Goal: Task Accomplishment & Management: Manage account settings

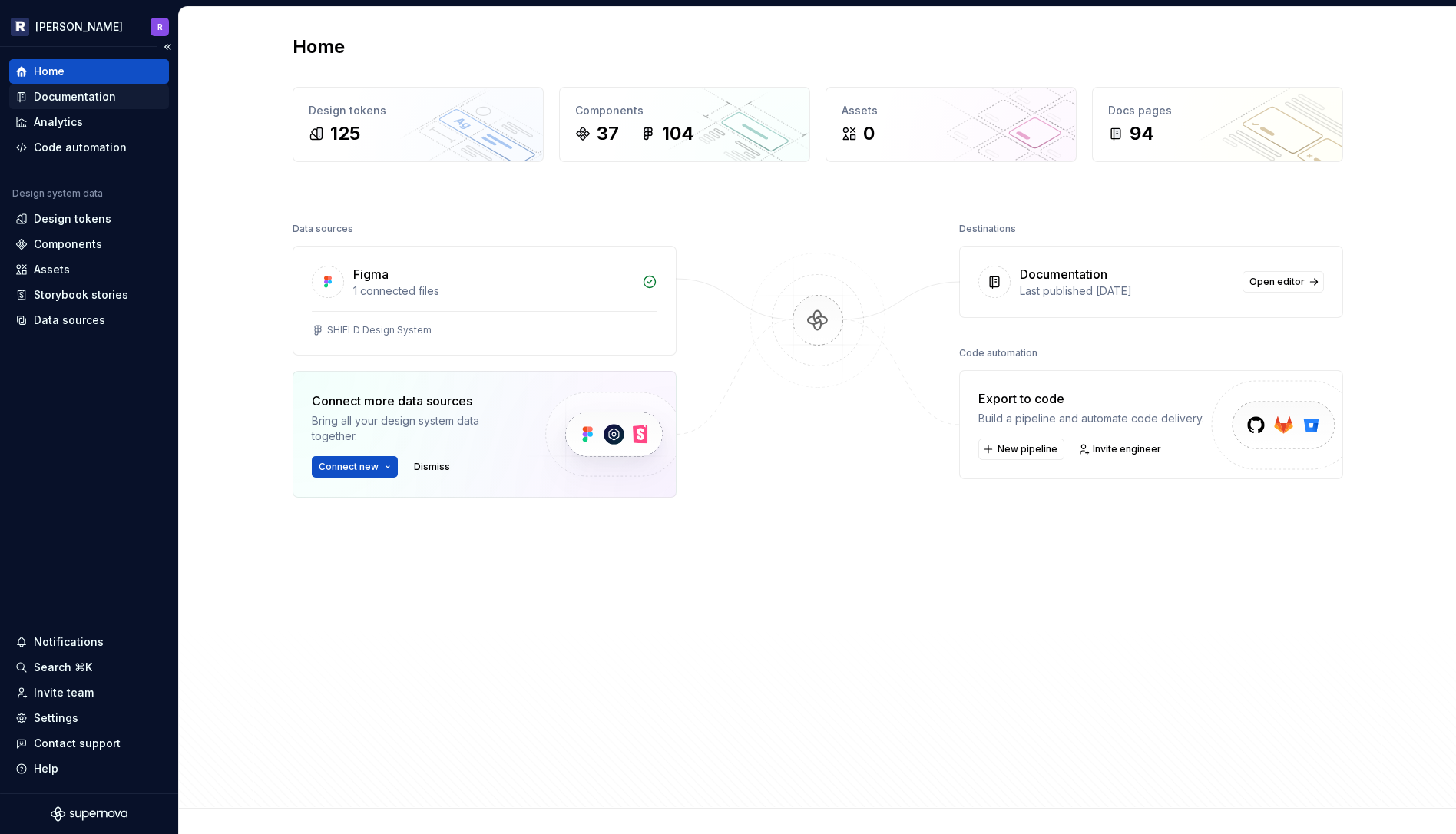
click at [93, 93] on div "Documentation" at bounding box center [74, 97] width 82 height 16
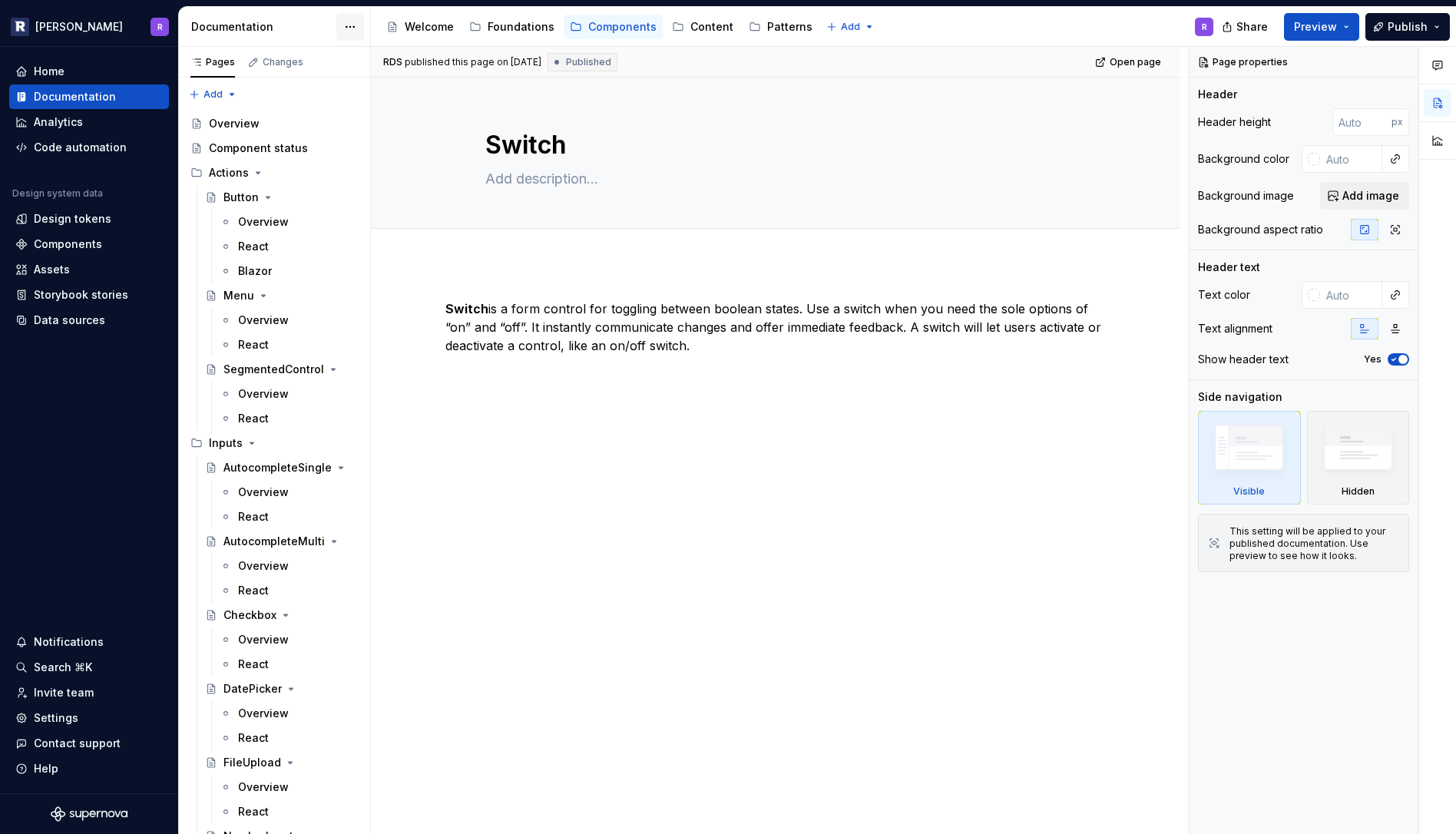
click at [356, 26] on html "[PERSON_NAME] R Home Documentation Analytics Code automation Design system data…" at bounding box center [728, 417] width 1456 height 834
click at [74, 714] on div "Settings" at bounding box center [55, 718] width 44 height 16
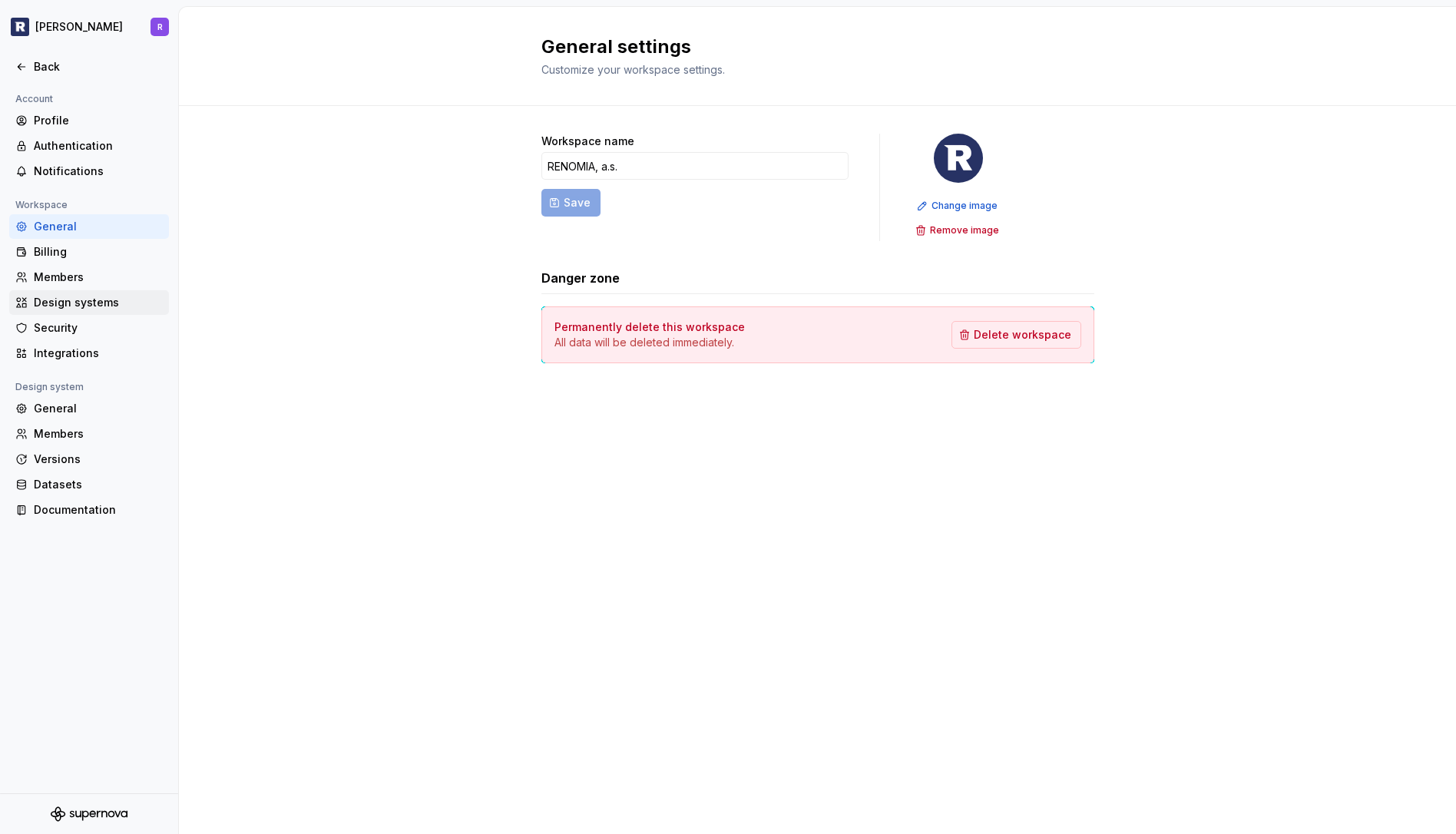
click at [68, 300] on div "Design systems" at bounding box center [98, 303] width 129 height 16
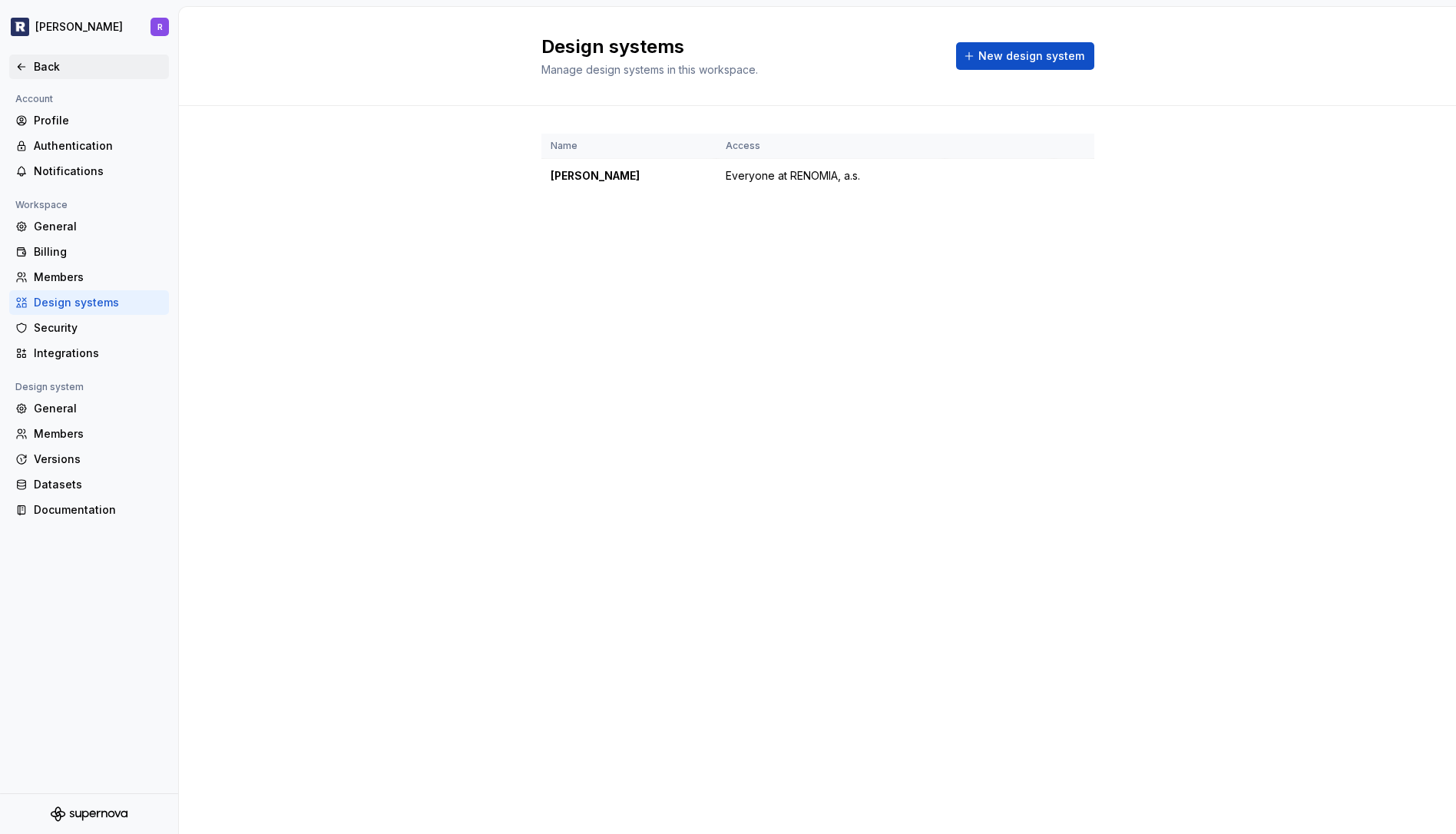
click at [22, 63] on icon at bounding box center [22, 67] width 12 height 12
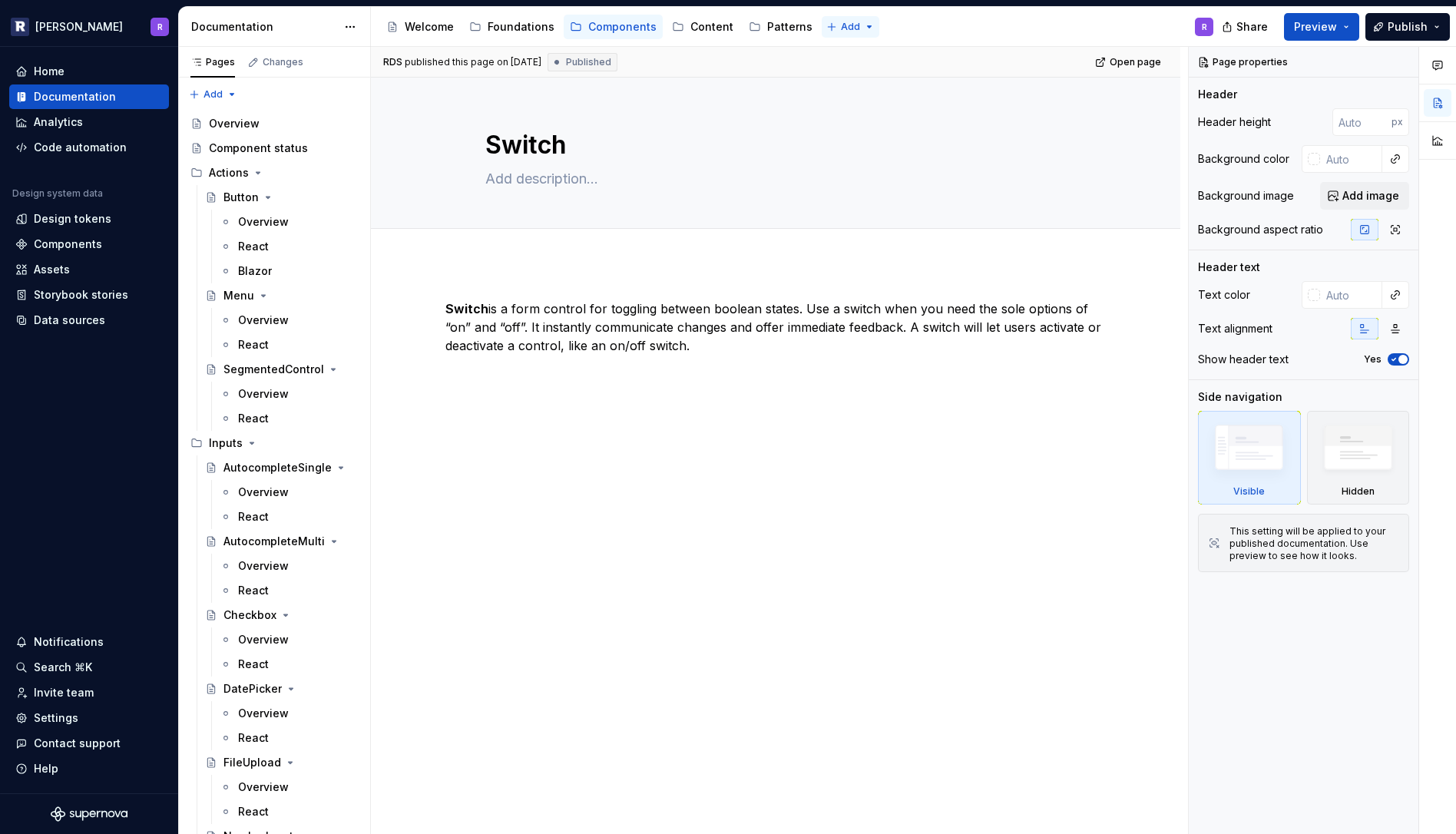
click at [843, 24] on html "[PERSON_NAME] R Home Documentation Analytics Code automation Design system data…" at bounding box center [728, 417] width 1456 height 834
click at [901, 23] on div "Accessibility guide for tree Page tree. Navigate the tree with the arrow keys. …" at bounding box center [799, 27] width 855 height 40
type textarea "*"
click at [61, 721] on div "Settings" at bounding box center [55, 718] width 44 height 16
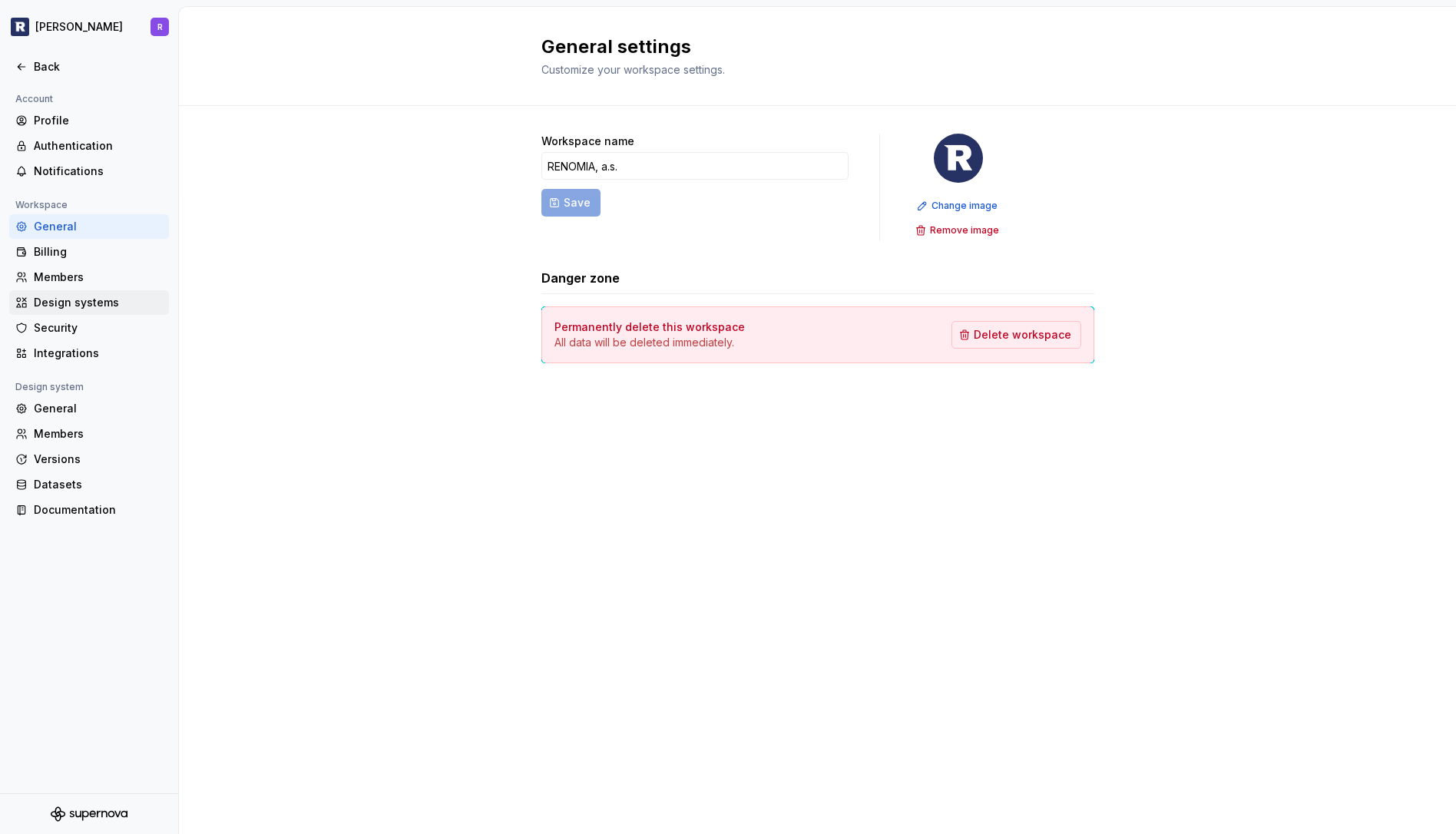
click at [72, 304] on div "Design systems" at bounding box center [98, 303] width 129 height 16
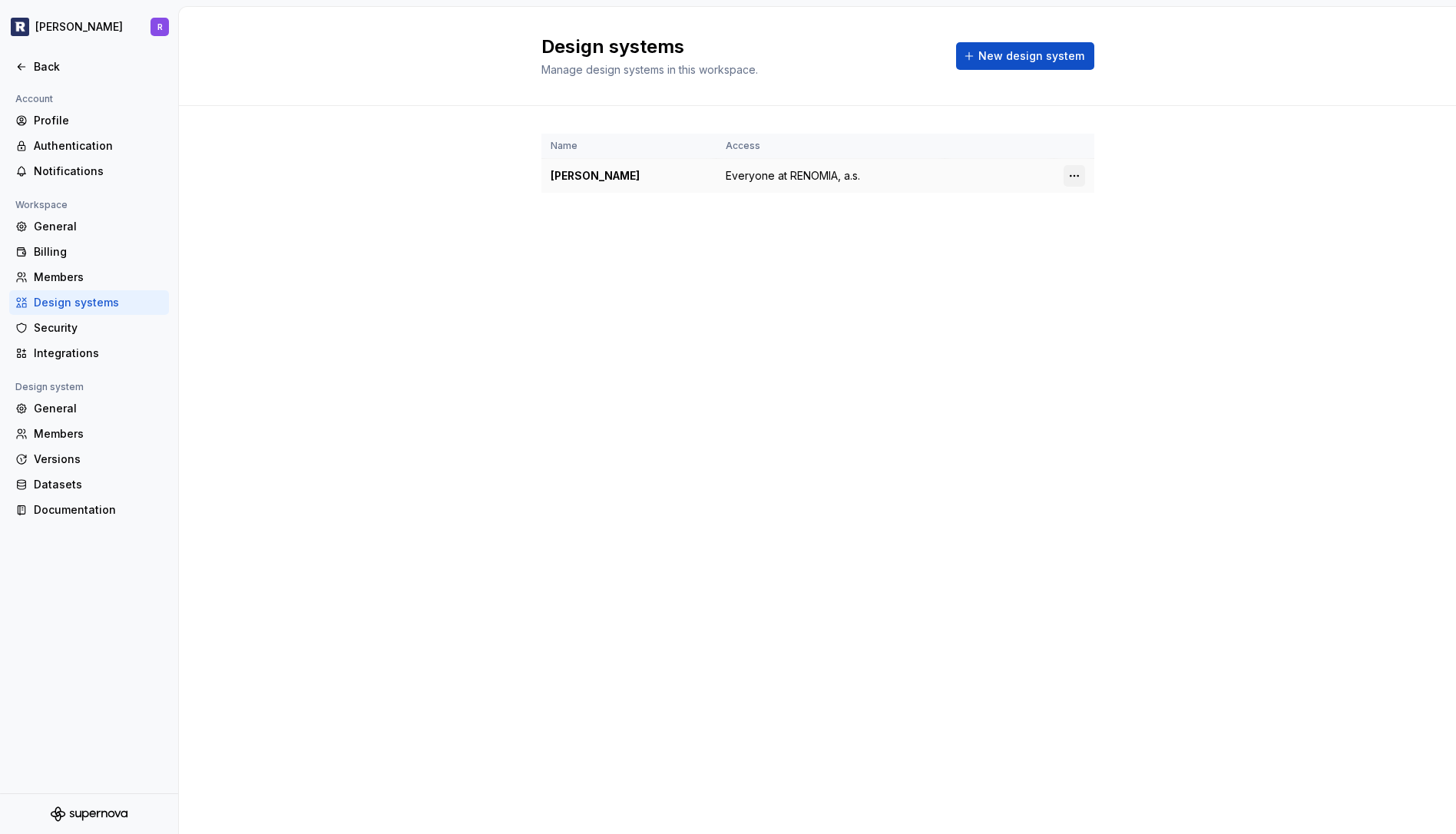
click at [1079, 175] on html "[PERSON_NAME] R Back Account Profile Authentication Notifications Workspace Gen…" at bounding box center [728, 417] width 1456 height 834
click at [1108, 234] on div "Design system settings" at bounding box center [1164, 230] width 146 height 16
click at [993, 60] on span "New design system" at bounding box center [1031, 56] width 106 height 16
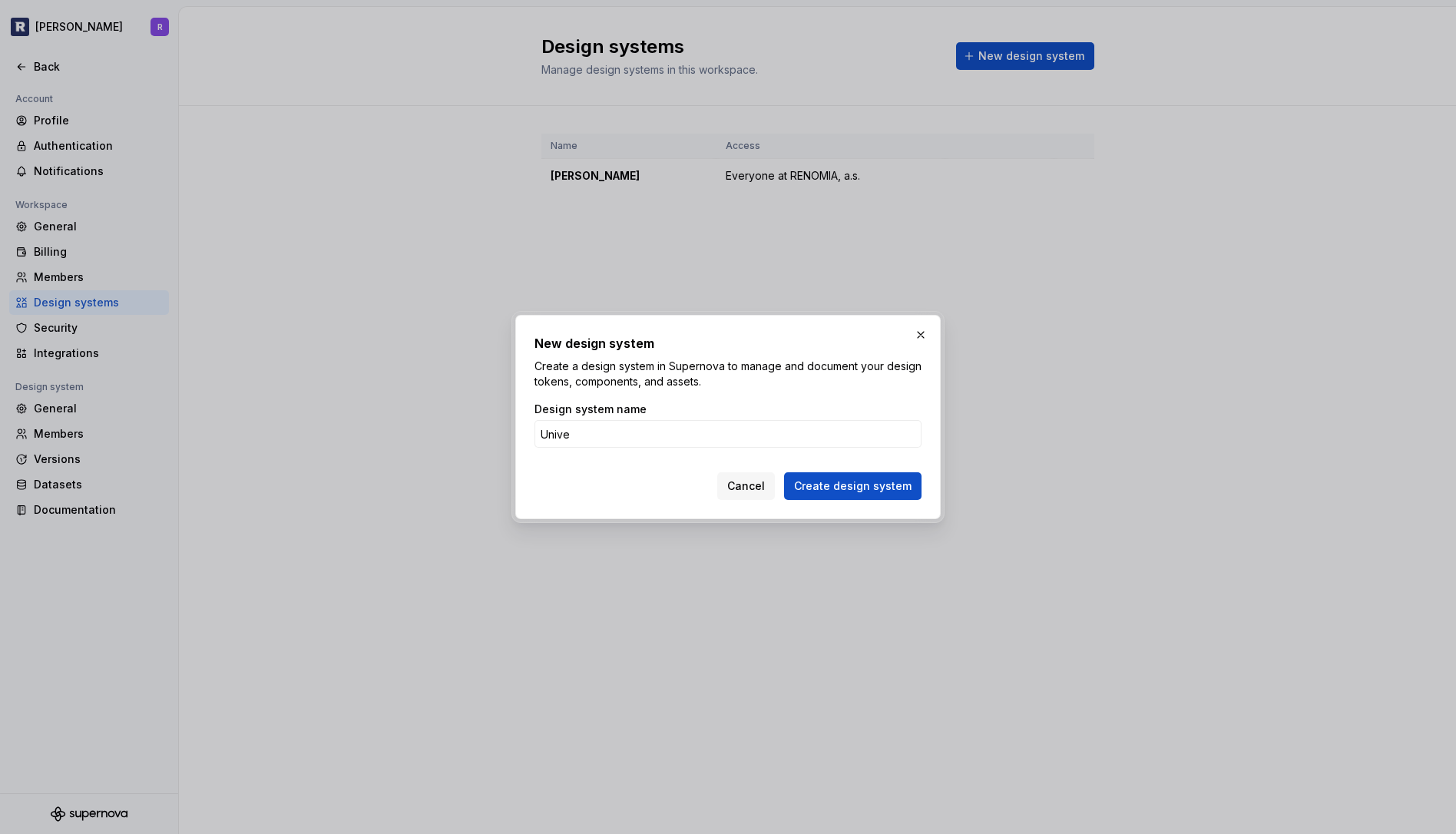
type input "Univer"
type input "React"
type input "Shield for React"
click at [811, 488] on span "Create design system" at bounding box center [853, 486] width 118 height 16
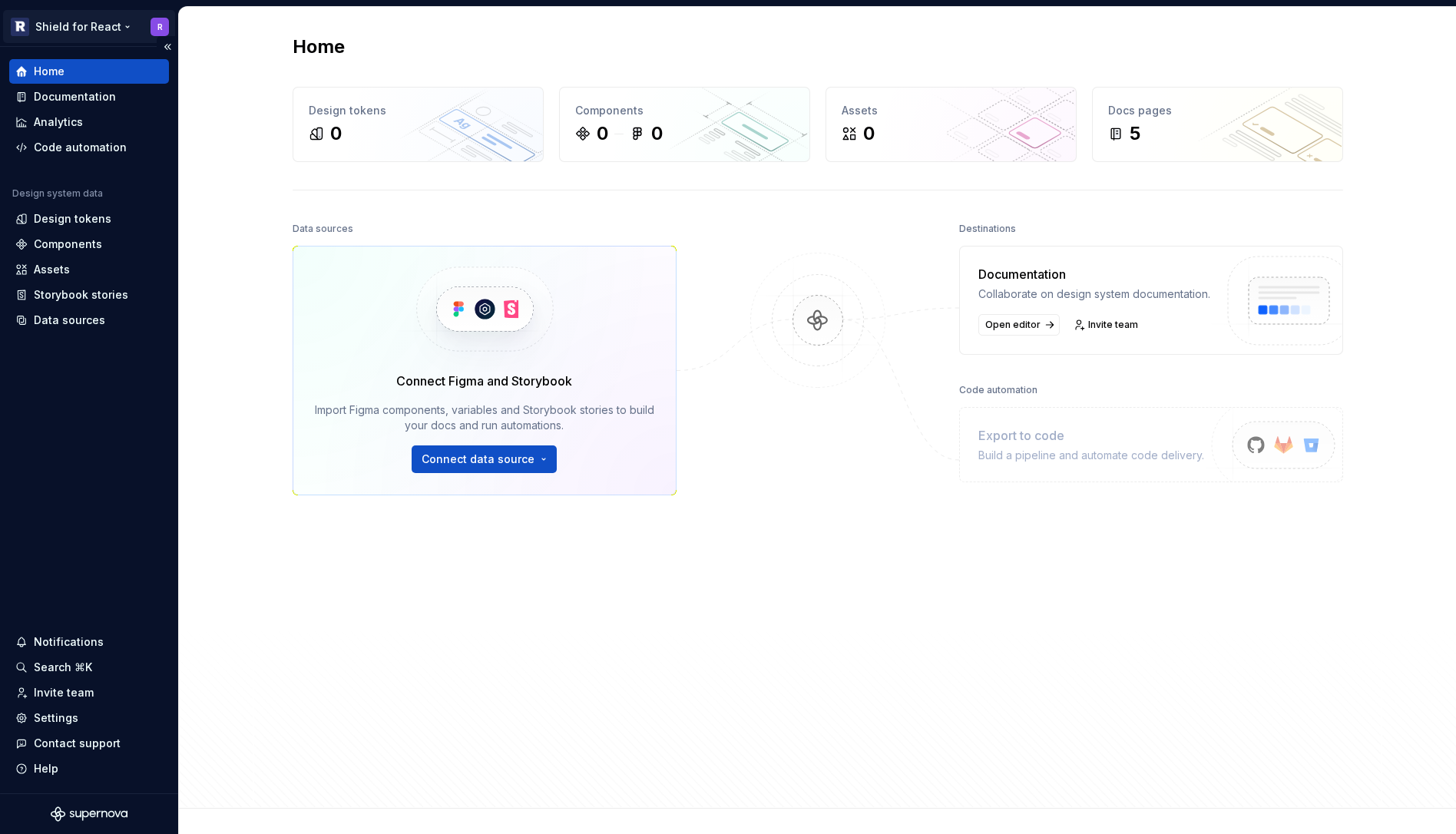
click at [87, 26] on html "Shield for React R Home Documentation Analytics Code automation Design system d…" at bounding box center [728, 417] width 1456 height 834
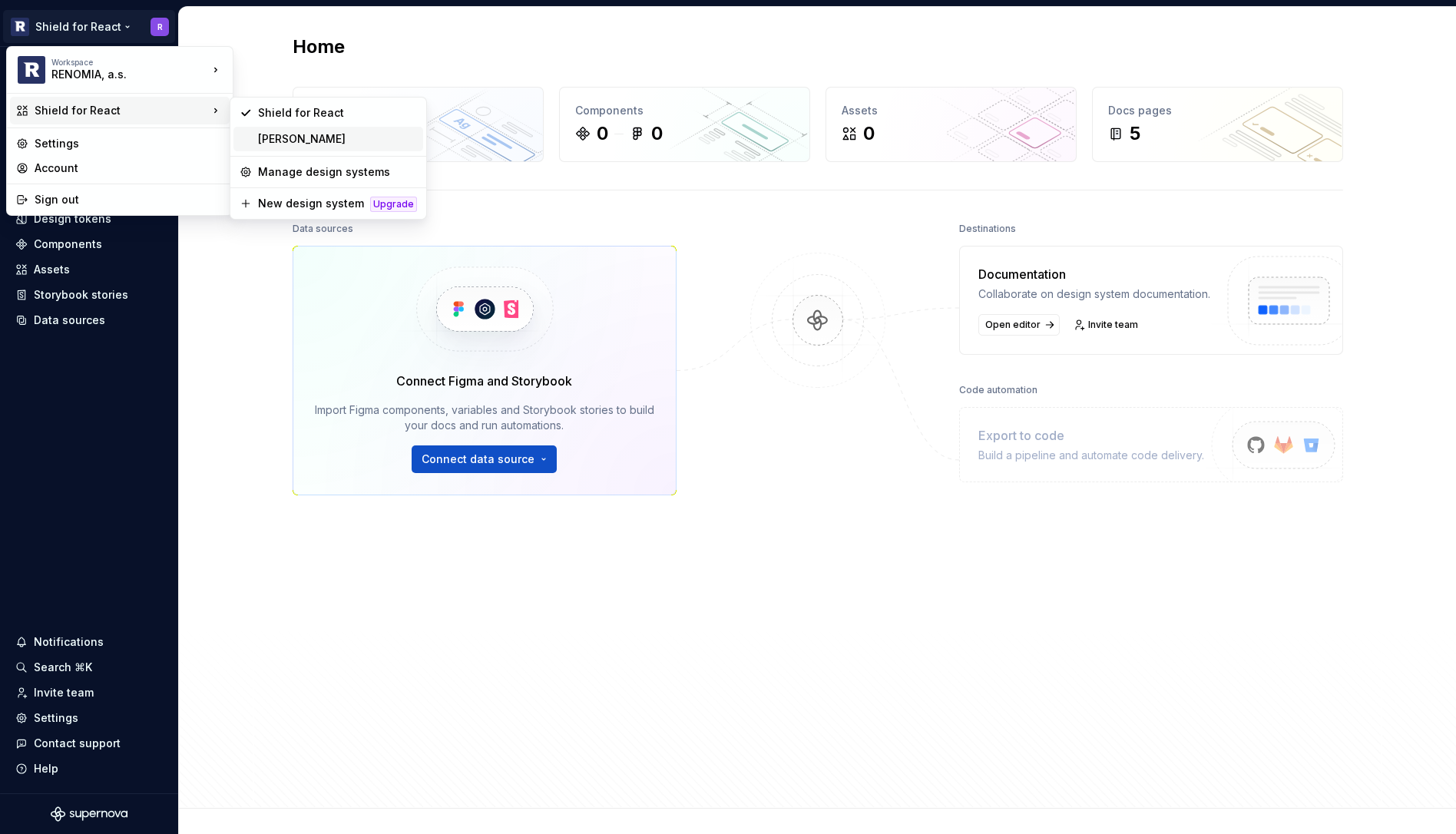
click at [265, 141] on div "[PERSON_NAME]" at bounding box center [337, 139] width 159 height 16
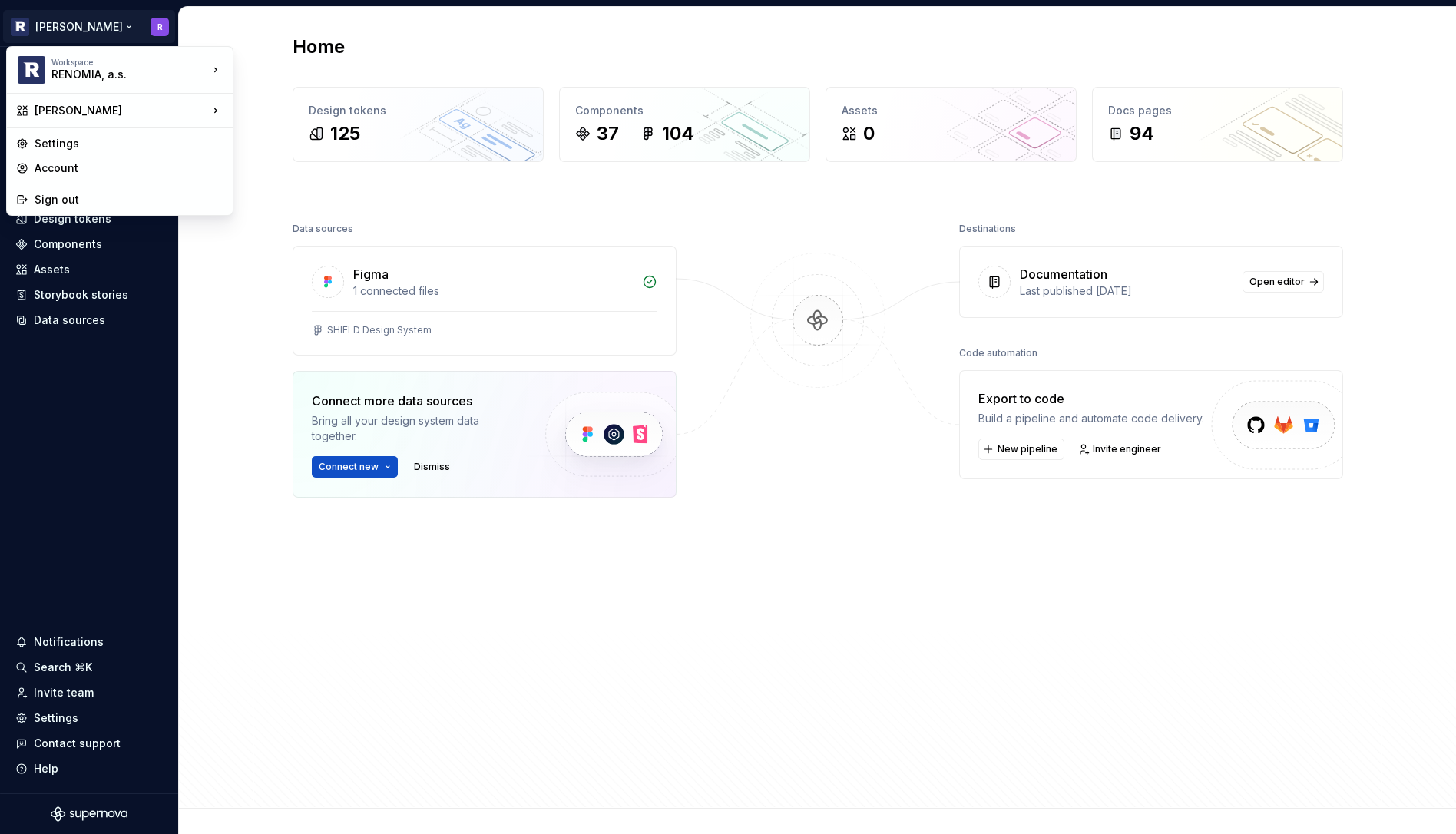
click at [85, 33] on html "[PERSON_NAME] R Home Documentation Analytics Code automation Design system data…" at bounding box center [728, 417] width 1456 height 834
click at [316, 176] on div "Manage design systems" at bounding box center [337, 172] width 159 height 16
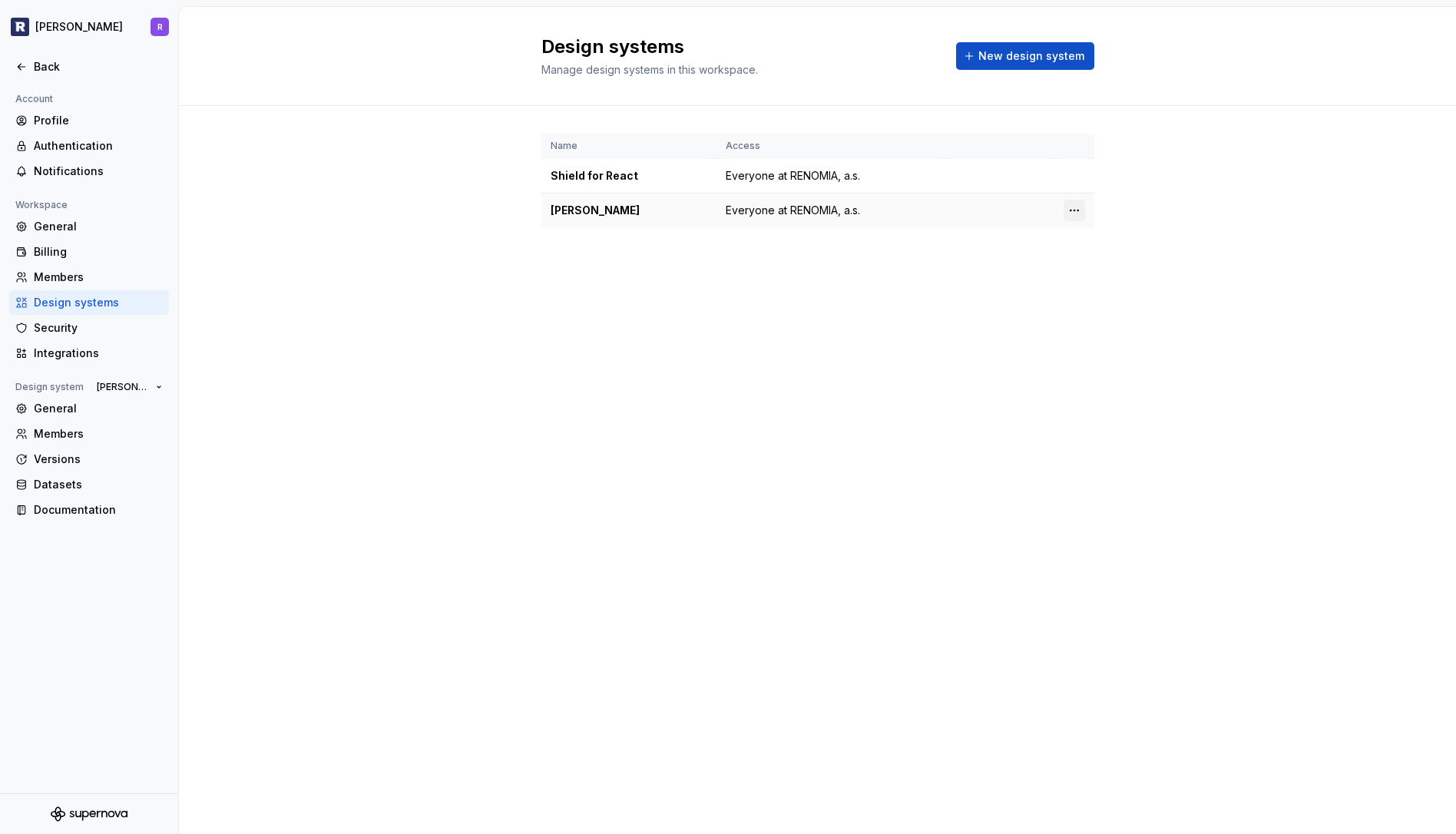
click at [1075, 209] on html "[PERSON_NAME] R Back Account Profile Authentication Notifications Workspace Gen…" at bounding box center [728, 417] width 1456 height 834
click at [1103, 266] on div "Design system settings" at bounding box center [1164, 265] width 146 height 16
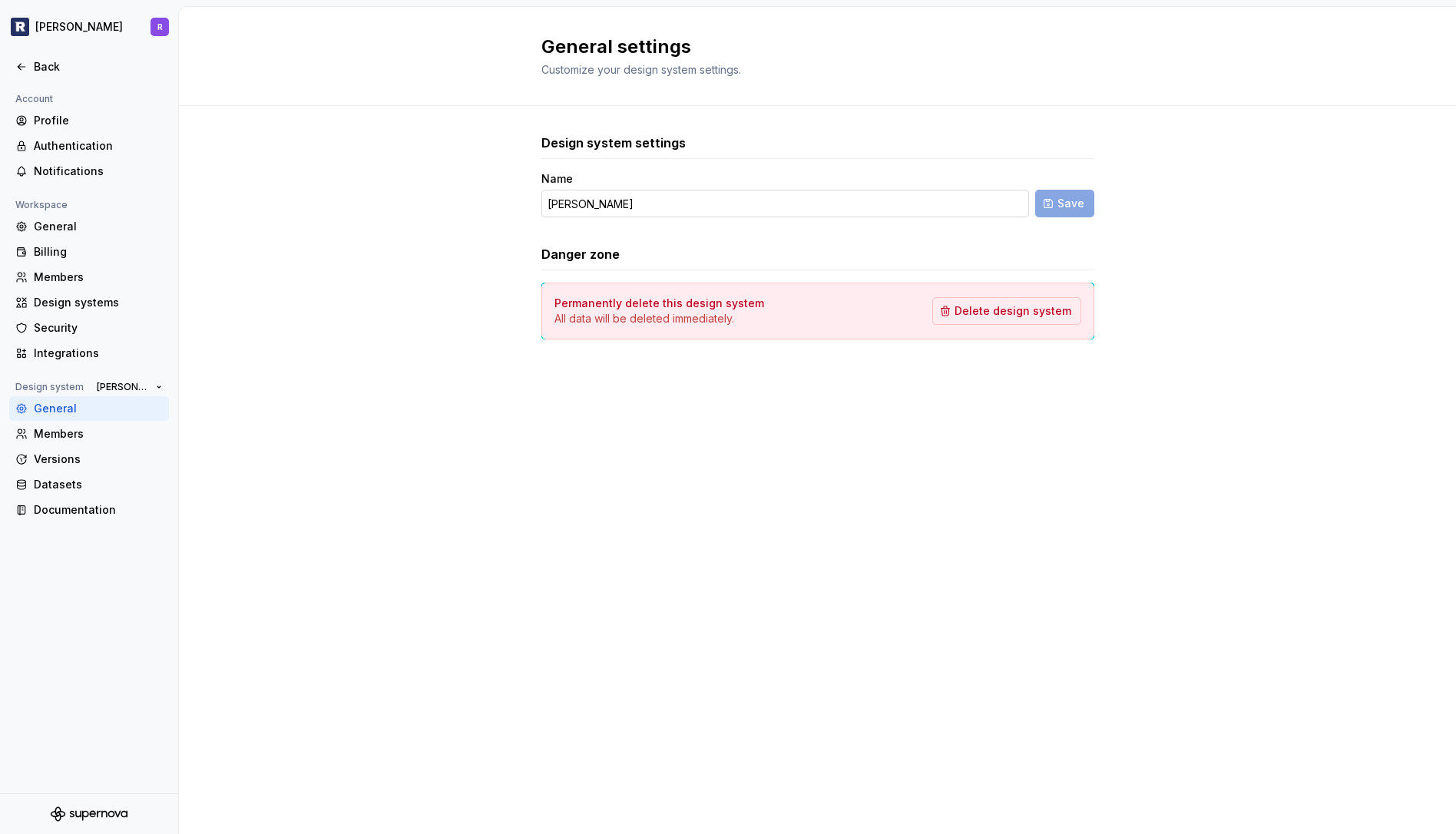
click at [660, 206] on input "[PERSON_NAME]" at bounding box center [786, 203] width 488 height 28
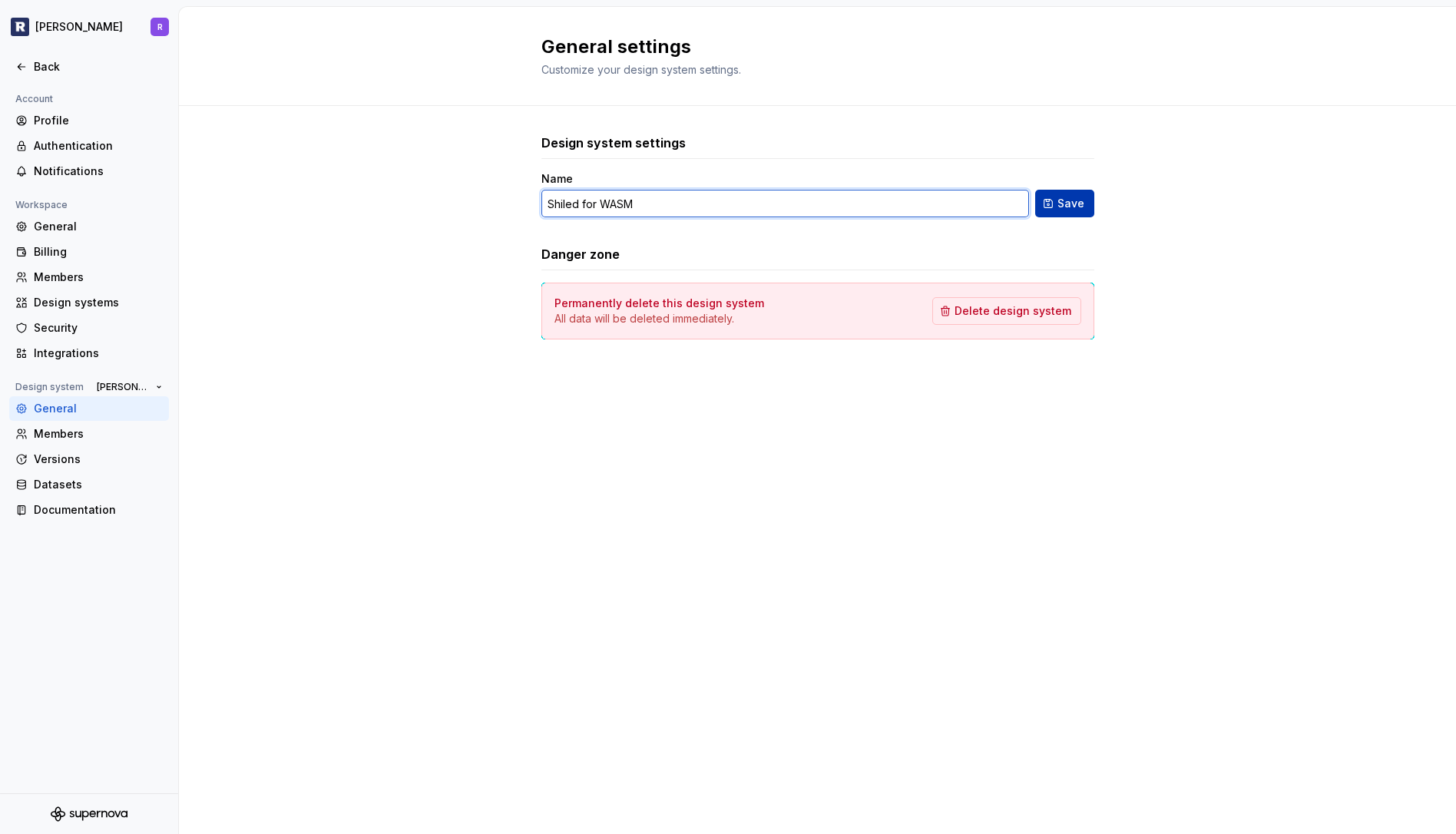
type input "Shiled for WASM"
click at [1060, 200] on span "Save" at bounding box center [1070, 203] width 27 height 16
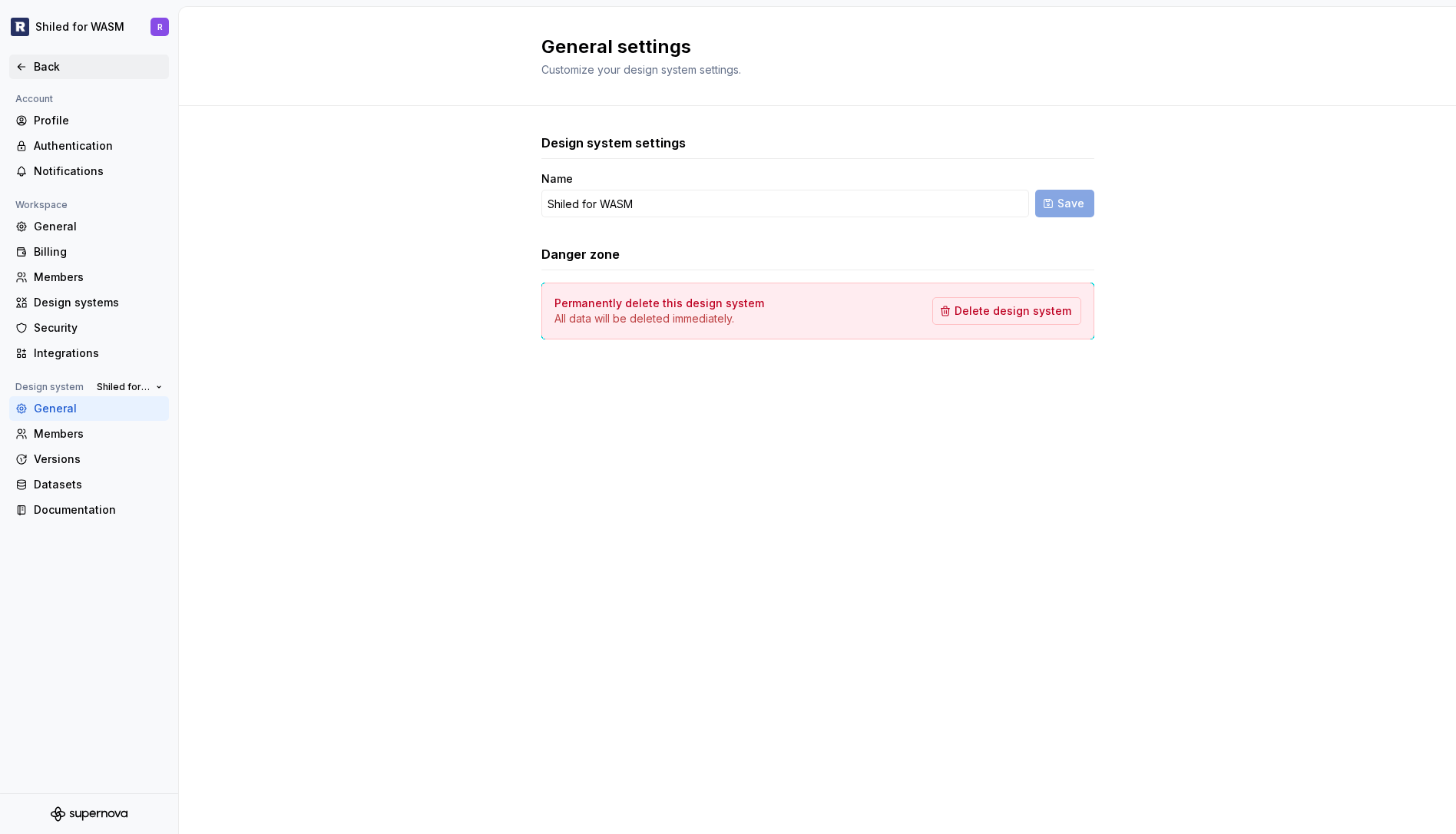
click at [39, 55] on div "Back" at bounding box center [89, 67] width 160 height 24
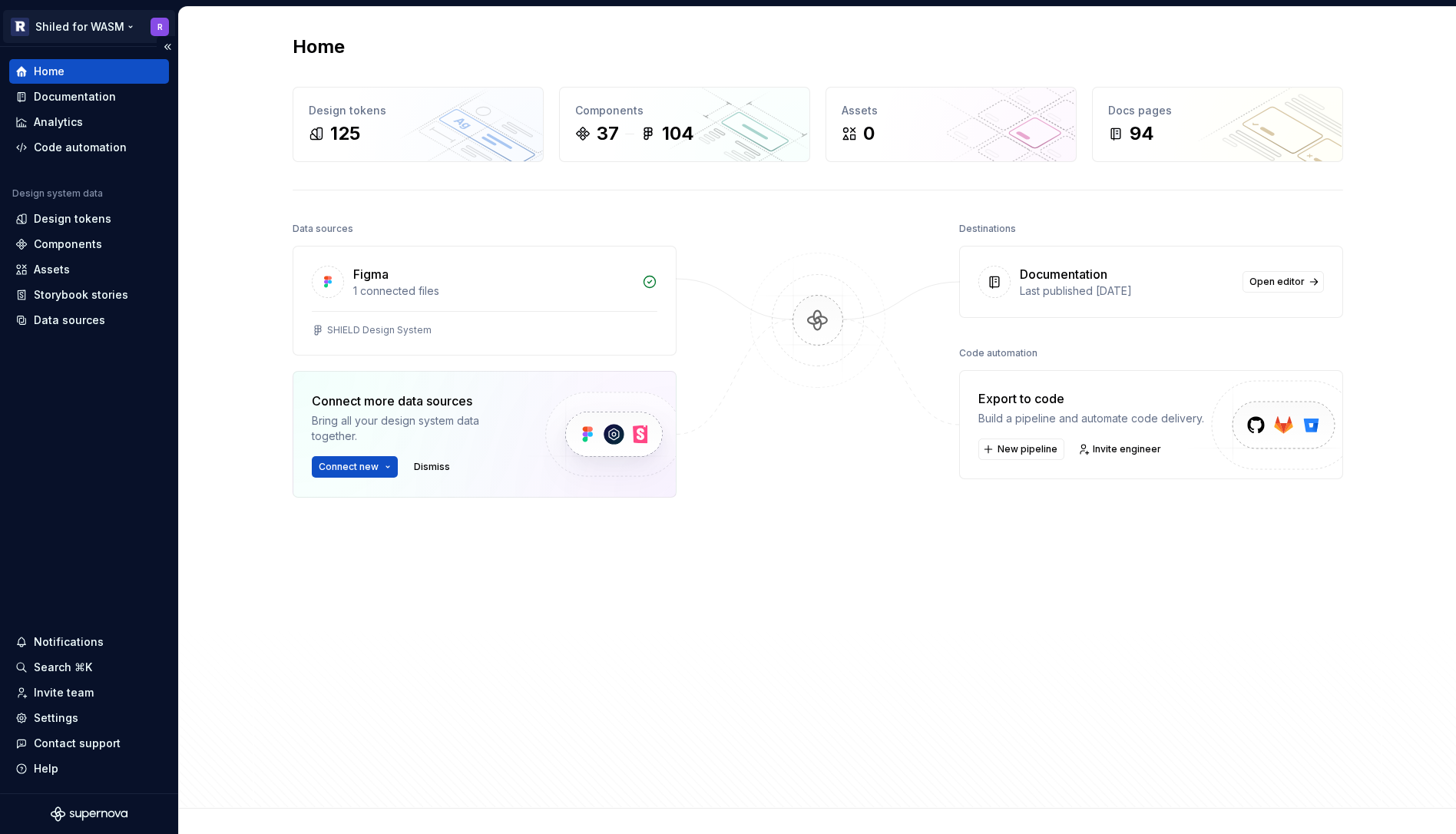
click at [93, 30] on html "Shiled for WASM R Home Documentation Analytics Code automation Design system da…" at bounding box center [728, 417] width 1456 height 834
click at [809, 45] on html "Shiled for WASM R Home Documentation Analytics Code automation Design system da…" at bounding box center [728, 417] width 1456 height 834
click at [93, 99] on div "Documentation" at bounding box center [74, 97] width 82 height 16
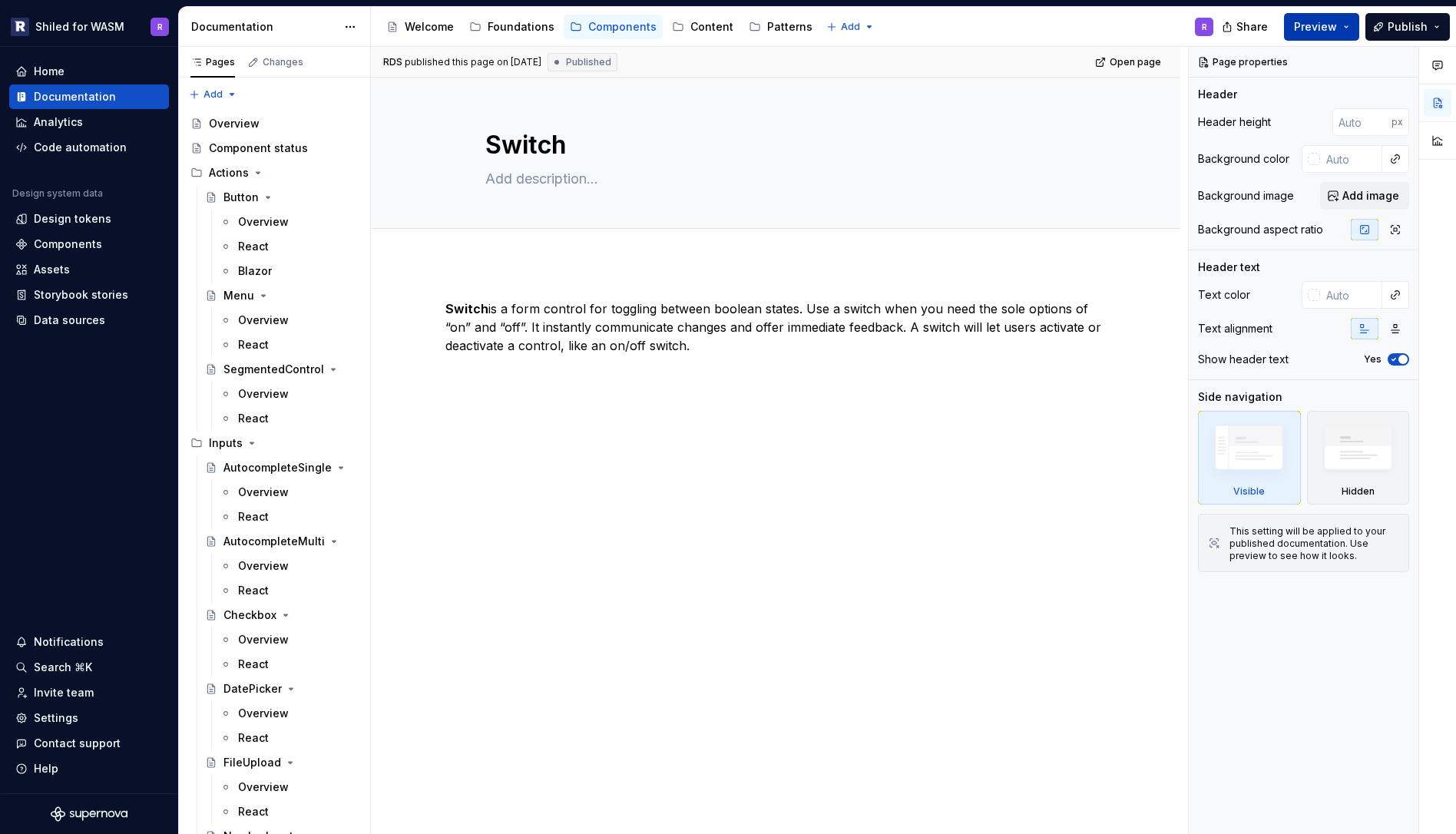
click at [1331, 28] on span "Preview" at bounding box center [1316, 27] width 43 height 16
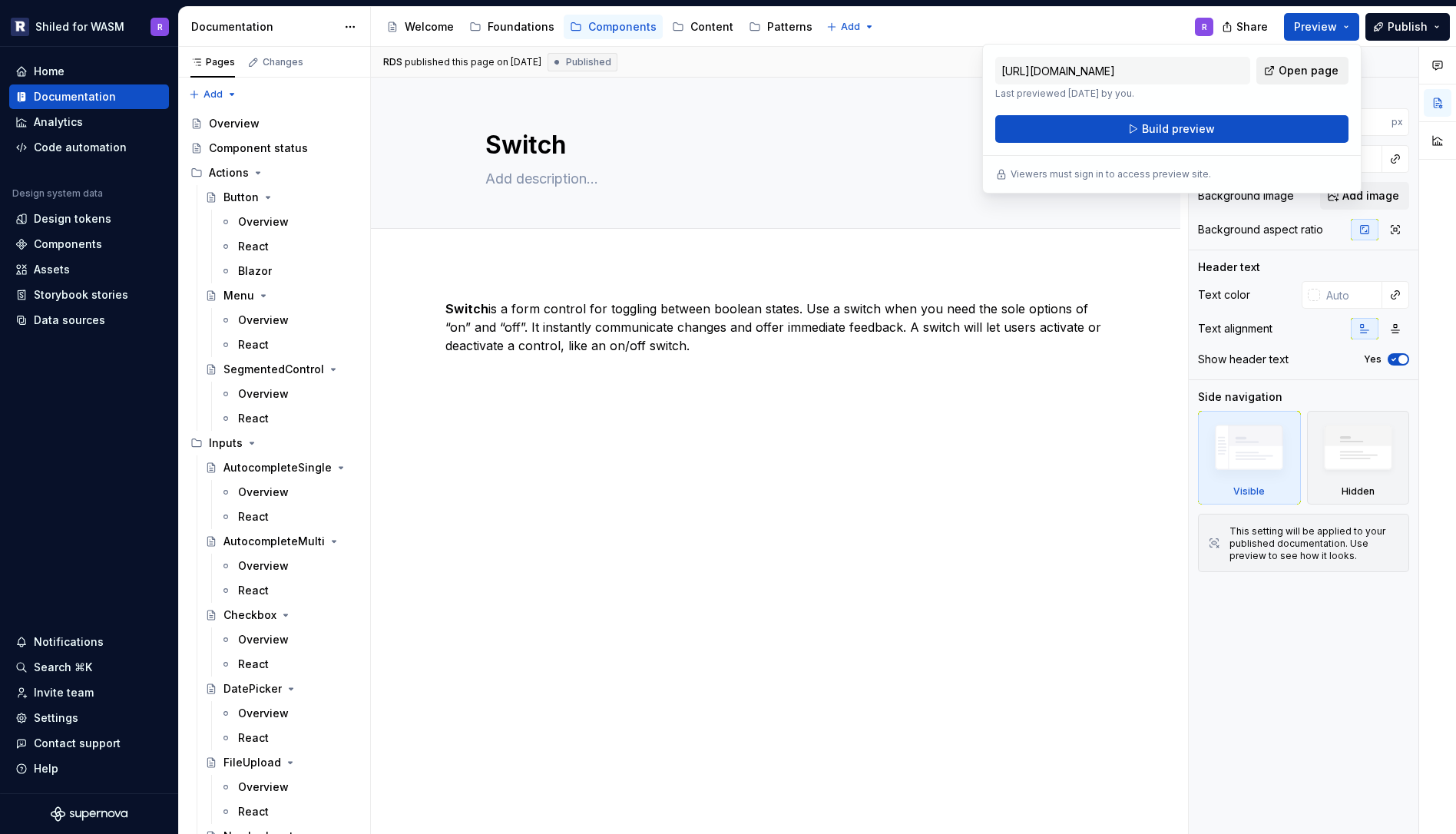
click at [1312, 64] on span "Open page" at bounding box center [1308, 71] width 60 height 16
click at [99, 29] on html "Shiled for WASM R Home Documentation Analytics Code automation Design system da…" at bounding box center [728, 417] width 1456 height 834
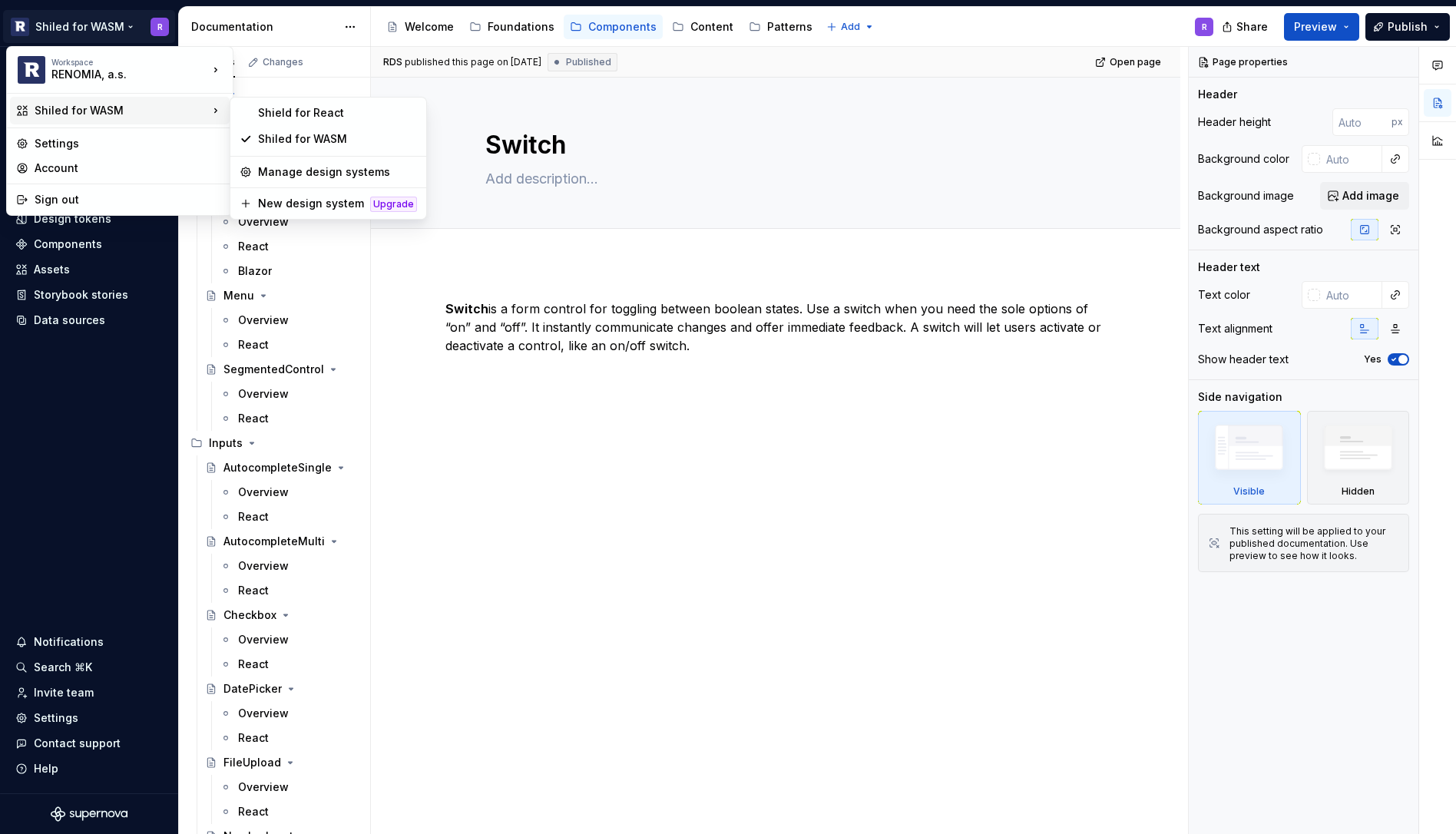
click at [100, 106] on div "Shiled for WASM" at bounding box center [121, 111] width 174 height 16
click at [298, 134] on div "Shiled for WASM" at bounding box center [337, 139] width 159 height 16
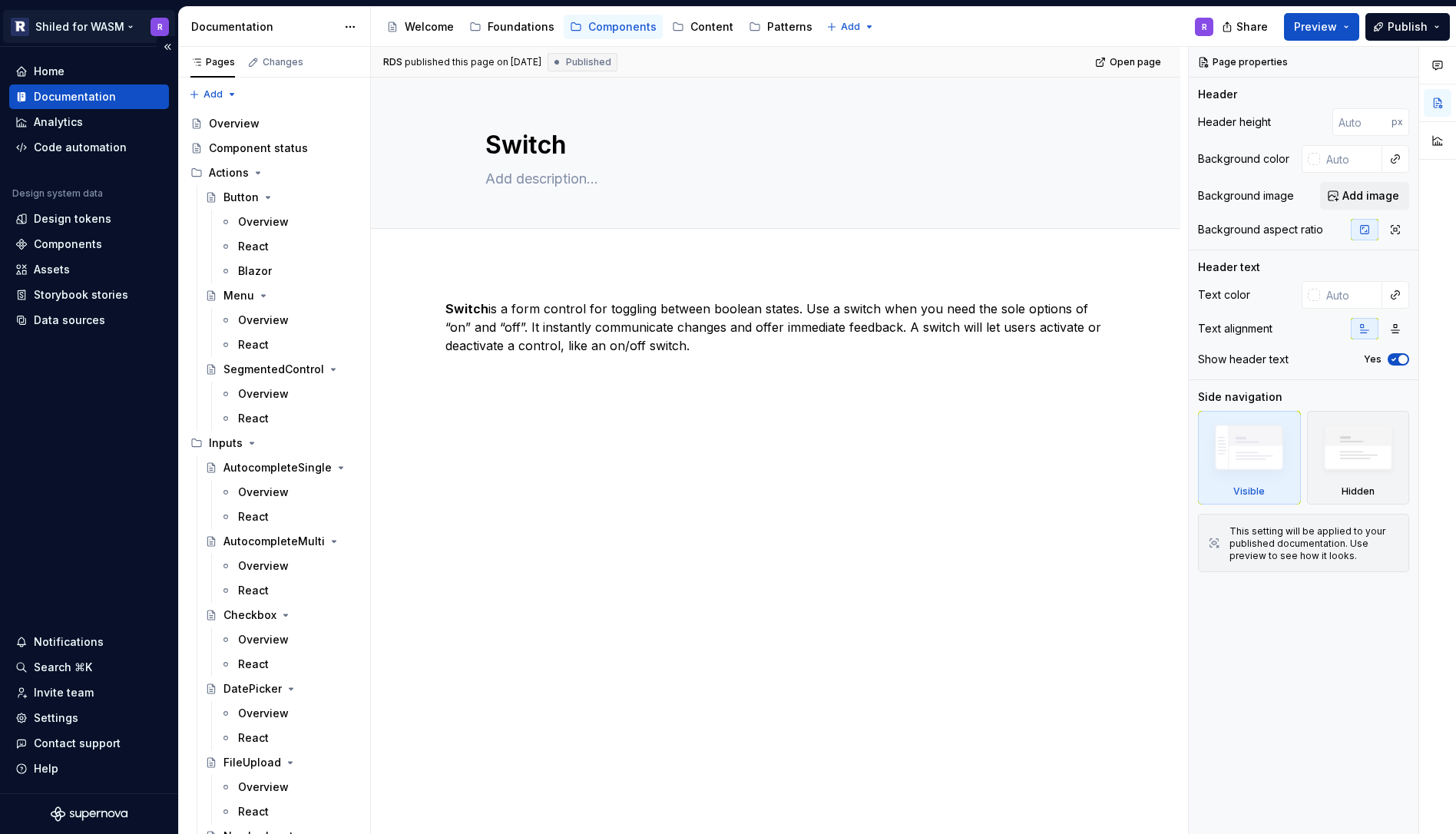
click at [119, 23] on html "Shiled for WASM R Home Documentation Analytics Code automation Design system da…" at bounding box center [728, 417] width 1456 height 834
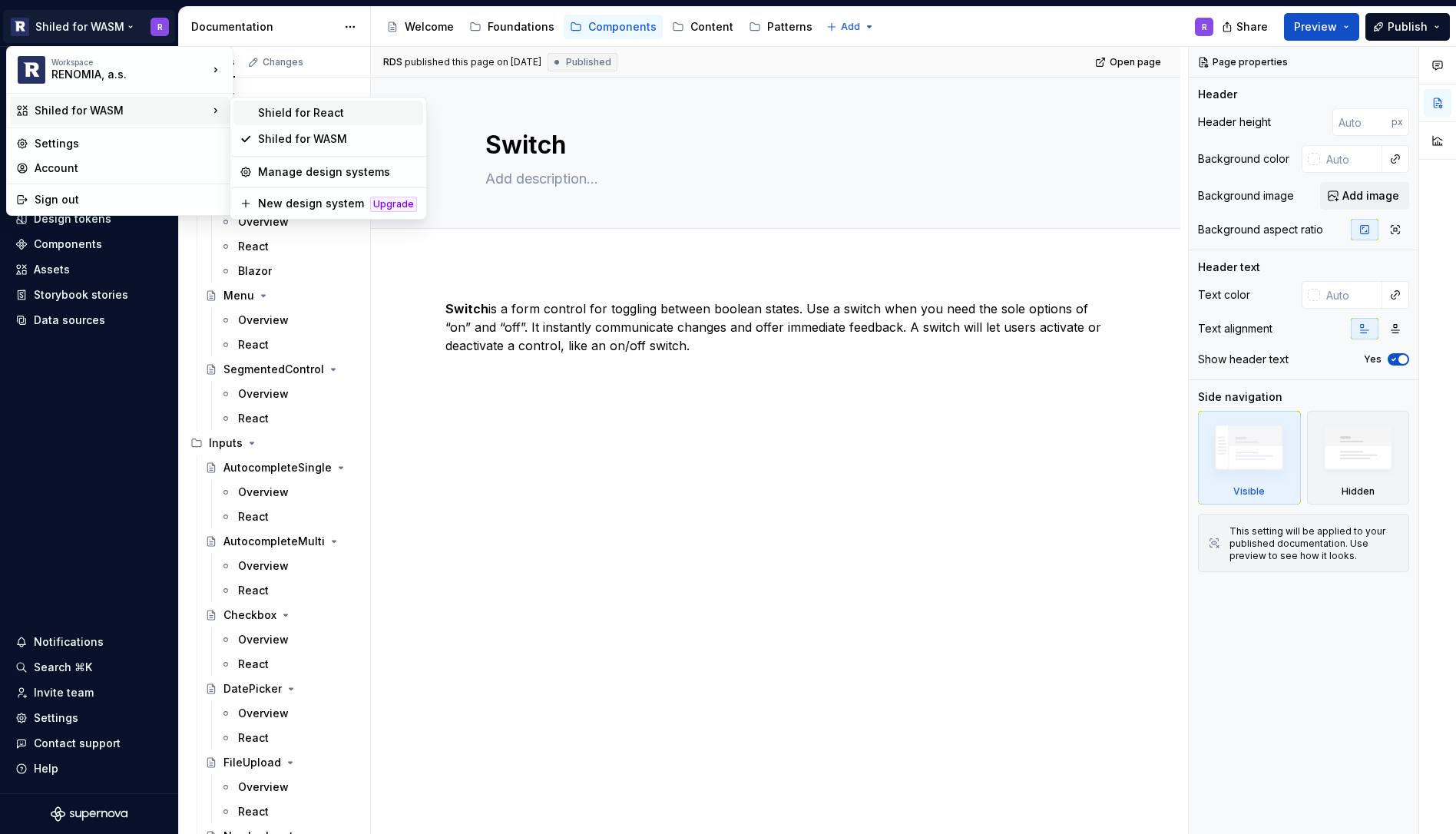
click at [279, 114] on div "Shield for React" at bounding box center [337, 113] width 159 height 16
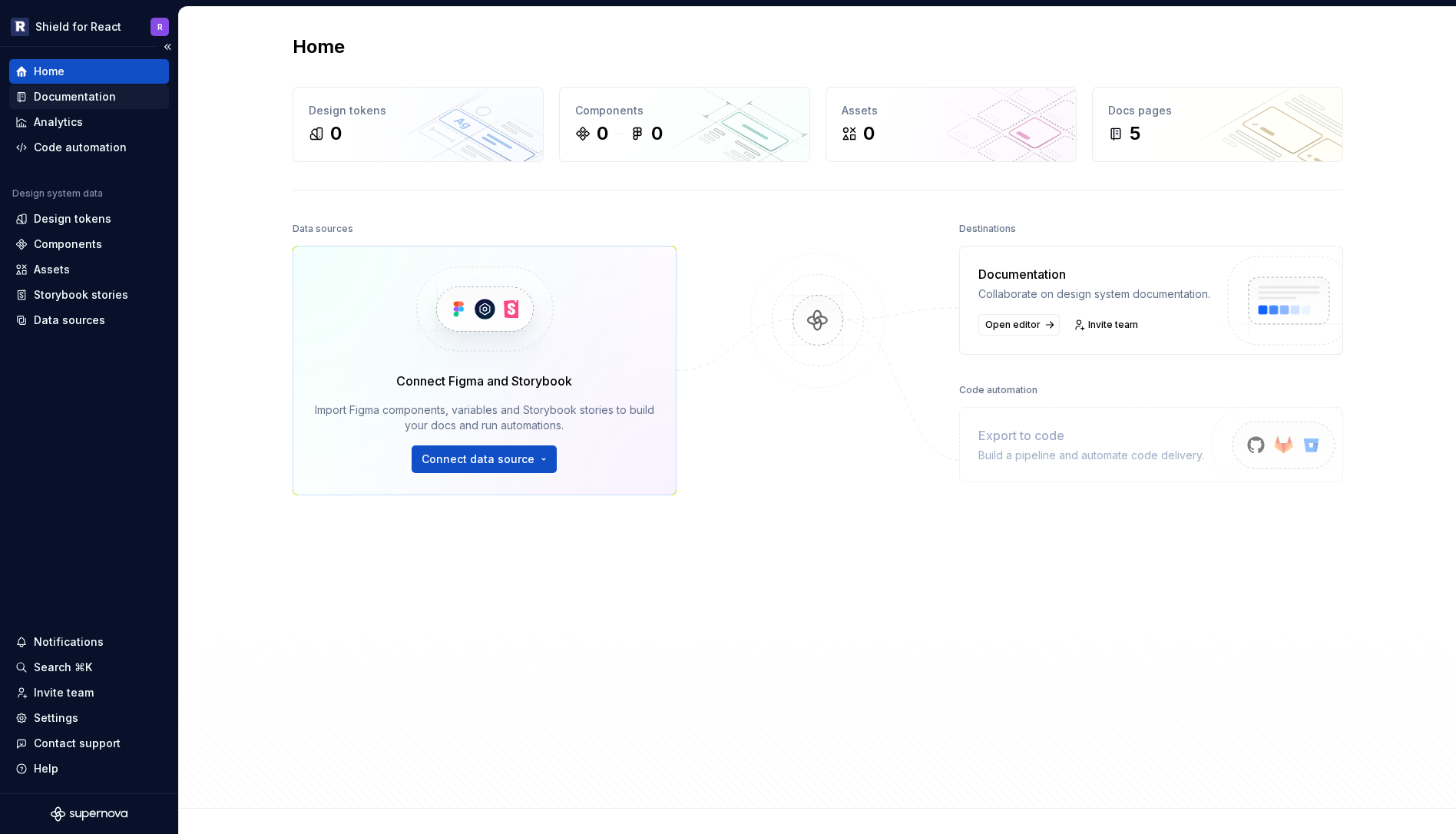
click at [107, 93] on div "Documentation" at bounding box center [74, 97] width 82 height 16
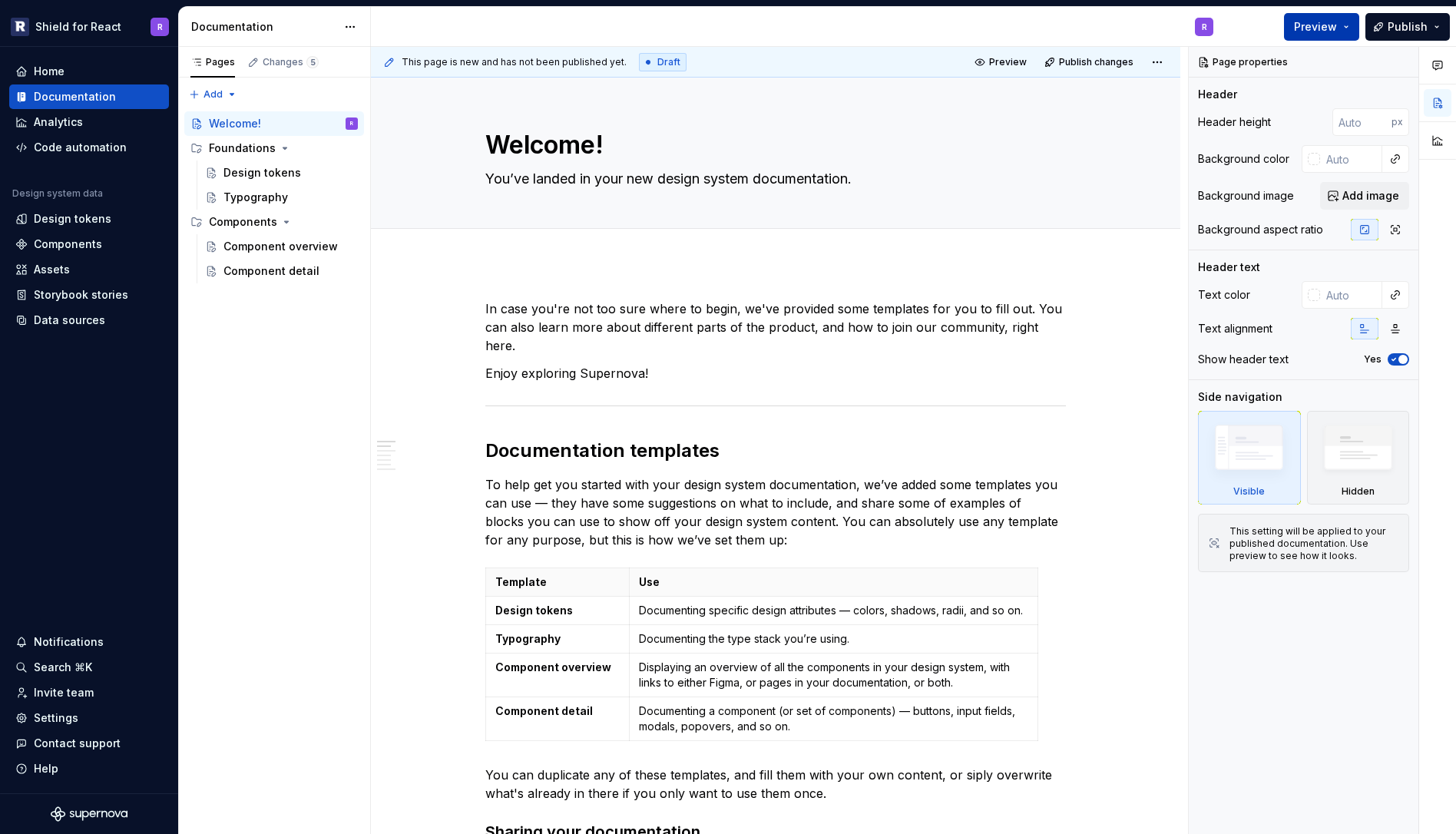
click at [1323, 31] on span "Preview" at bounding box center [1316, 27] width 43 height 16
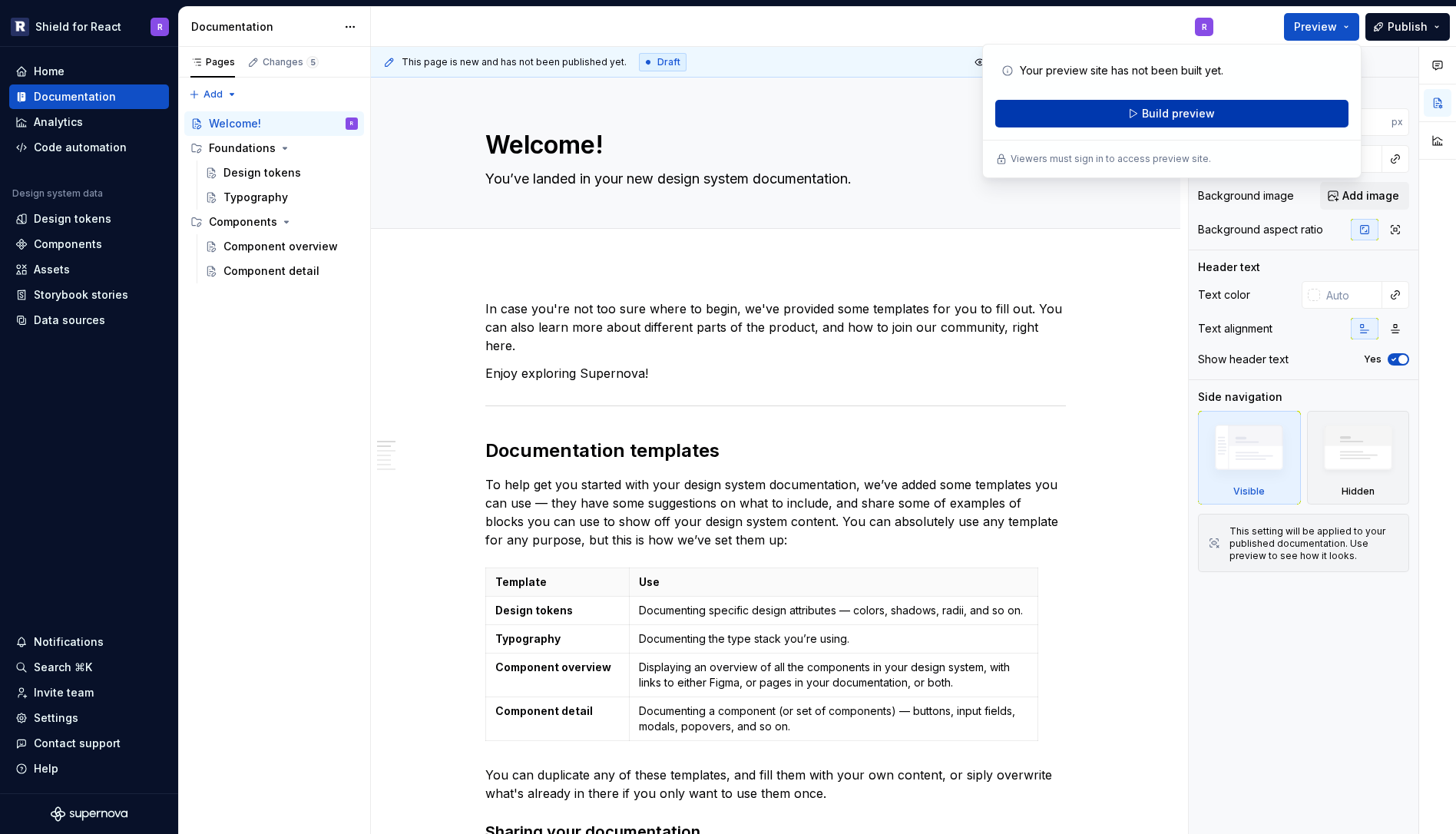
click at [1236, 106] on button "Build preview" at bounding box center [1171, 113] width 353 height 28
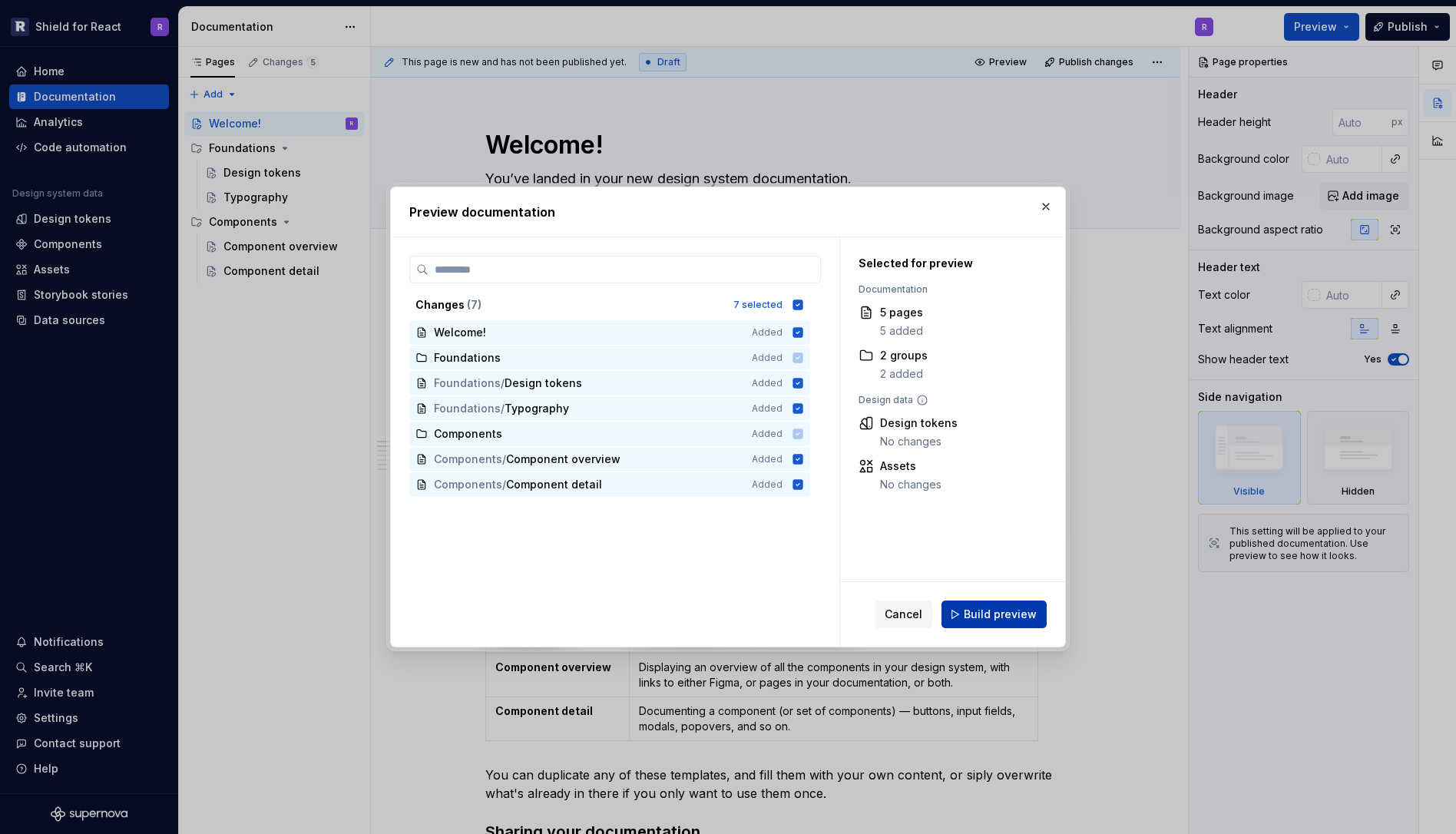
click at [977, 611] on span "Build preview" at bounding box center [1000, 614] width 73 height 16
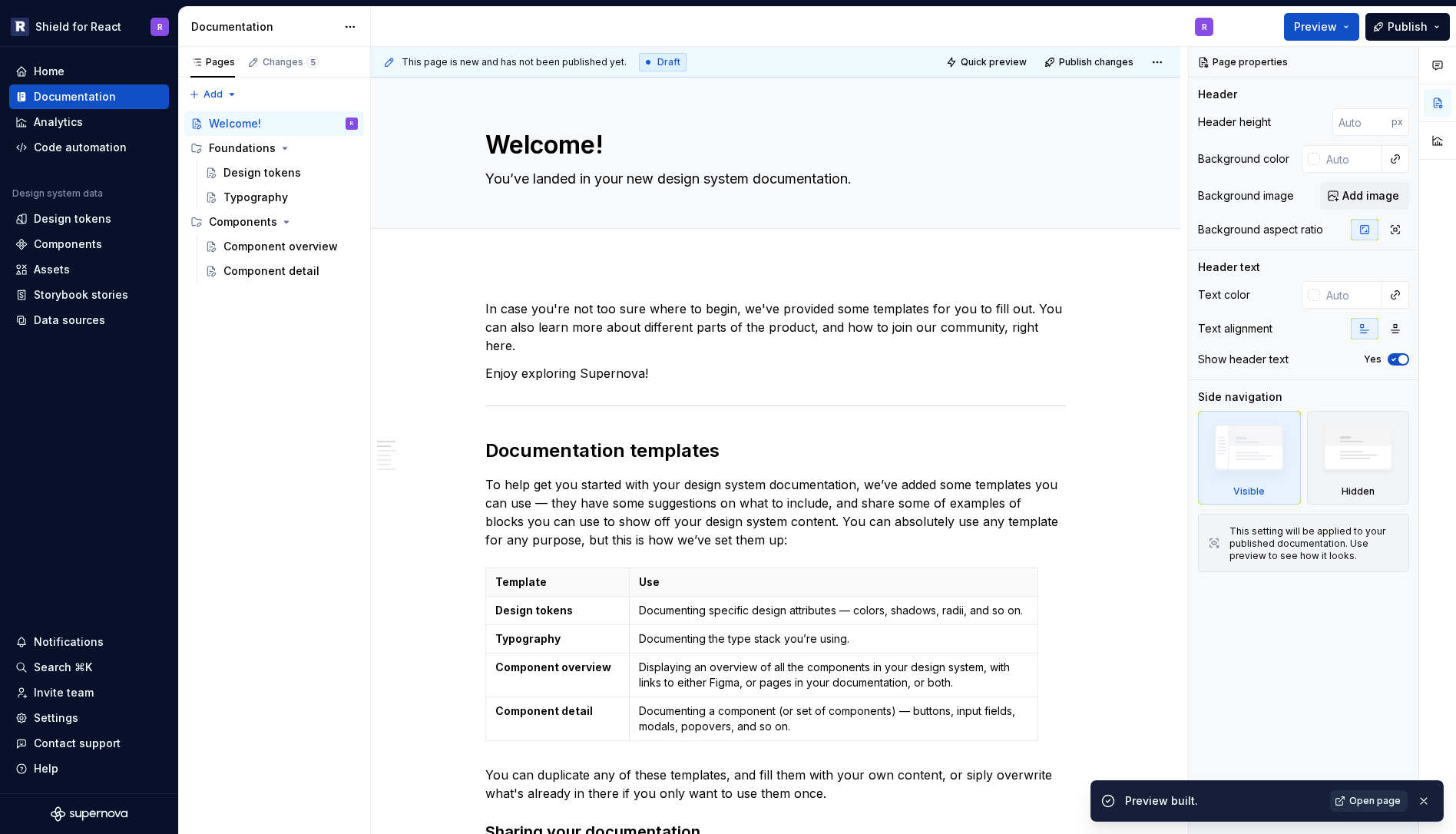
click at [1374, 804] on span "Open page" at bounding box center [1374, 801] width 51 height 12
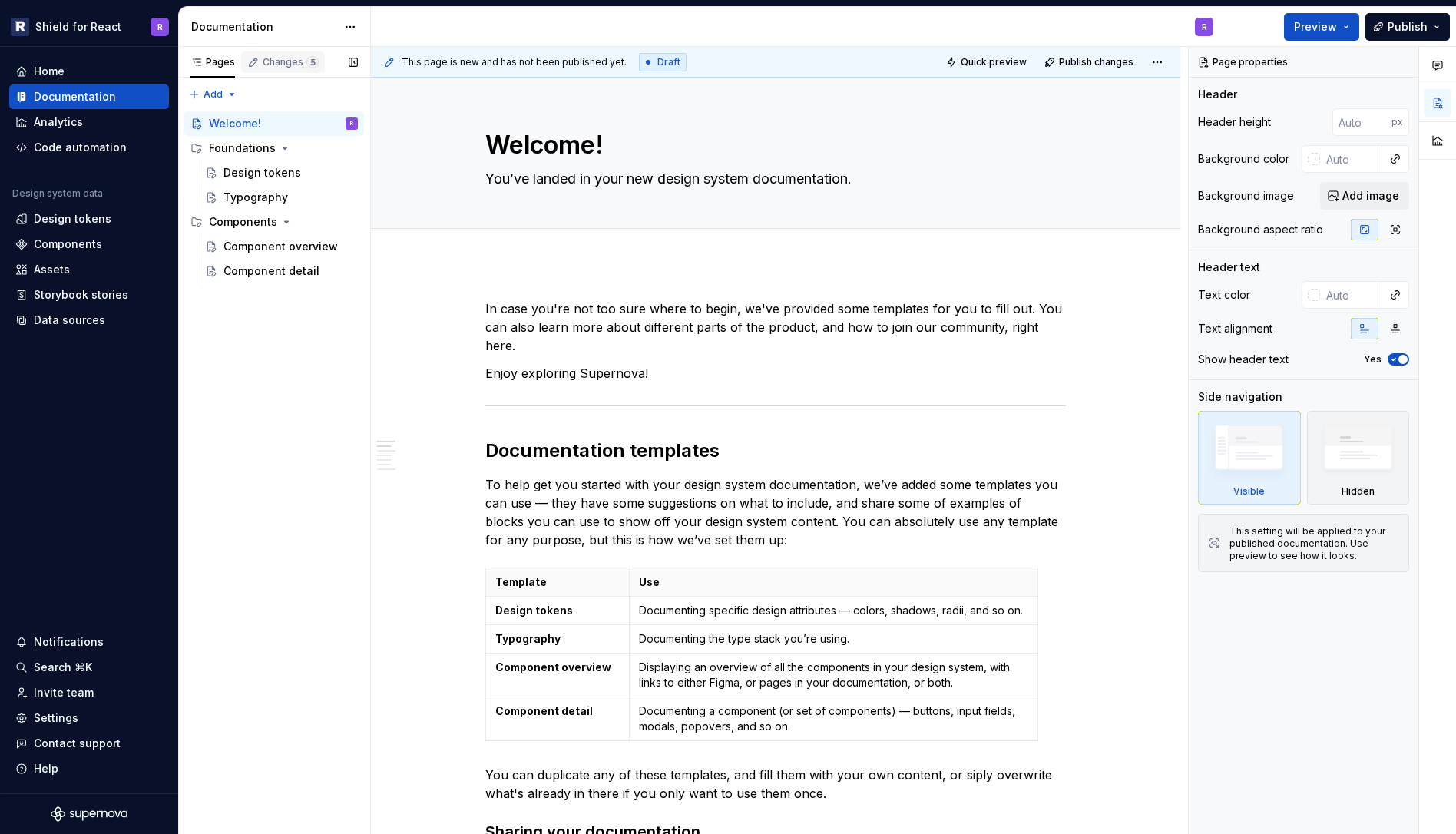
click at [280, 59] on div "Changes 5" at bounding box center [291, 62] width 56 height 12
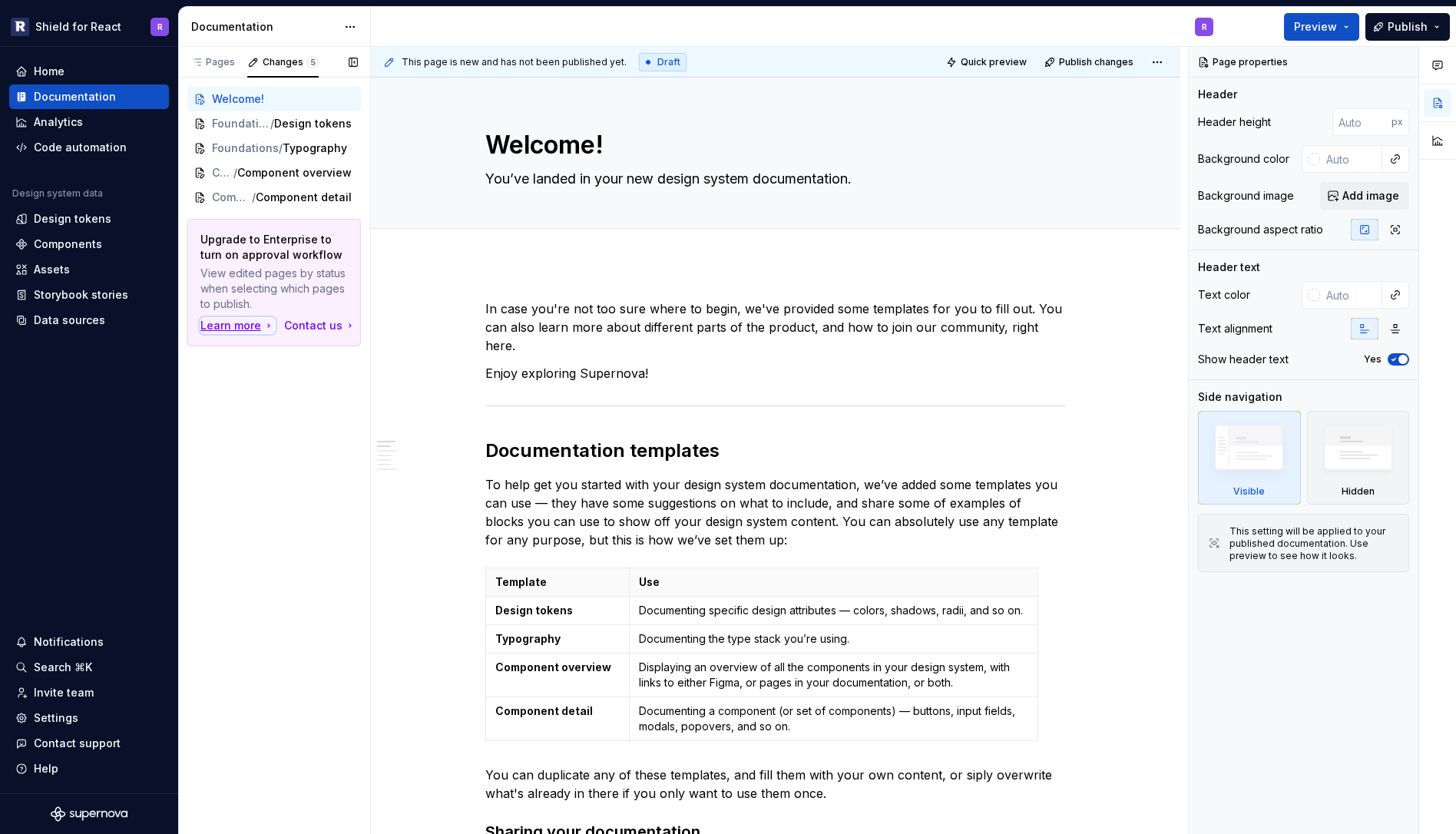
click at [236, 319] on div "Learn more" at bounding box center [238, 325] width 74 height 16
click at [50, 709] on div "Settings" at bounding box center [89, 718] width 160 height 24
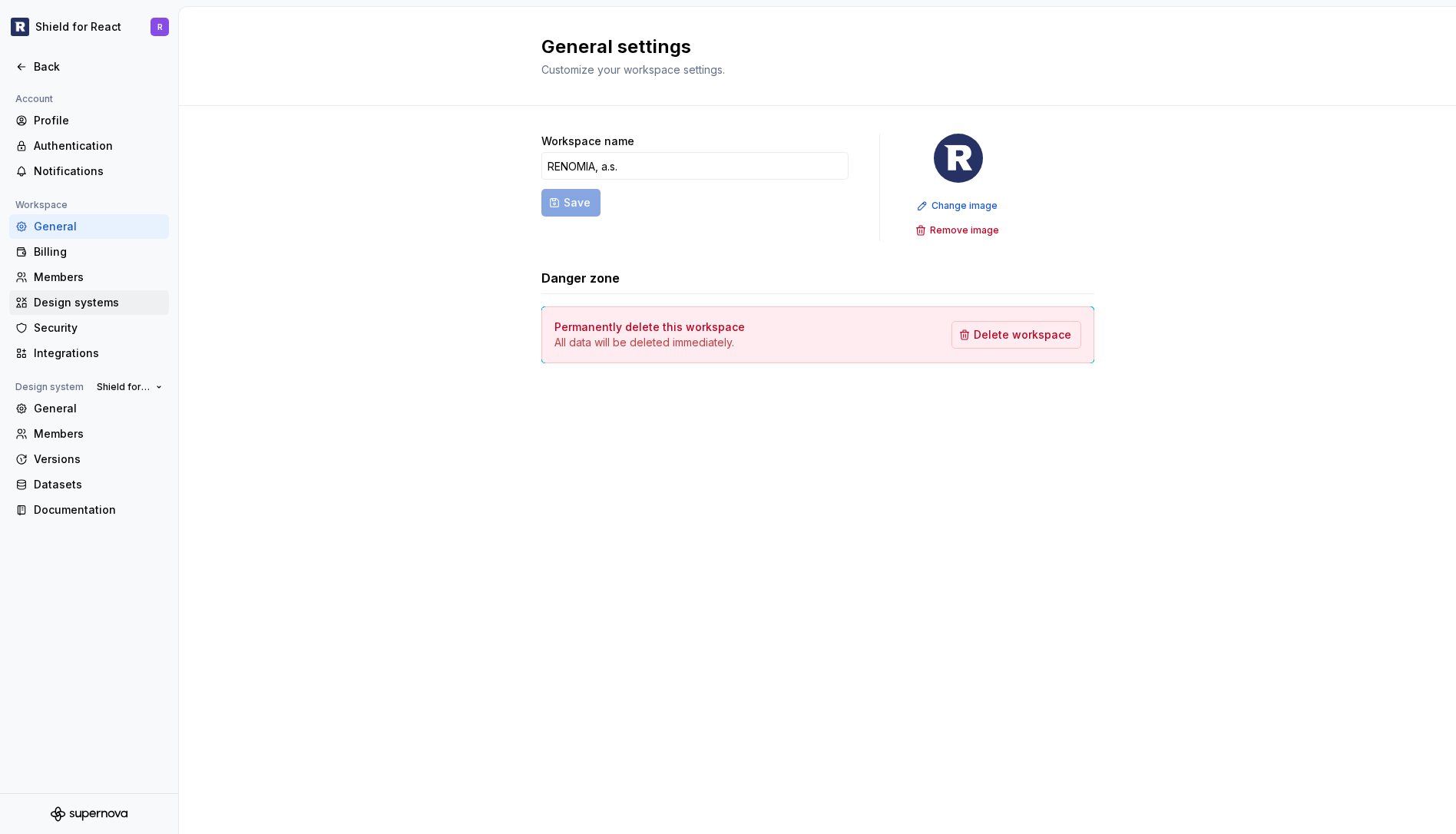
click at [75, 308] on div "Design systems" at bounding box center [98, 303] width 129 height 16
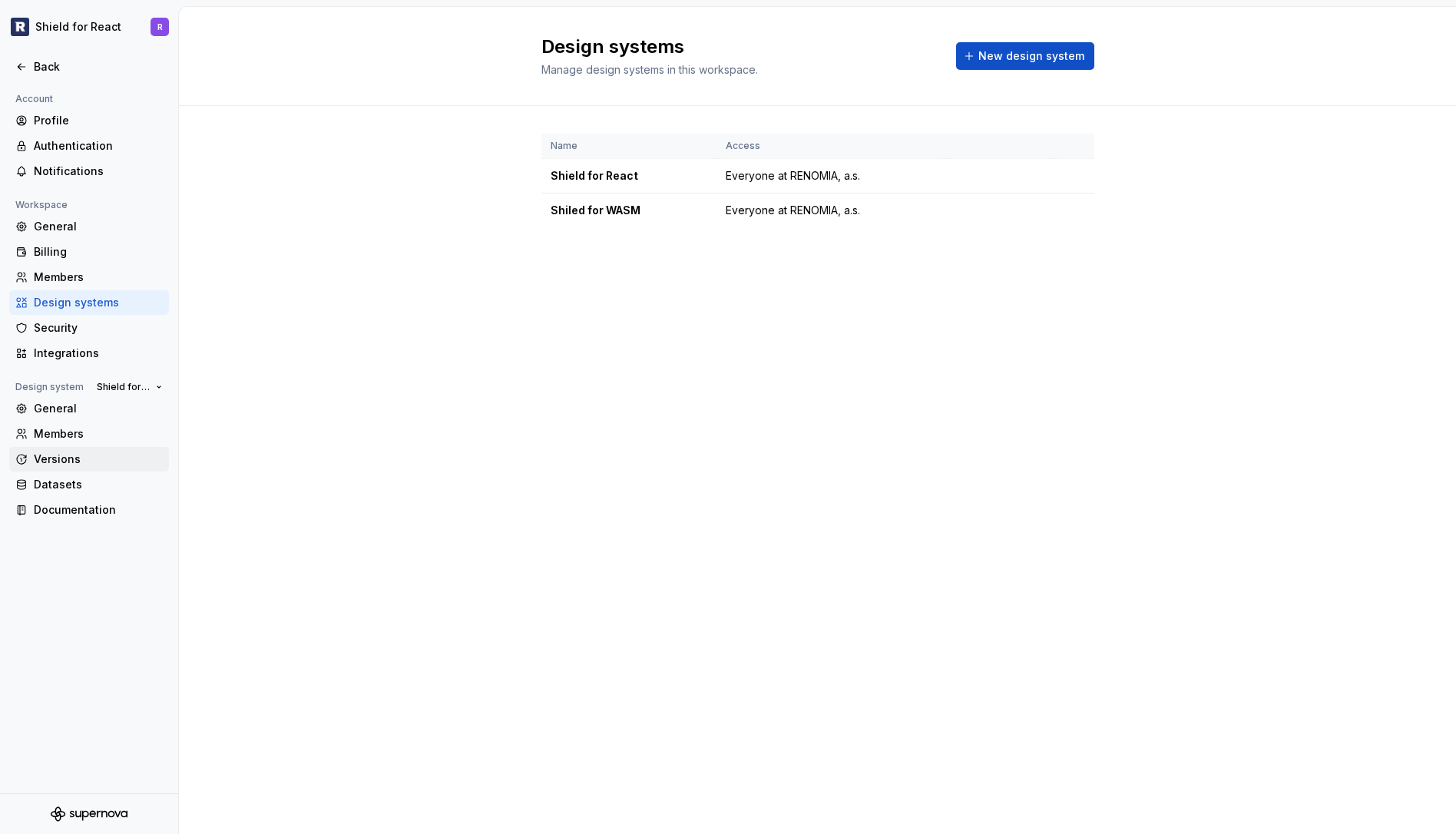
click at [60, 459] on div "Versions" at bounding box center [98, 459] width 129 height 16
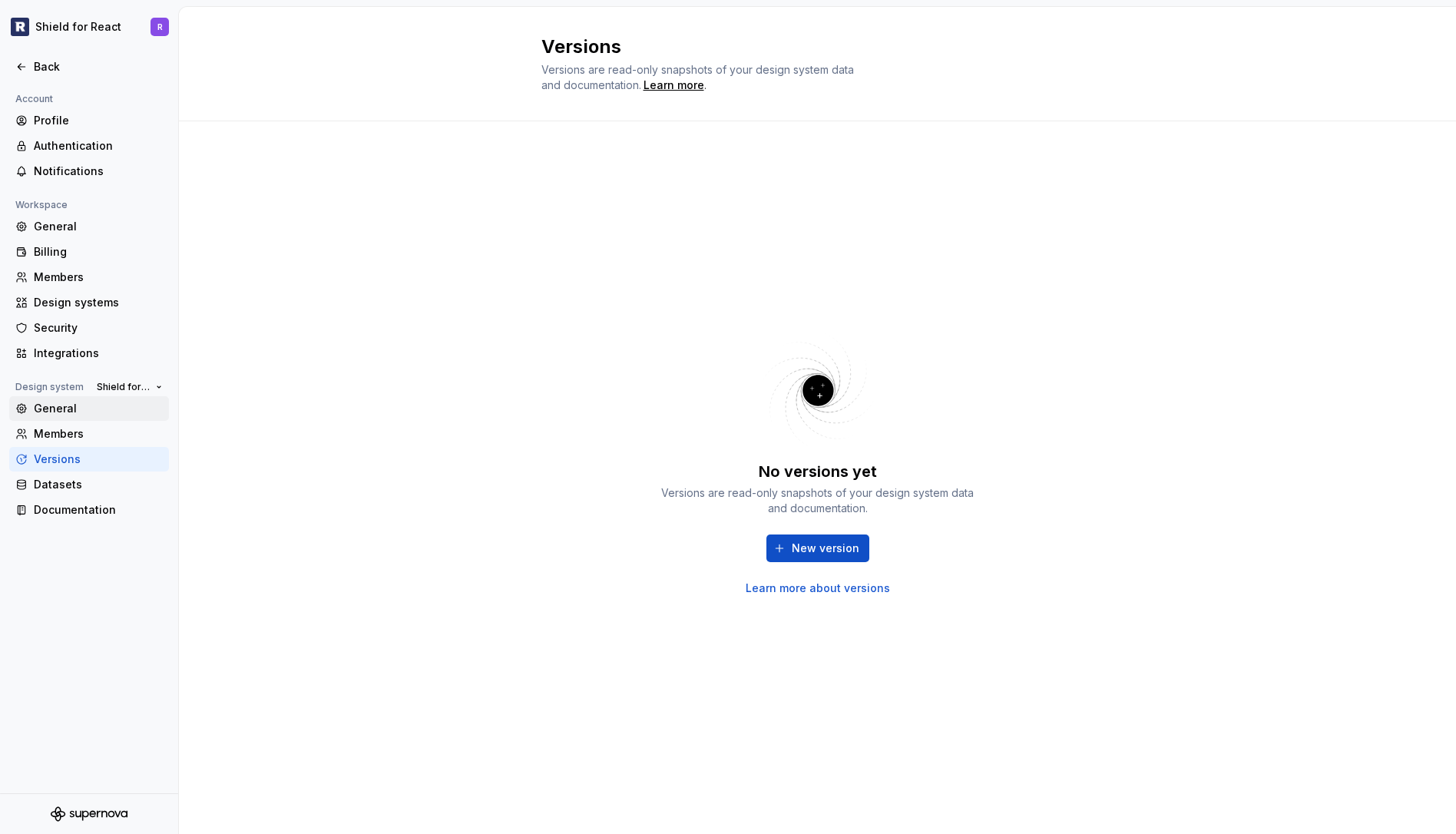
click at [62, 408] on div "General" at bounding box center [98, 408] width 129 height 16
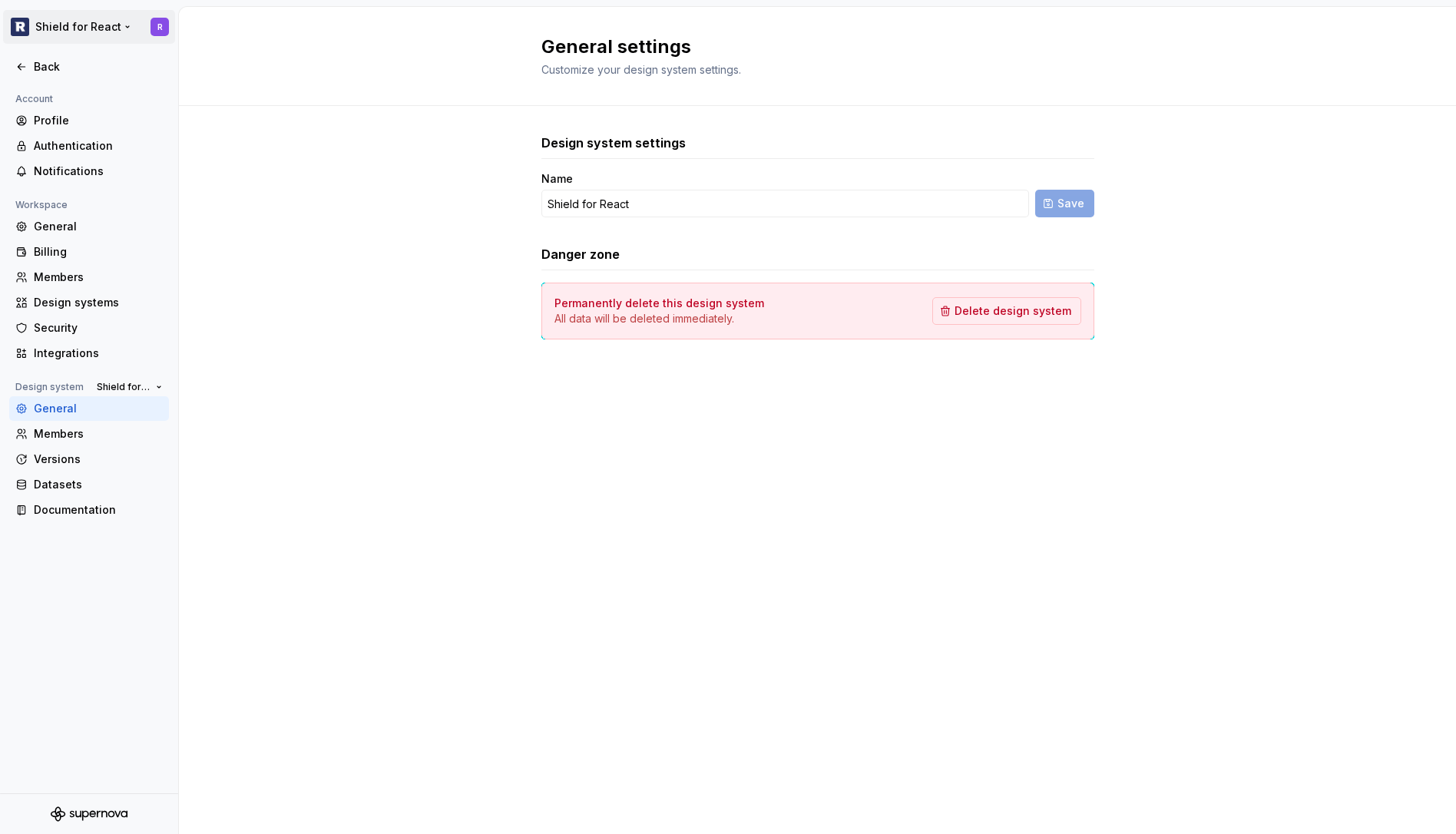
click at [63, 22] on html "Shield for React R Back Account Profile Authentication Notifications Workspace …" at bounding box center [728, 417] width 1456 height 834
click at [350, 204] on html "Shield for React R Back Account Profile Authentication Notifications Workspace …" at bounding box center [728, 417] width 1456 height 834
click at [125, 30] on html "Shield for React R Back Account Profile Authentication Notifications Workspace …" at bounding box center [728, 417] width 1456 height 834
click at [42, 61] on div "Back" at bounding box center [98, 67] width 129 height 16
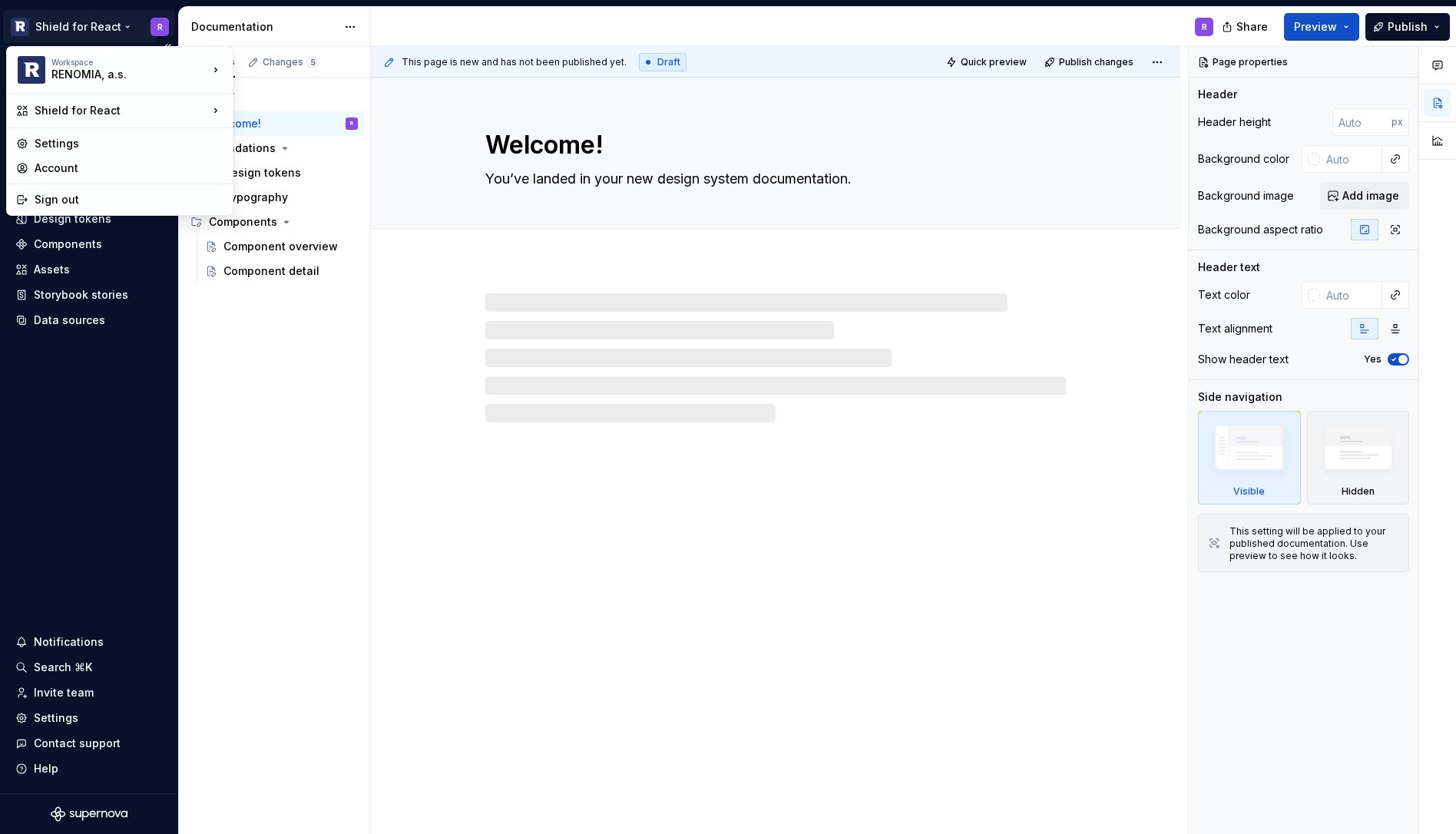
click at [87, 22] on html "Shield for React R Home Documentation Analytics Code automation Design system d…" at bounding box center [728, 417] width 1456 height 834
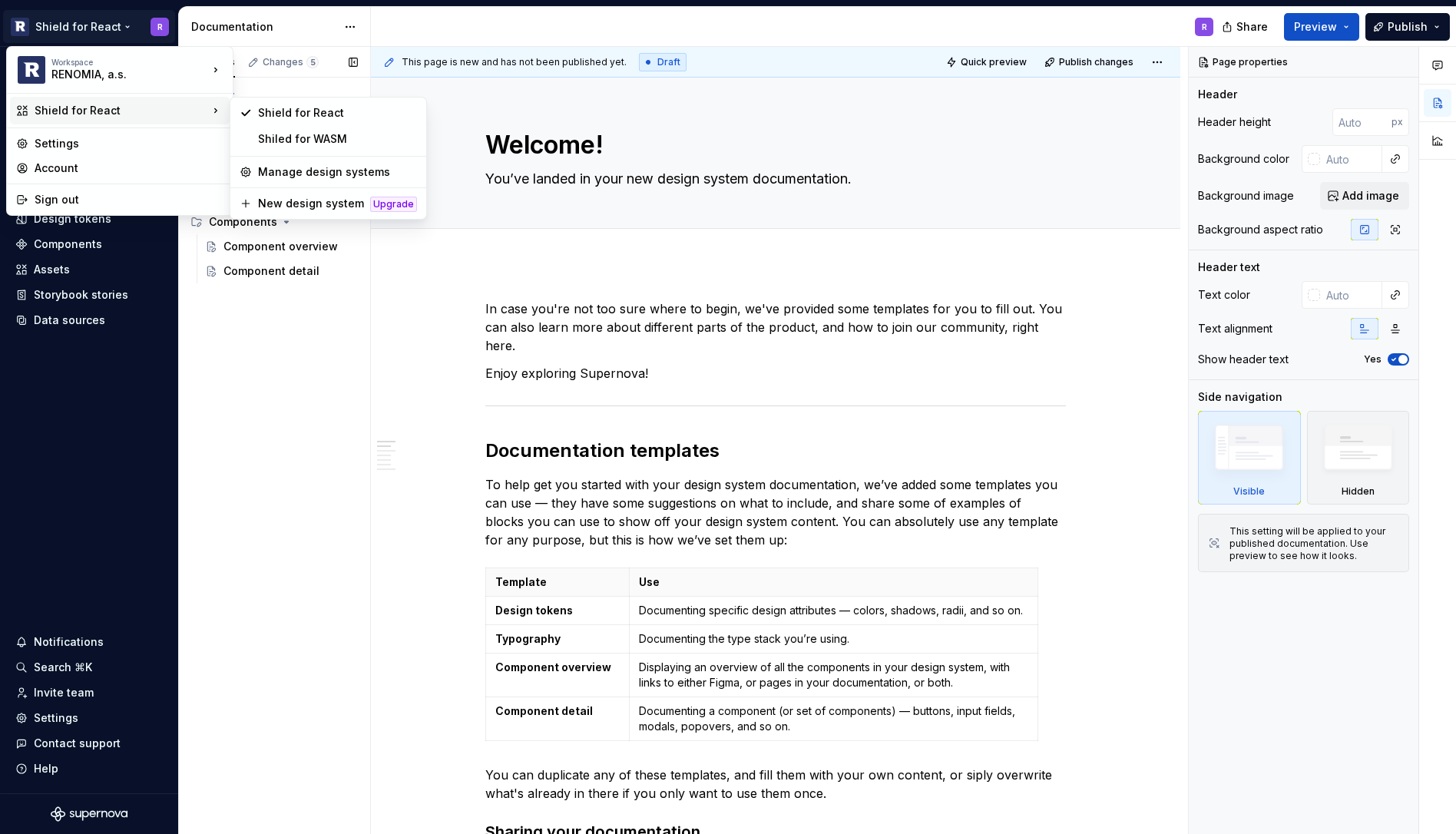
click at [315, 394] on div "Pages Changes 5 Add Accessibility guide for tree Page tree. Navigate the tree w…" at bounding box center [274, 440] width 192 height 788
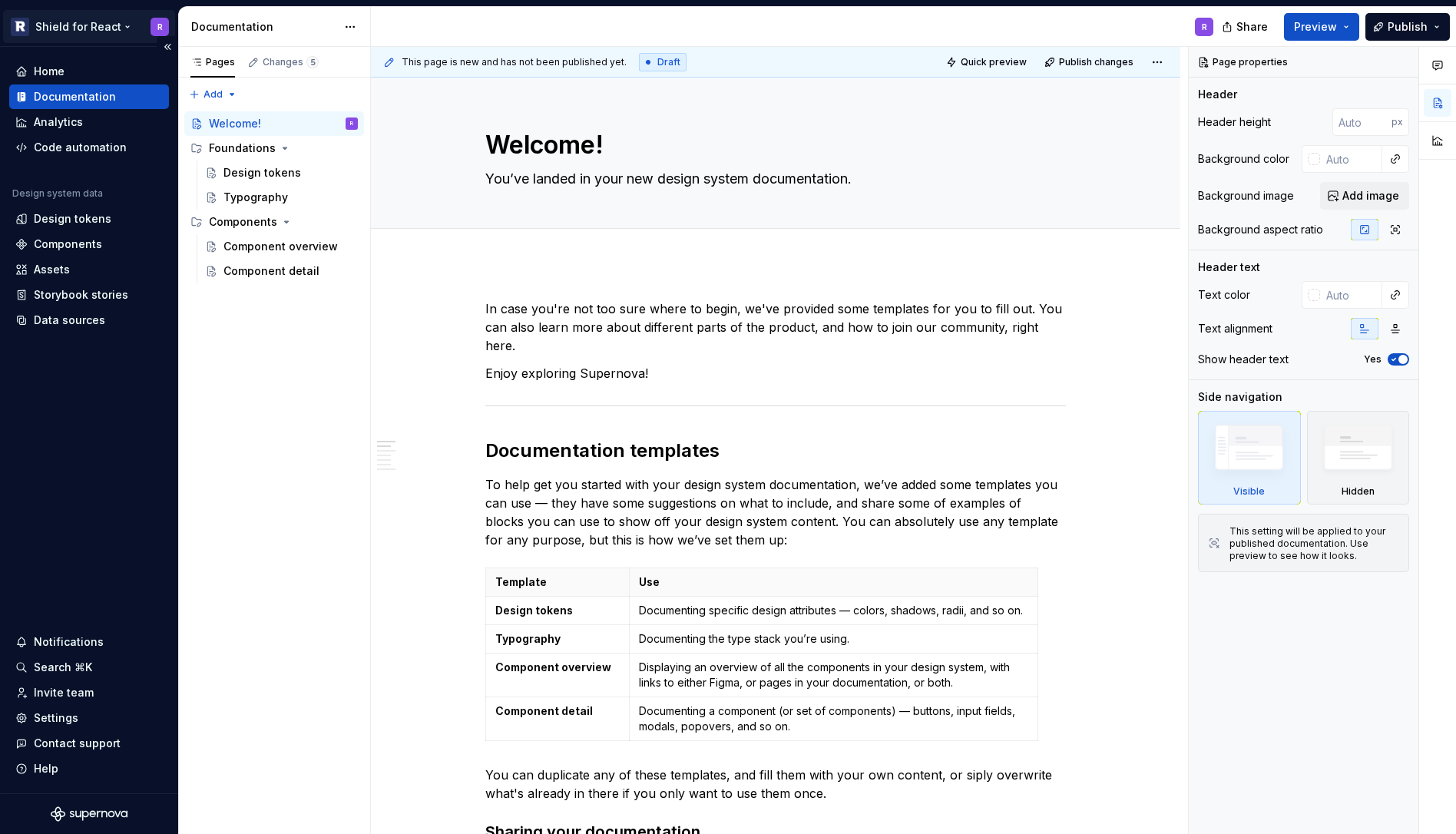
click at [87, 24] on html "Shield for React R Home Documentation Analytics Code automation Design system d…" at bounding box center [728, 417] width 1456 height 834
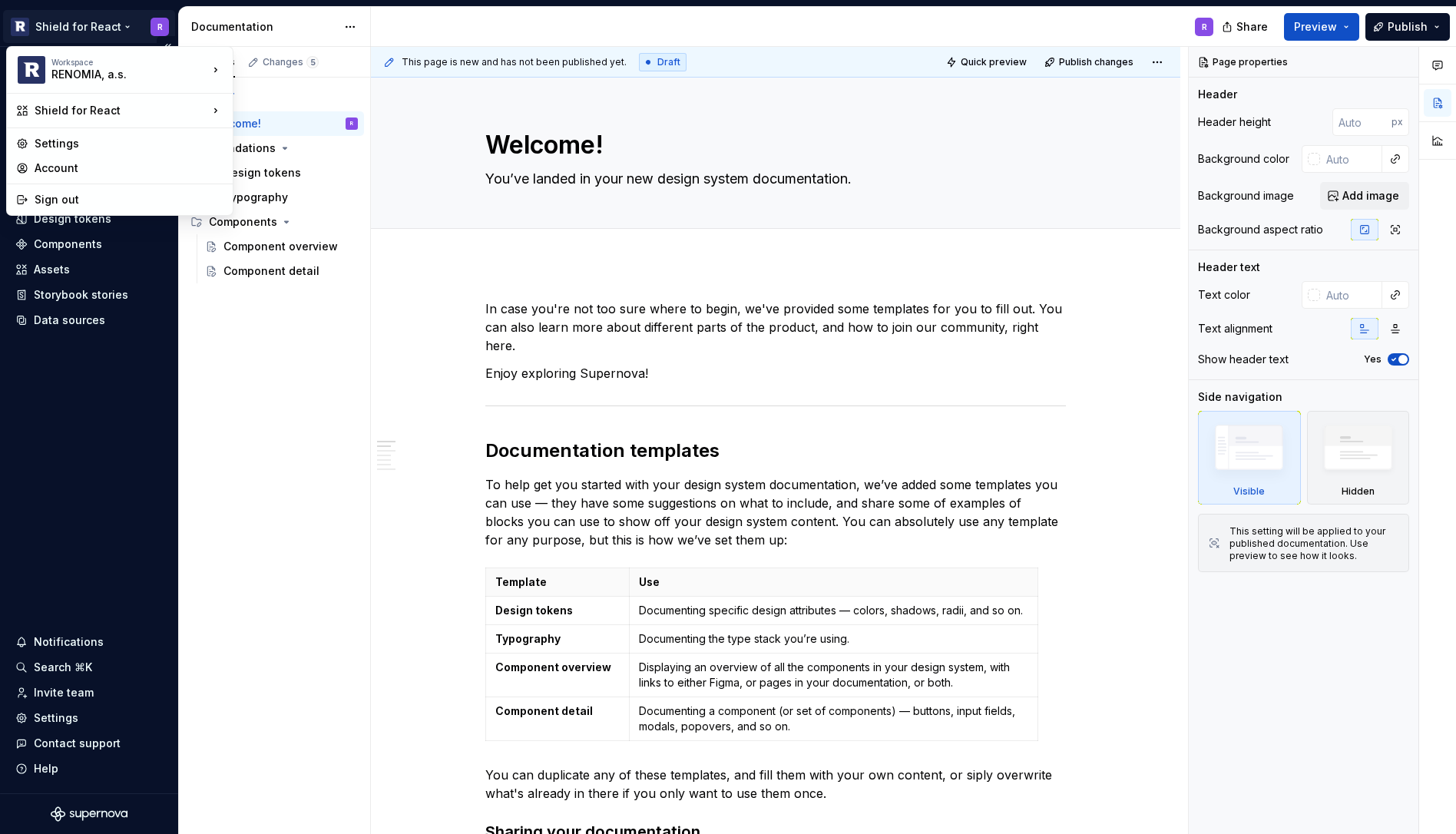
click at [87, 24] on html "Shield for React R Home Documentation Analytics Code automation Design system d…" at bounding box center [728, 417] width 1456 height 834
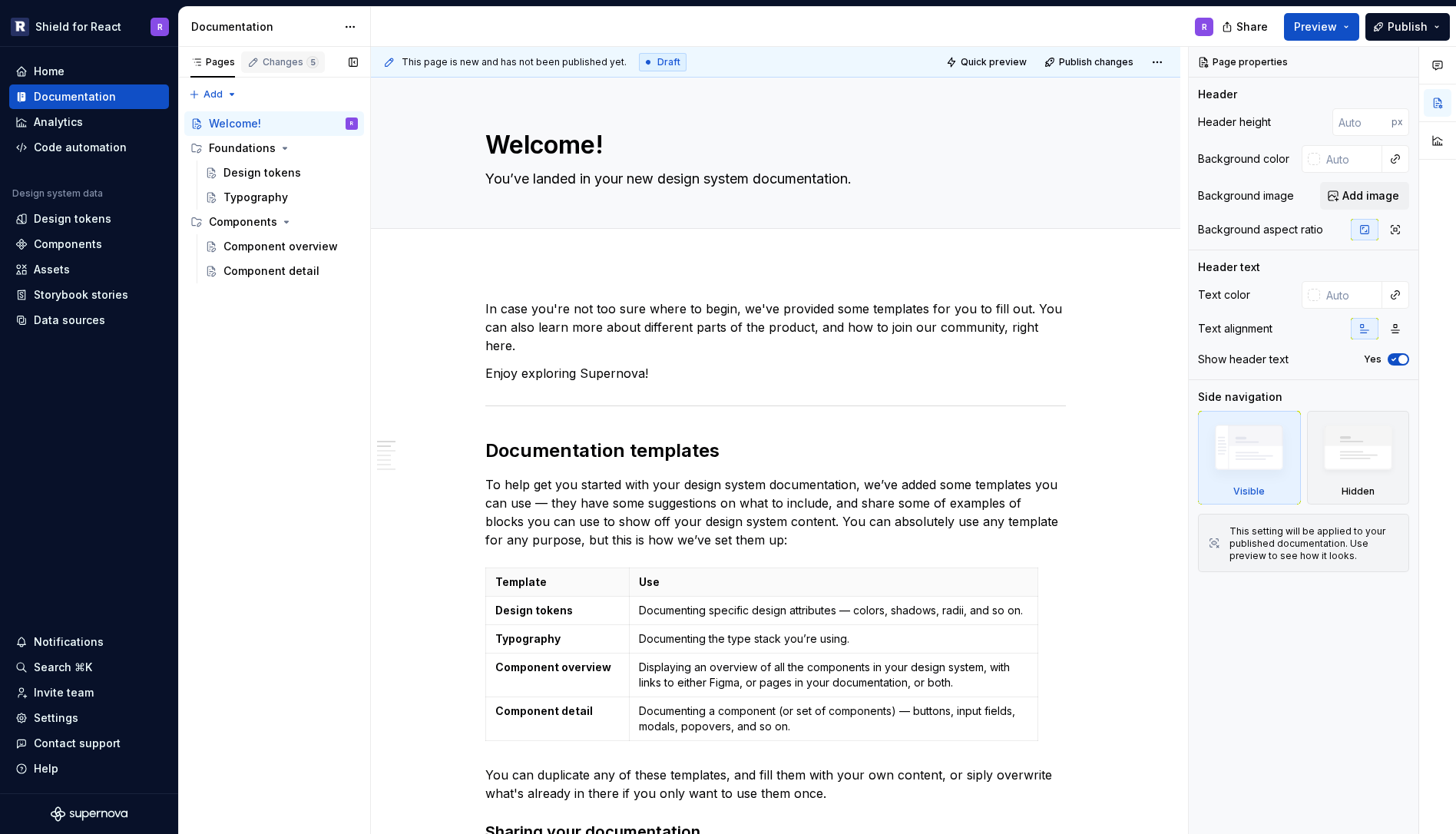
click at [277, 63] on div "Changes 5" at bounding box center [291, 62] width 56 height 12
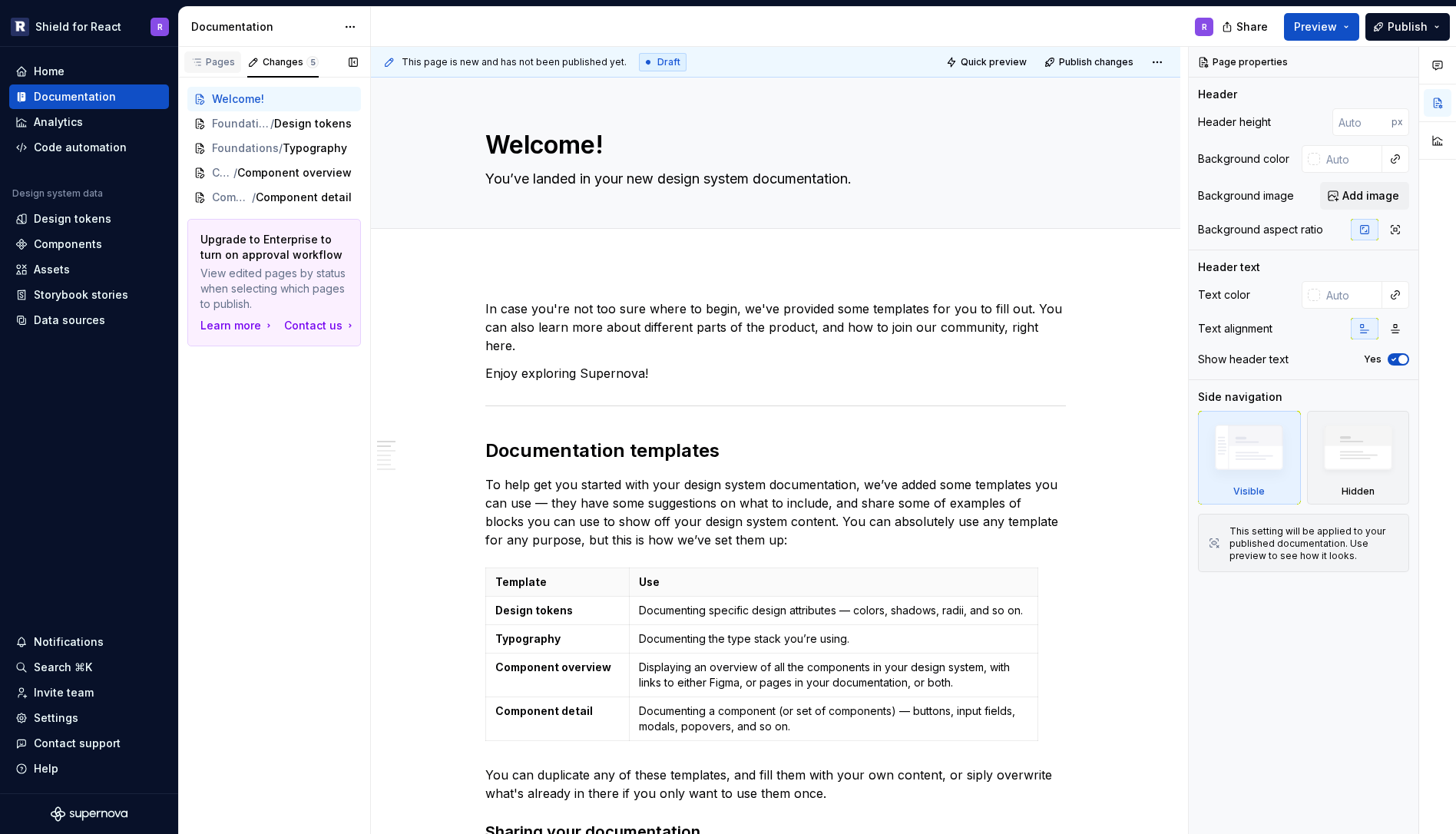
click at [212, 65] on div "Pages" at bounding box center [212, 62] width 44 height 12
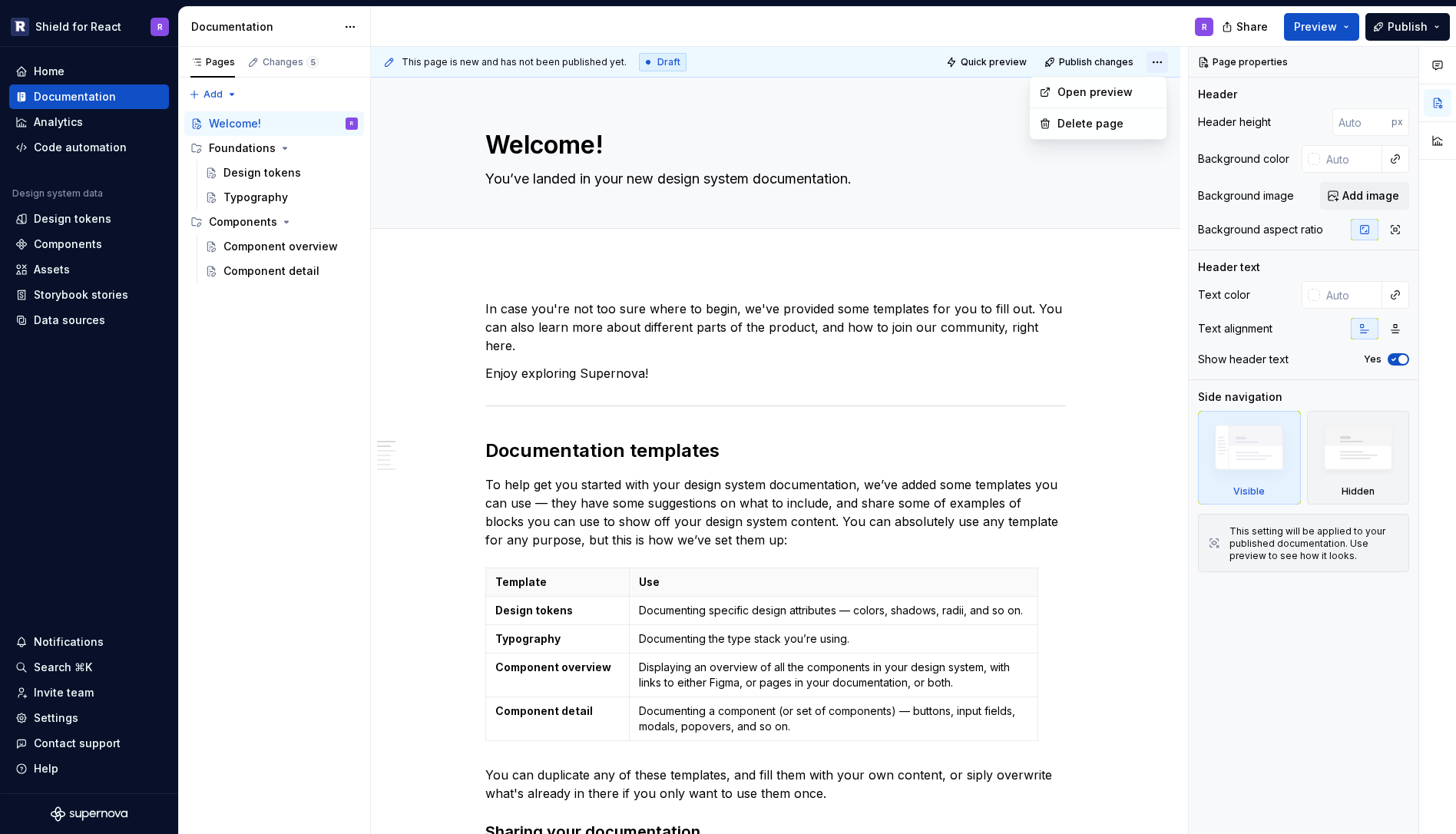
click at [1158, 58] on html "Shield for React R Home Documentation Analytics Code automation Design system d…" at bounding box center [728, 417] width 1456 height 834
type textarea "*"
click at [65, 243] on div "Components" at bounding box center [67, 244] width 68 height 16
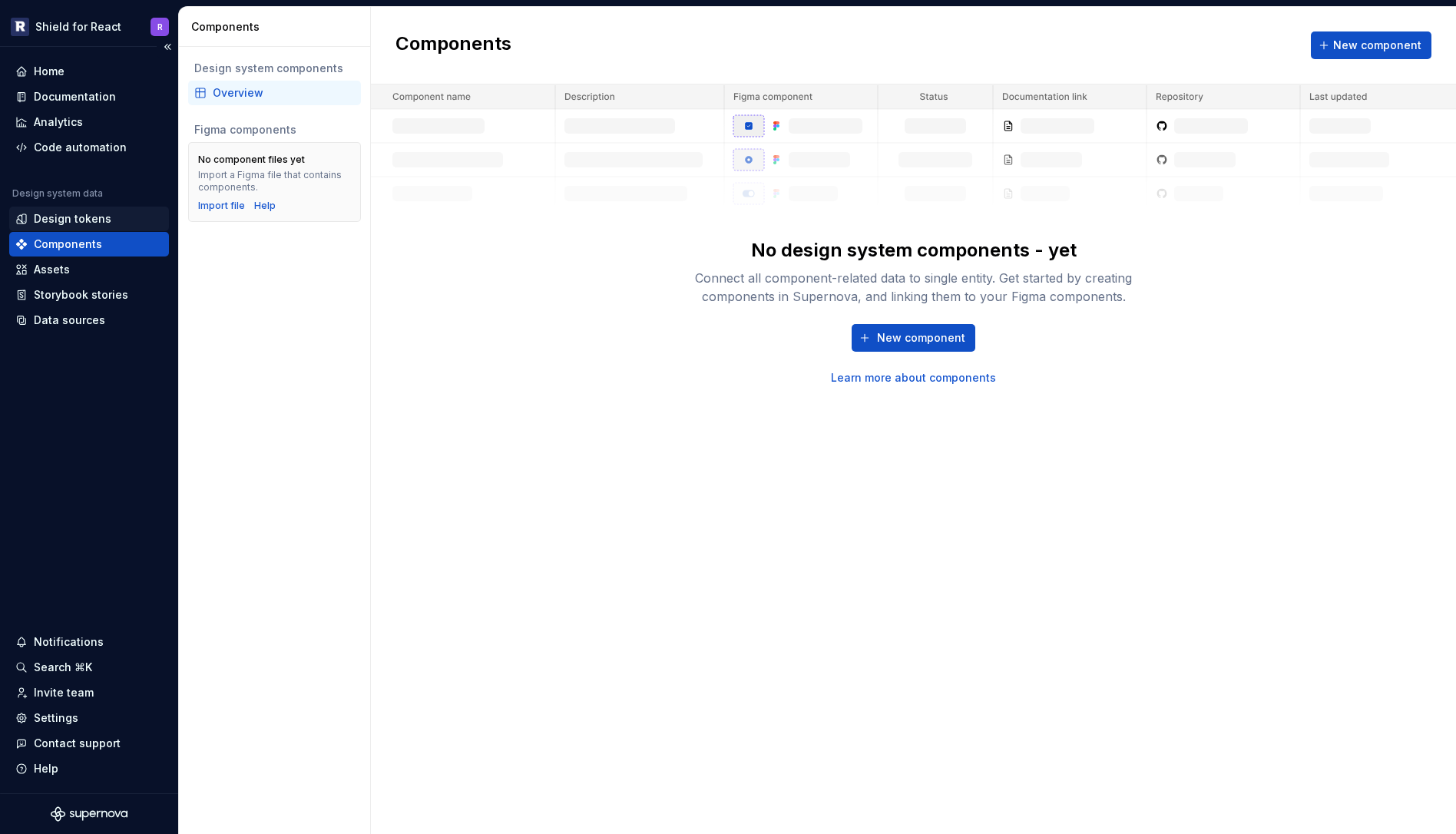
click at [73, 218] on div "Design tokens" at bounding box center [73, 219] width 78 height 16
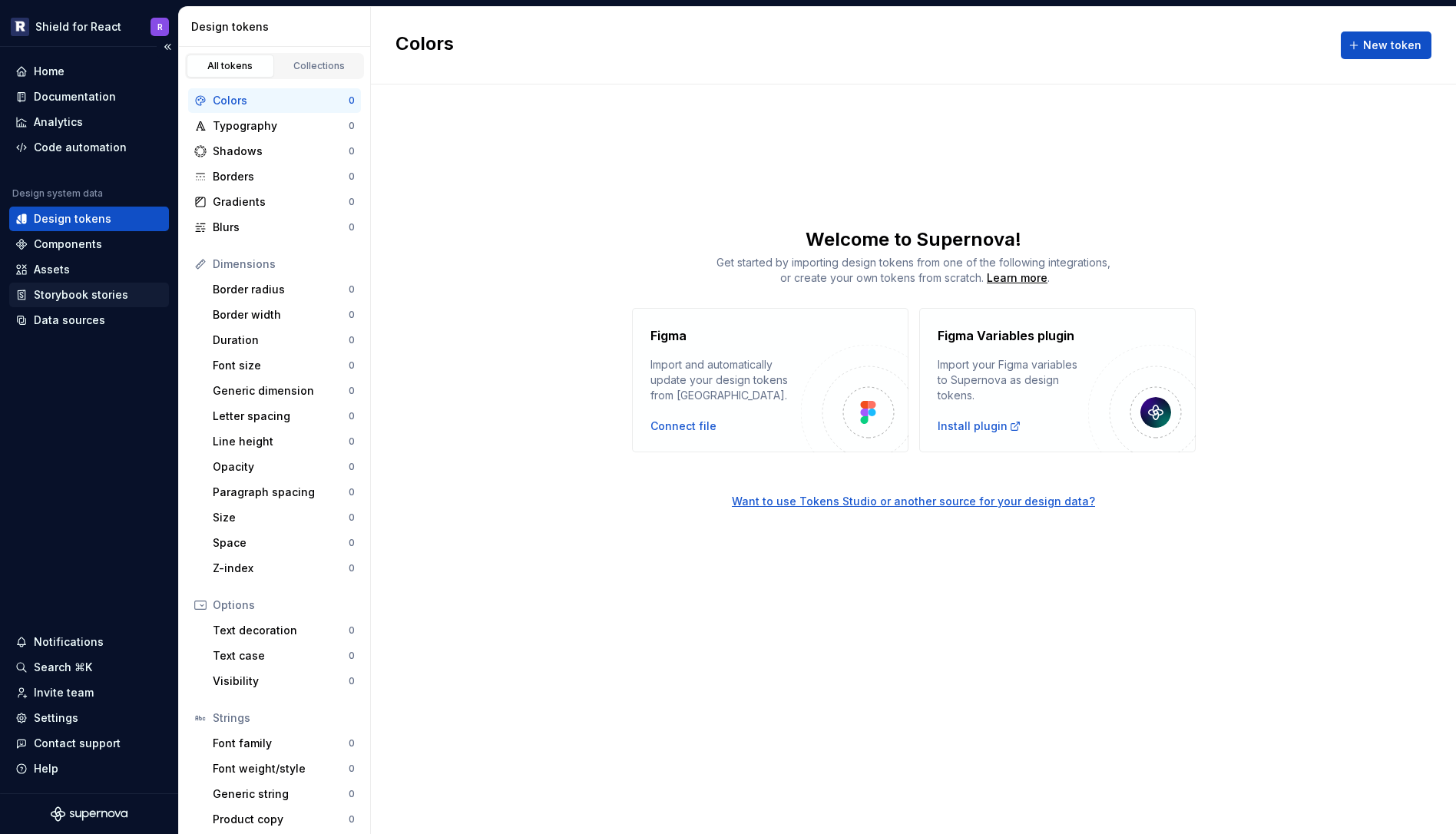
click at [55, 301] on div "Storybook stories" at bounding box center [80, 295] width 94 height 16
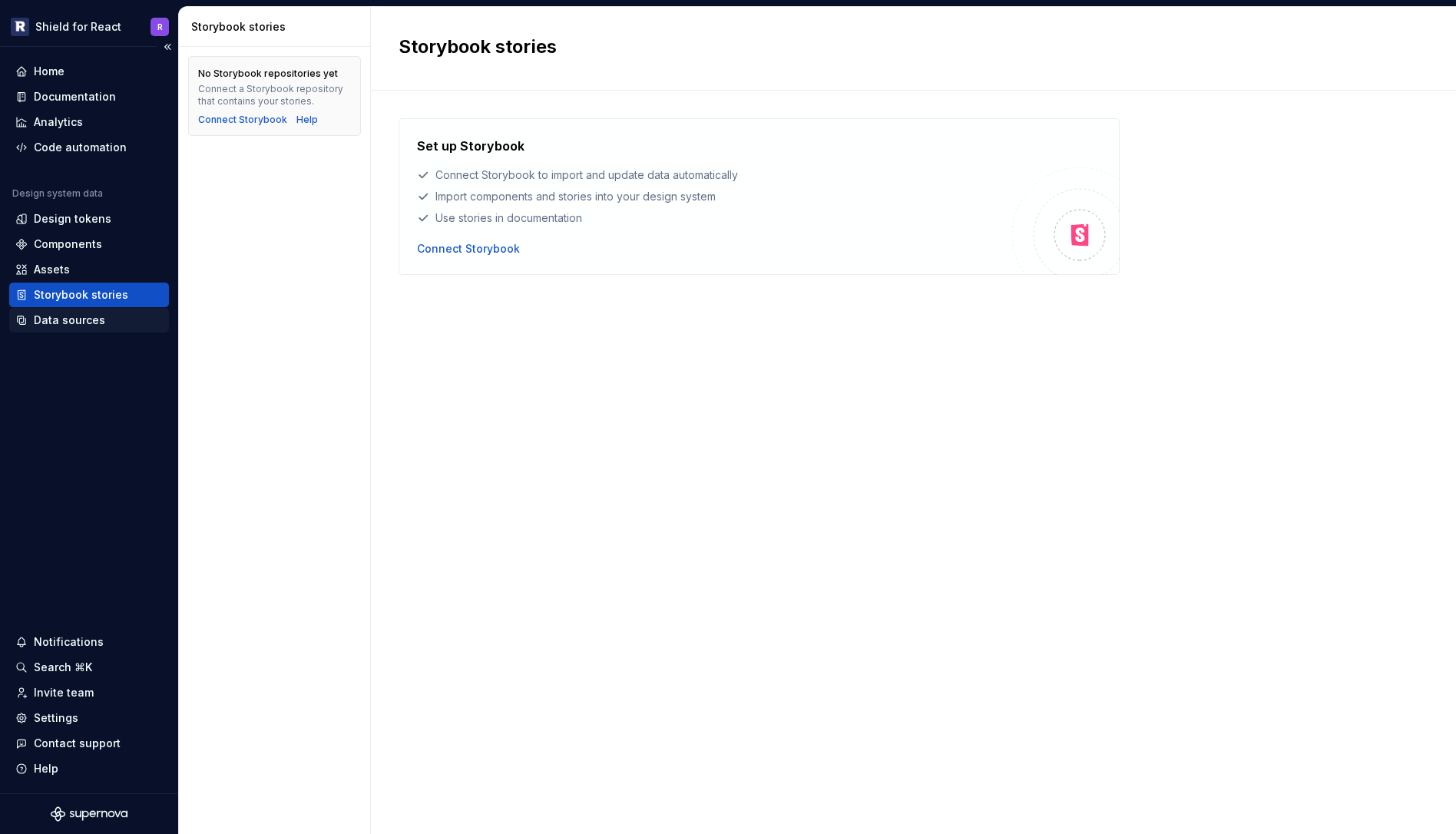
click at [55, 324] on div "Data sources" at bounding box center [69, 320] width 72 height 16
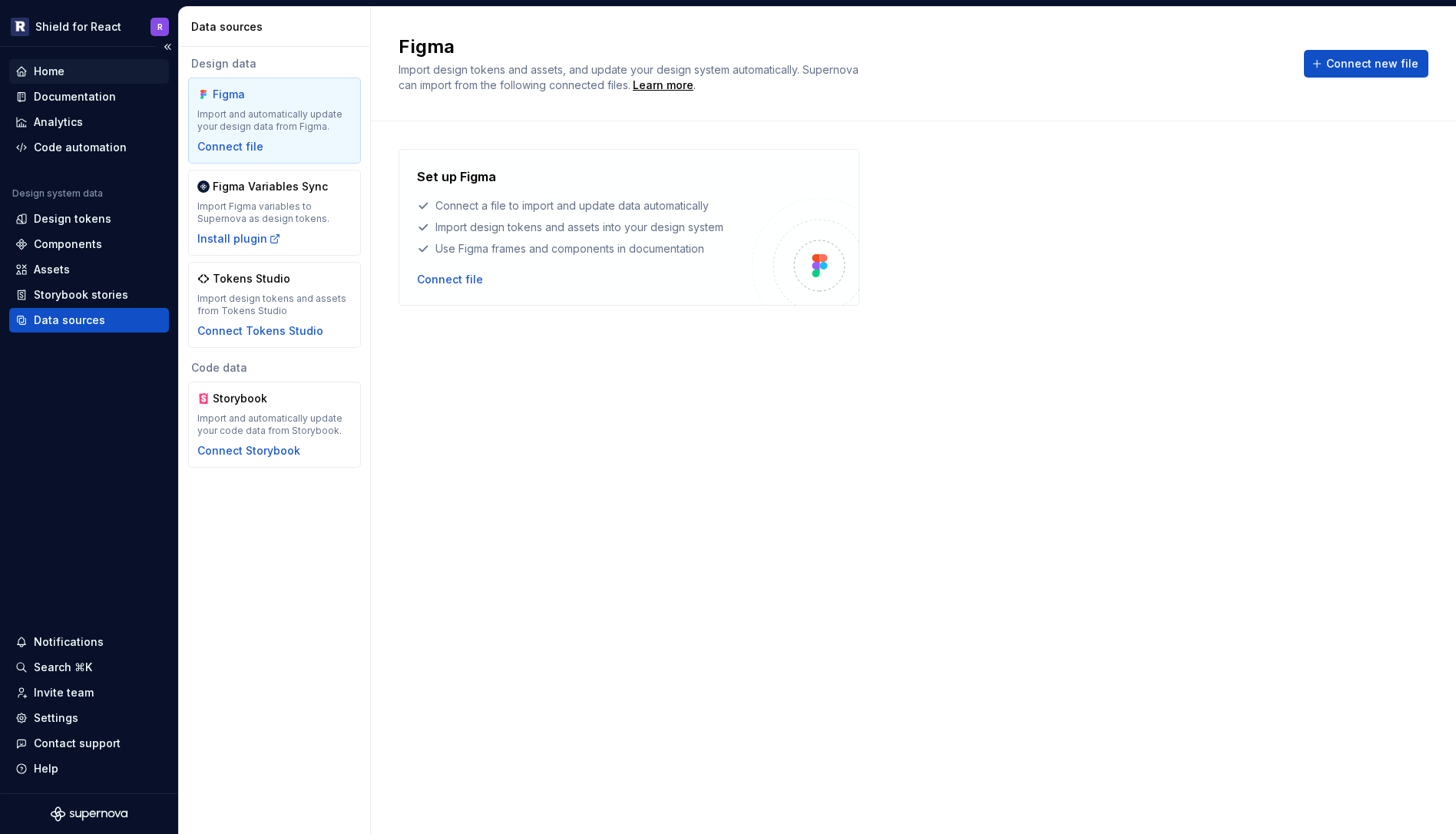
click at [61, 72] on div "Home" at bounding box center [49, 72] width 31 height 16
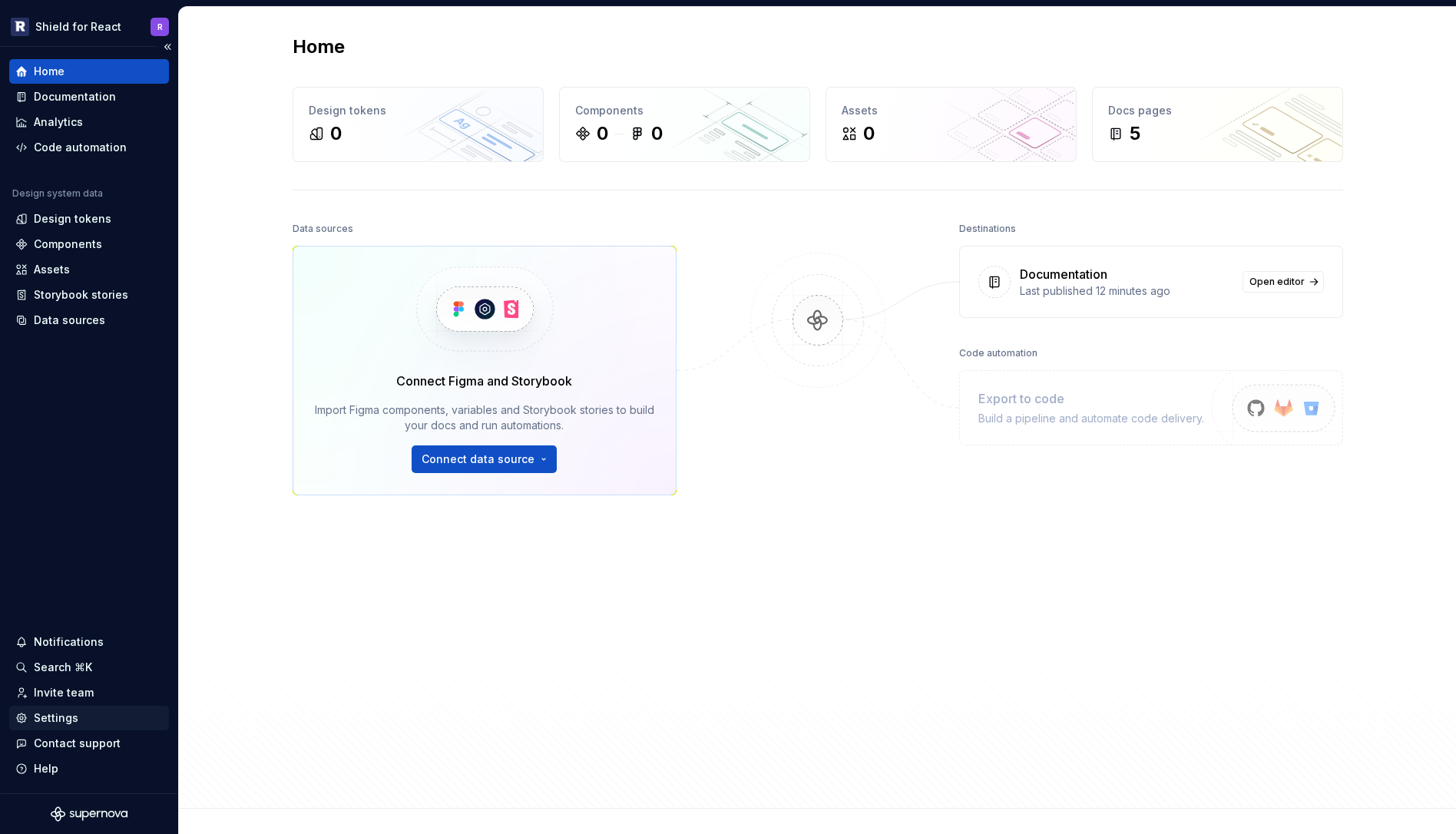
click at [55, 716] on div "Settings" at bounding box center [55, 718] width 44 height 16
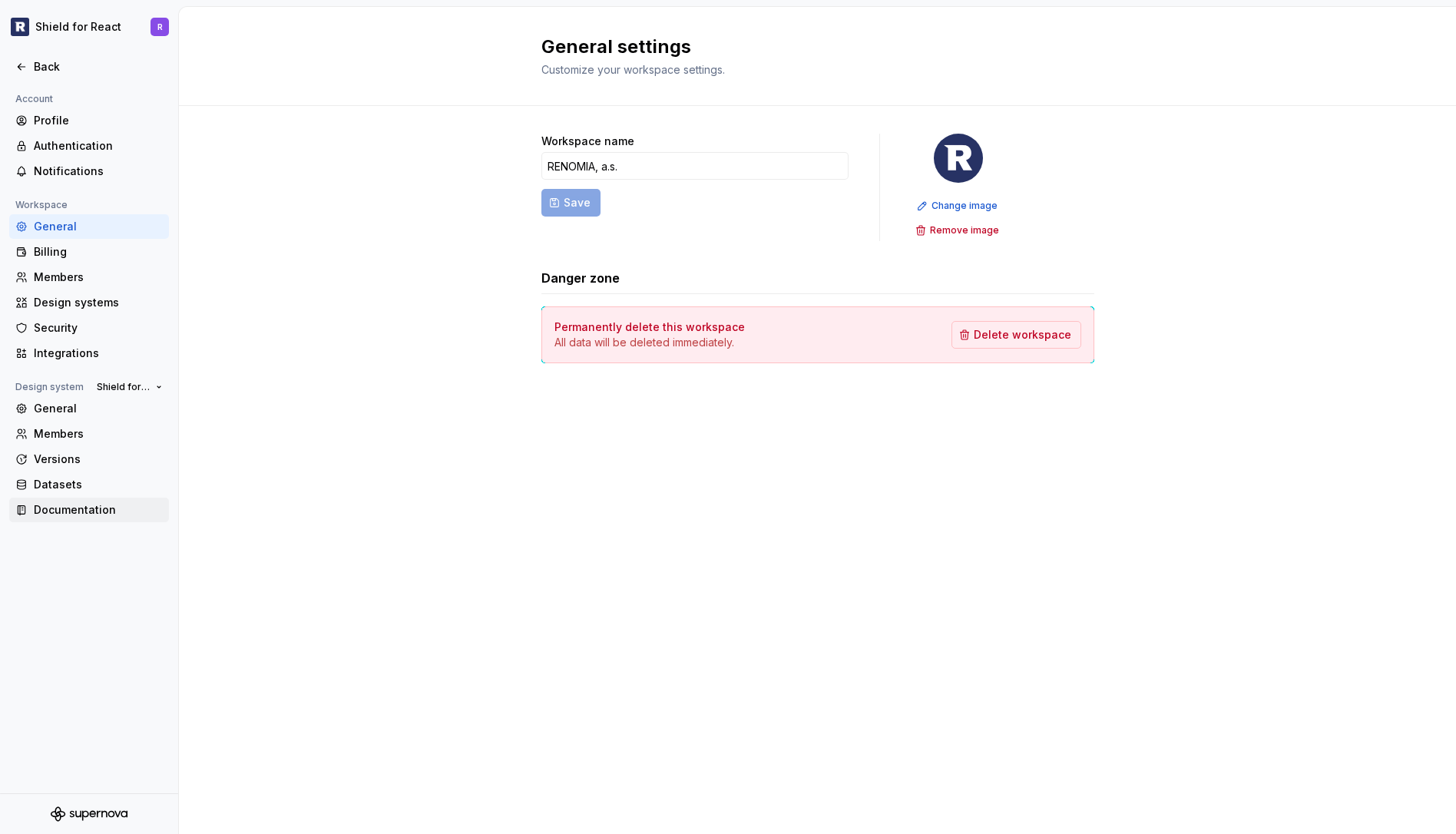
click at [78, 507] on div "Documentation" at bounding box center [98, 510] width 129 height 16
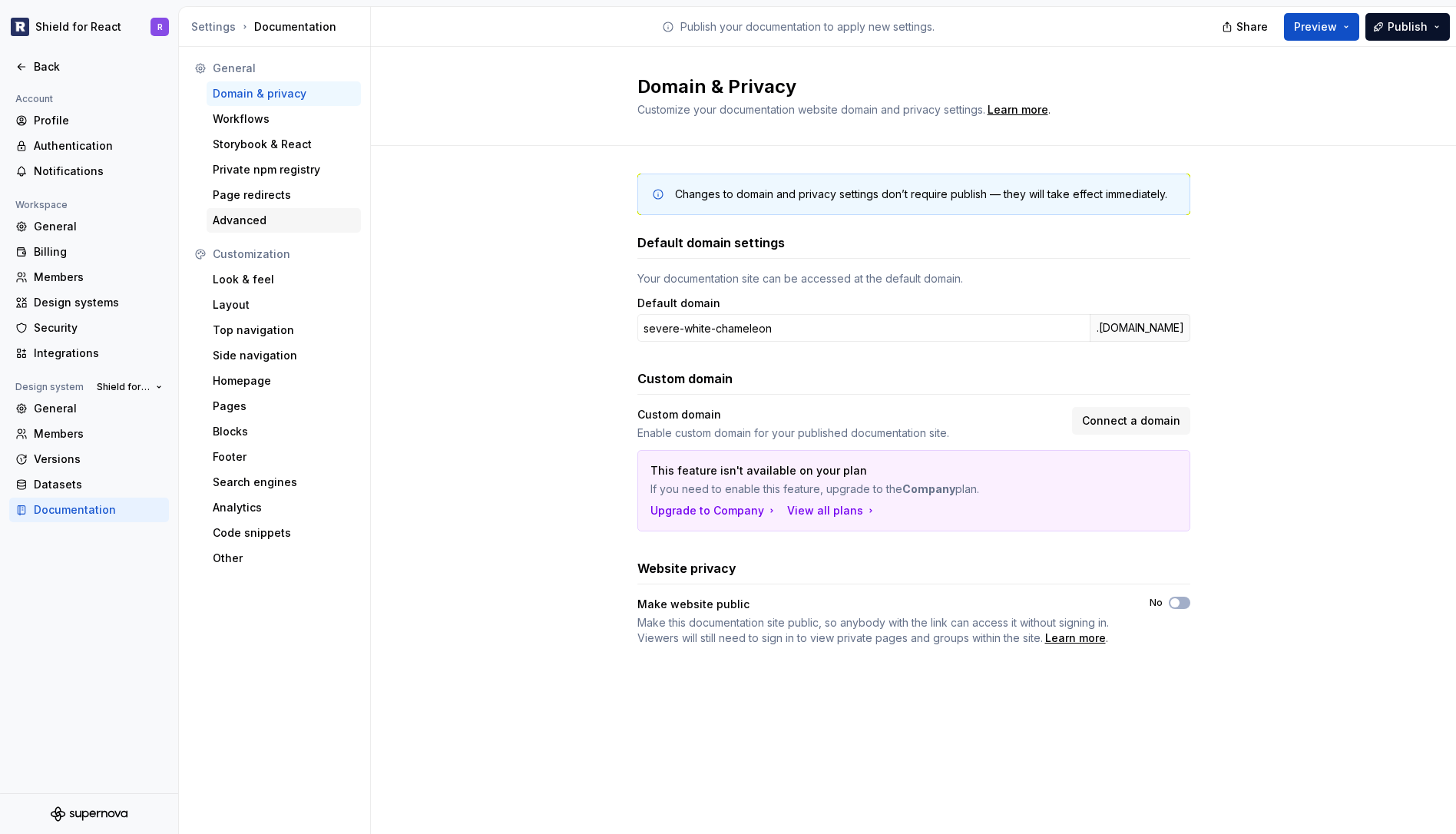
click at [250, 211] on div "Advanced" at bounding box center [284, 221] width 154 height 24
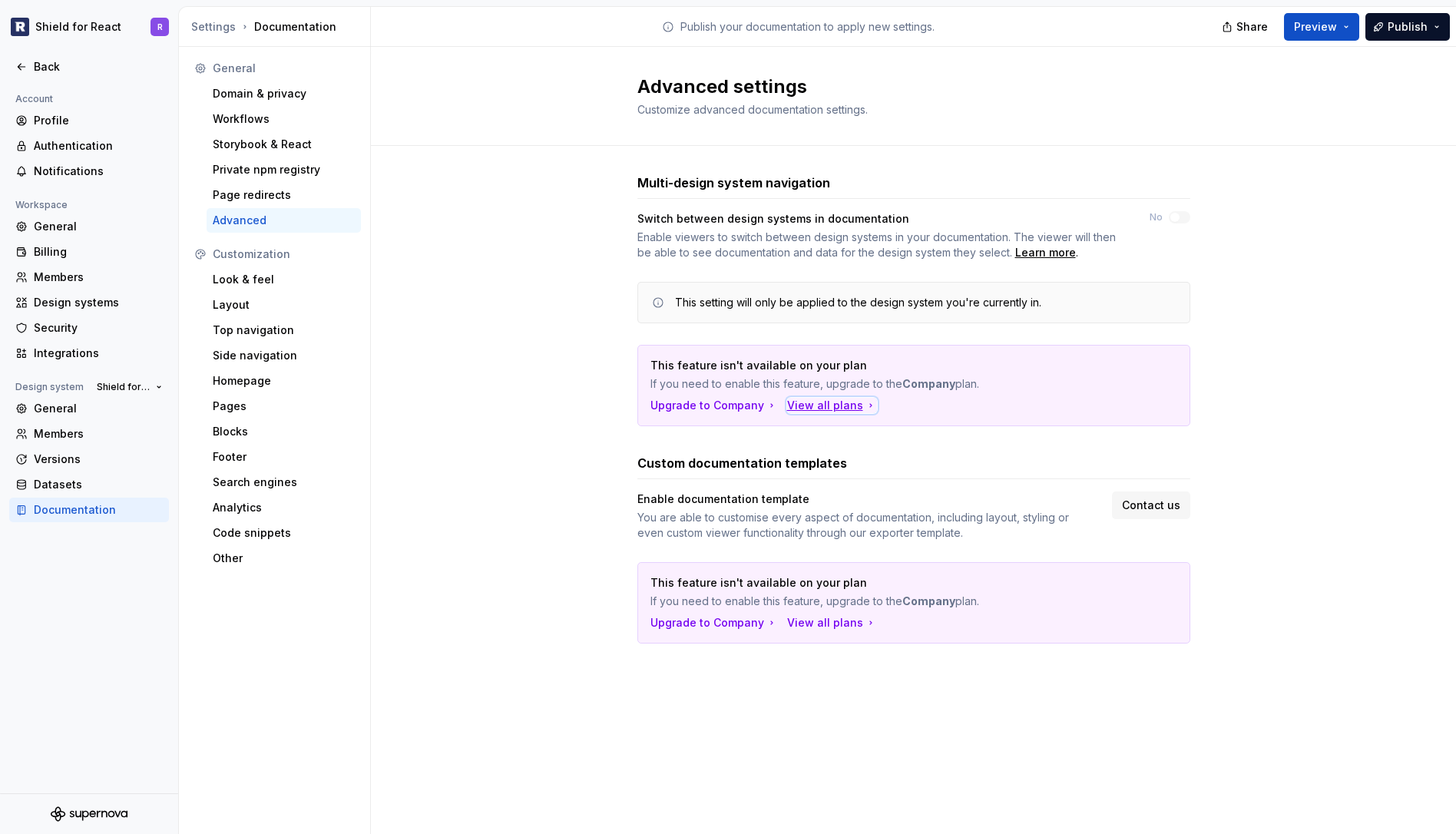
click at [810, 409] on div "View all plans" at bounding box center [832, 406] width 90 height 16
click at [34, 61] on div "Back" at bounding box center [98, 67] width 129 height 16
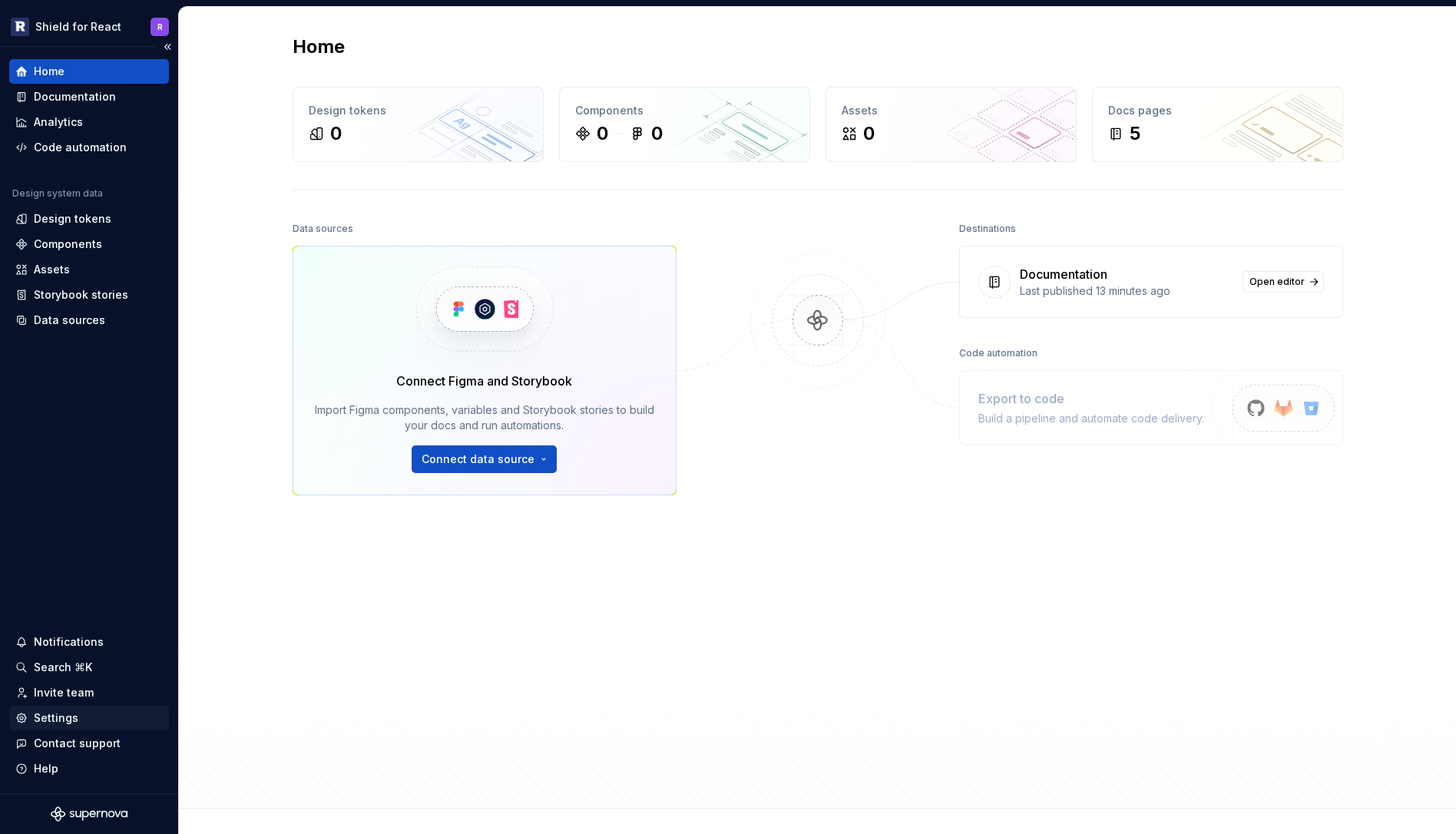
click at [61, 721] on div "Settings" at bounding box center [55, 718] width 44 height 16
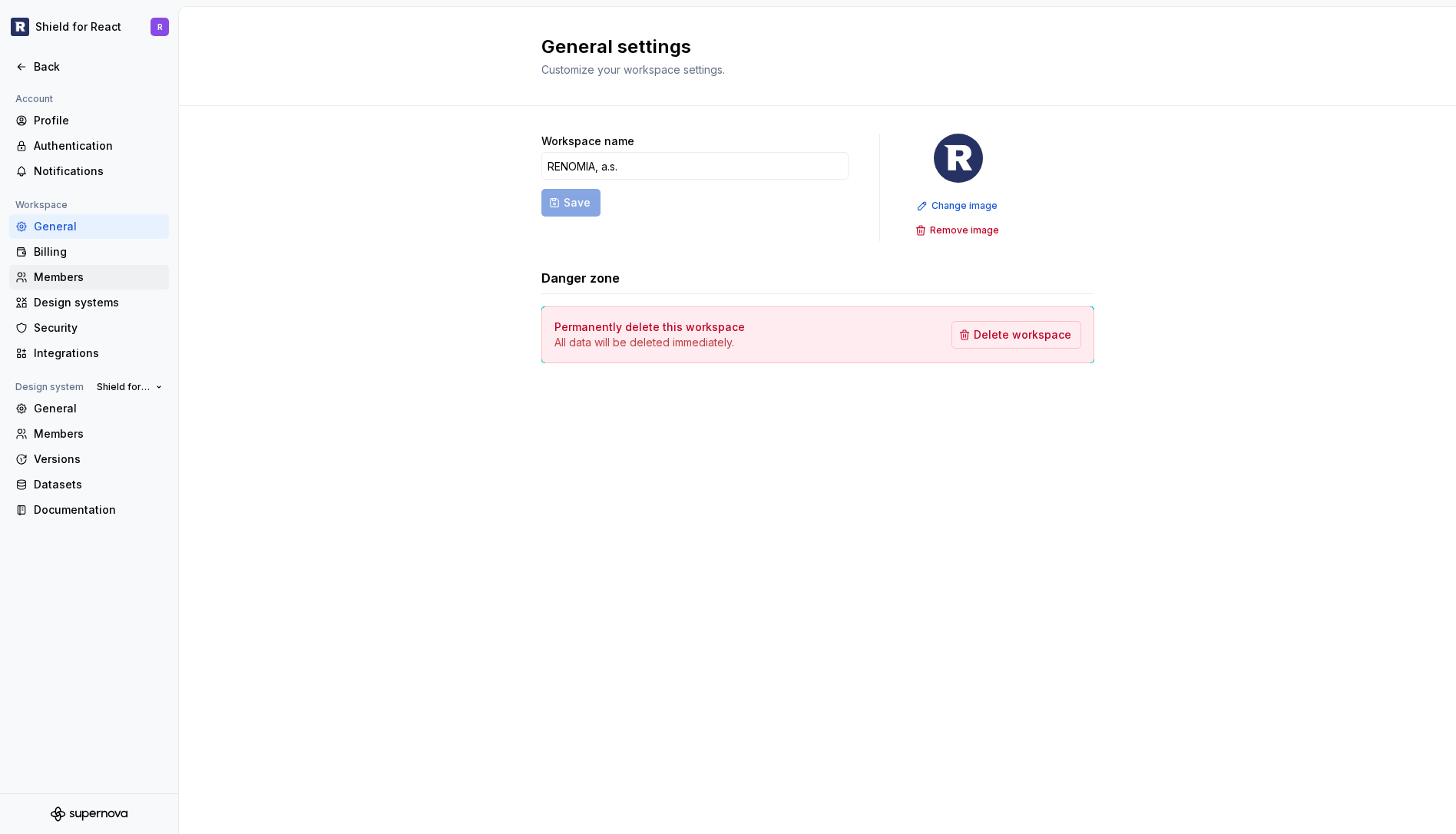
click at [64, 268] on div "Members" at bounding box center [89, 277] width 160 height 24
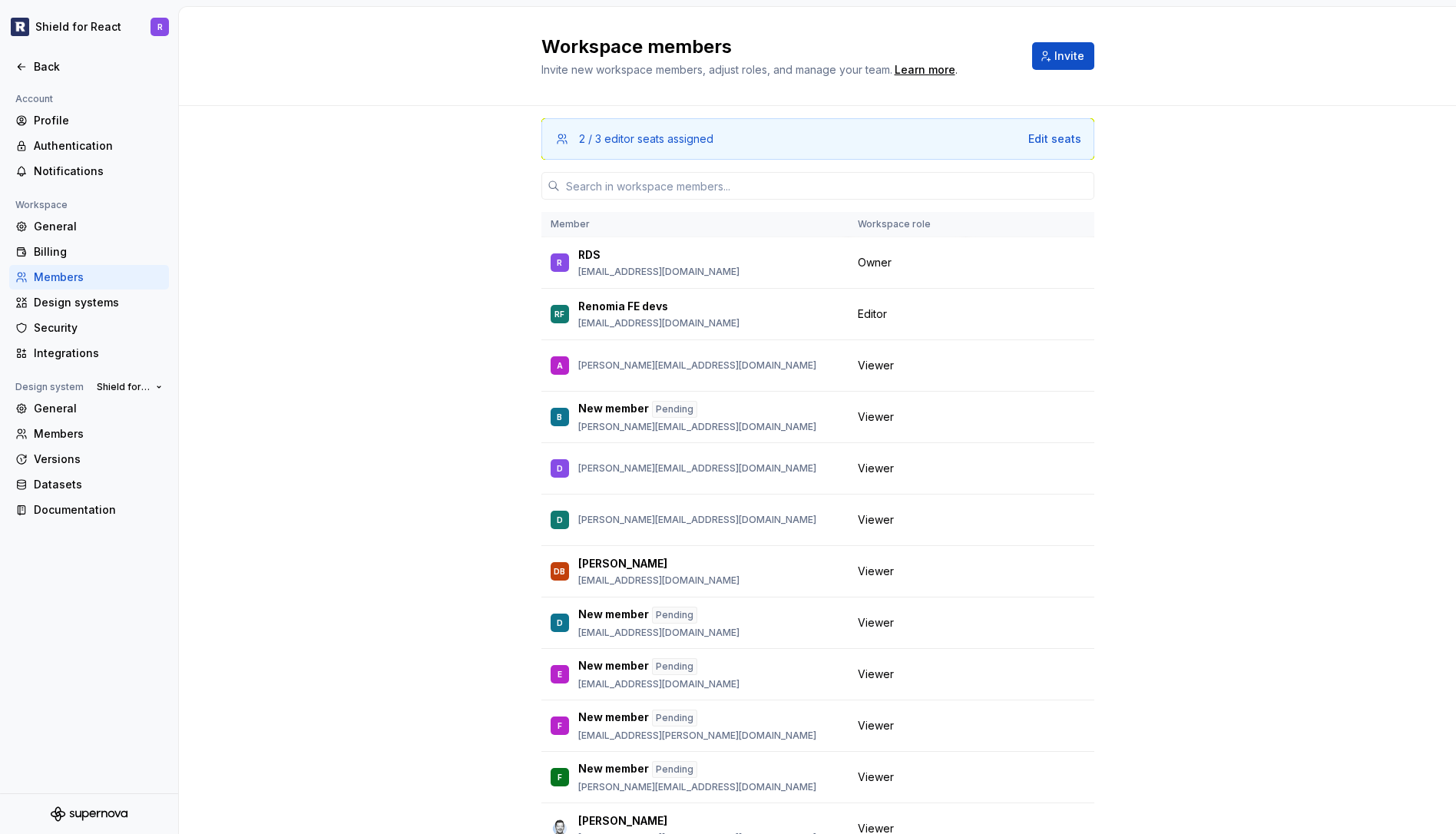
scroll to position [24, 0]
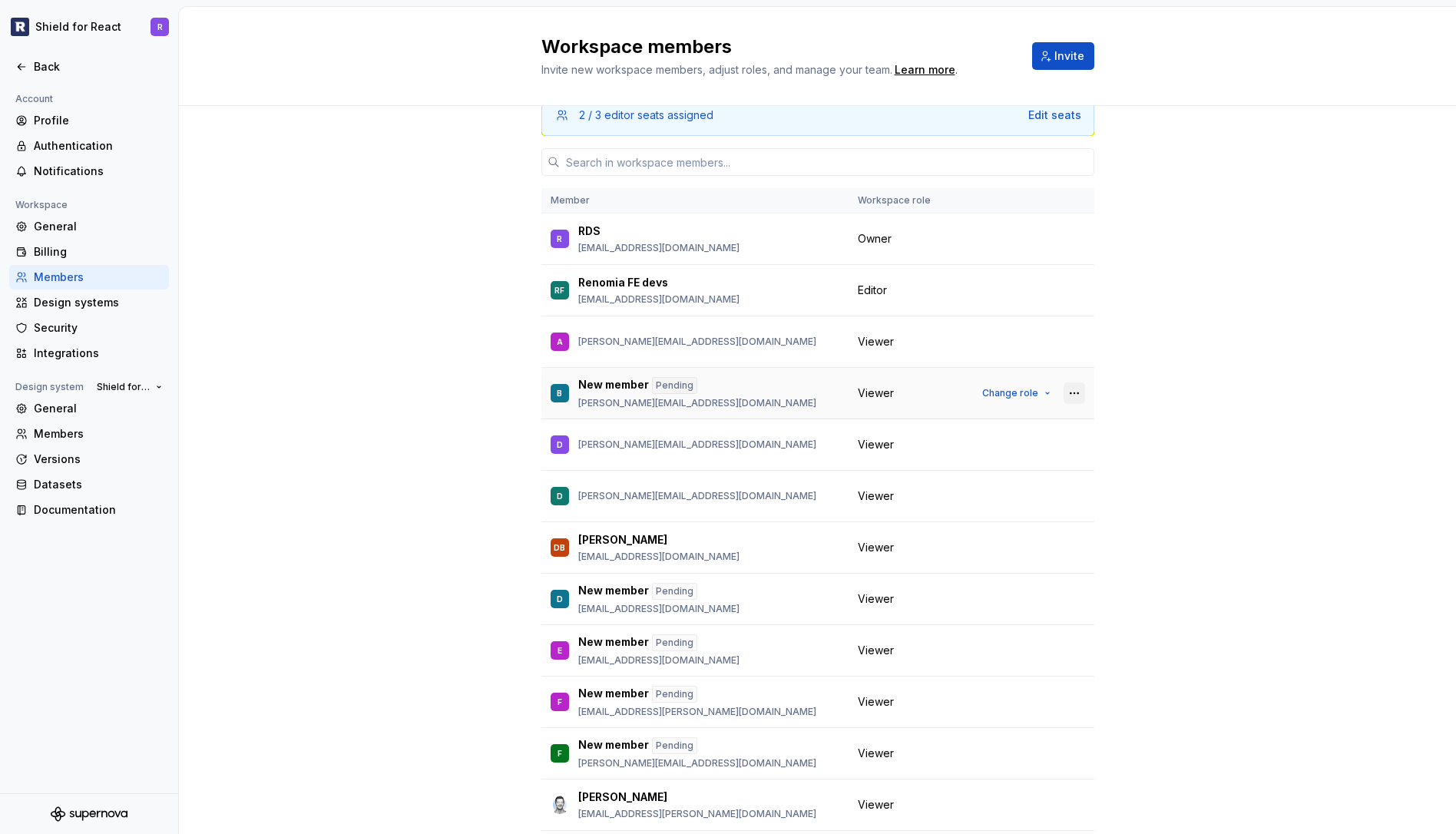
click at [1063, 392] on button "button" at bounding box center [1074, 393] width 22 height 22
click at [995, 455] on div "Remove from workspace" at bounding box center [963, 455] width 133 height 16
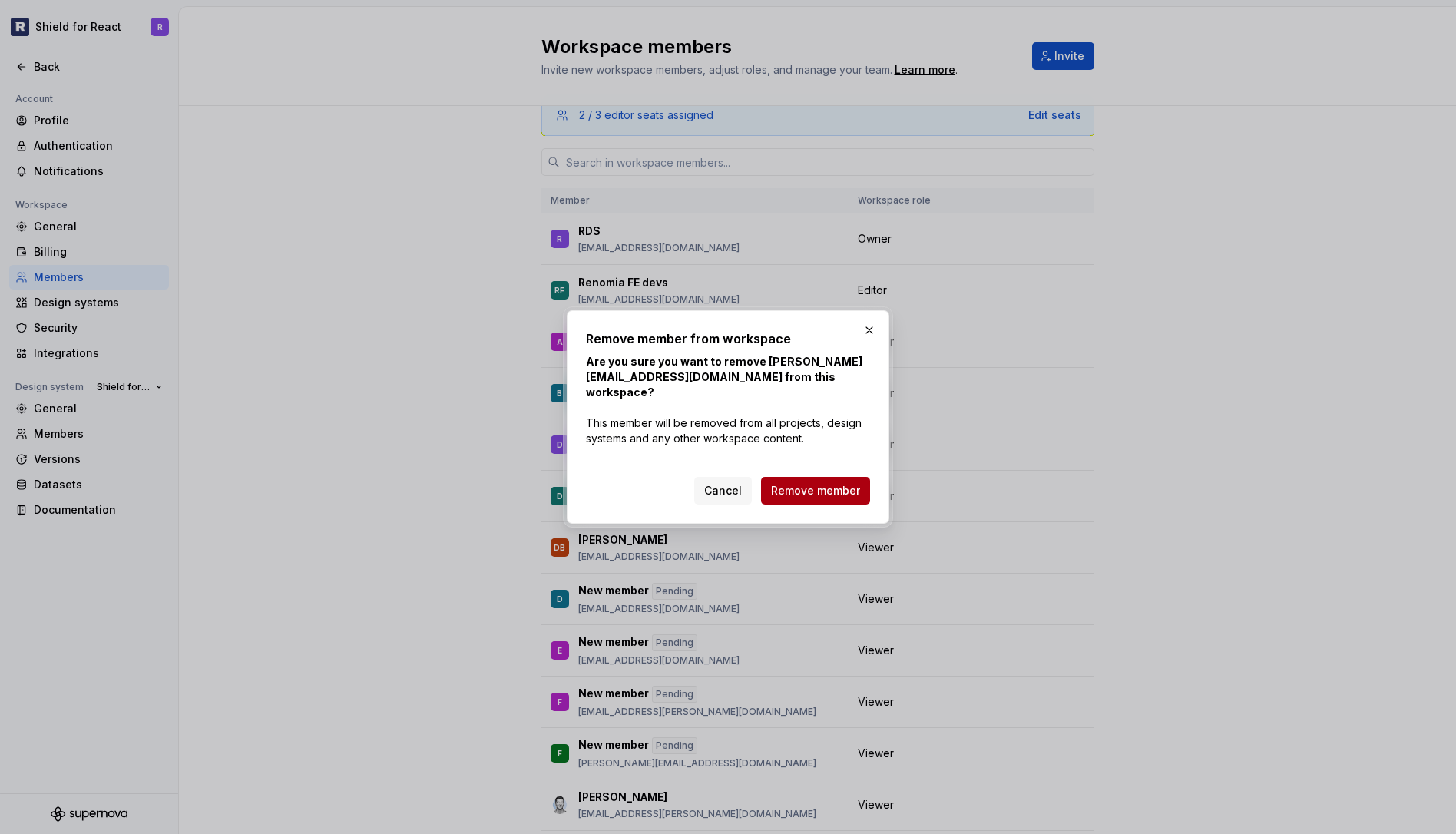
click at [834, 483] on span "Remove member" at bounding box center [815, 491] width 89 height 16
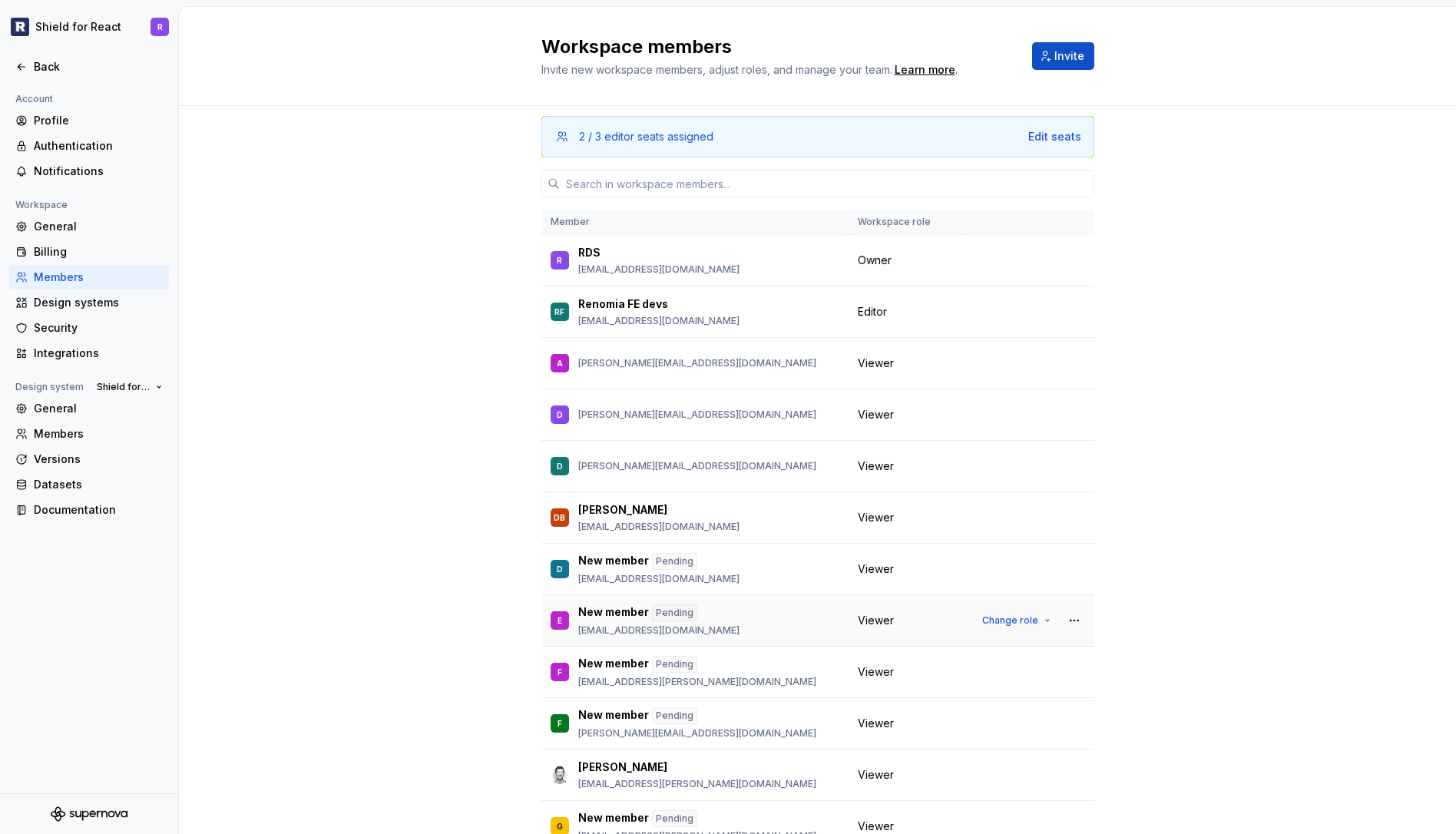
scroll to position [0, 0]
click at [1045, 136] on div "Edit seats" at bounding box center [1054, 139] width 53 height 16
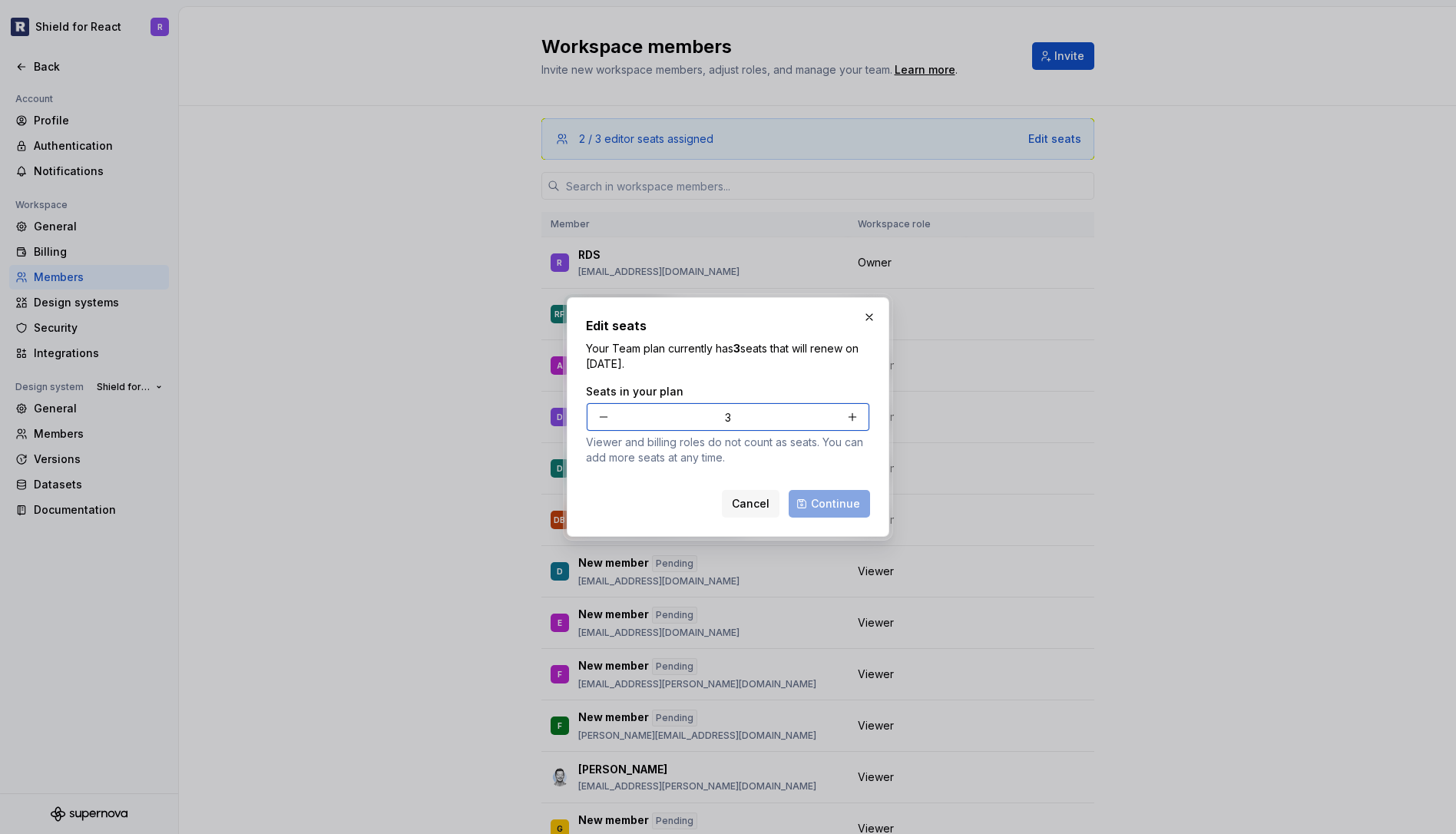
click at [855, 418] on button "button" at bounding box center [852, 417] width 28 height 28
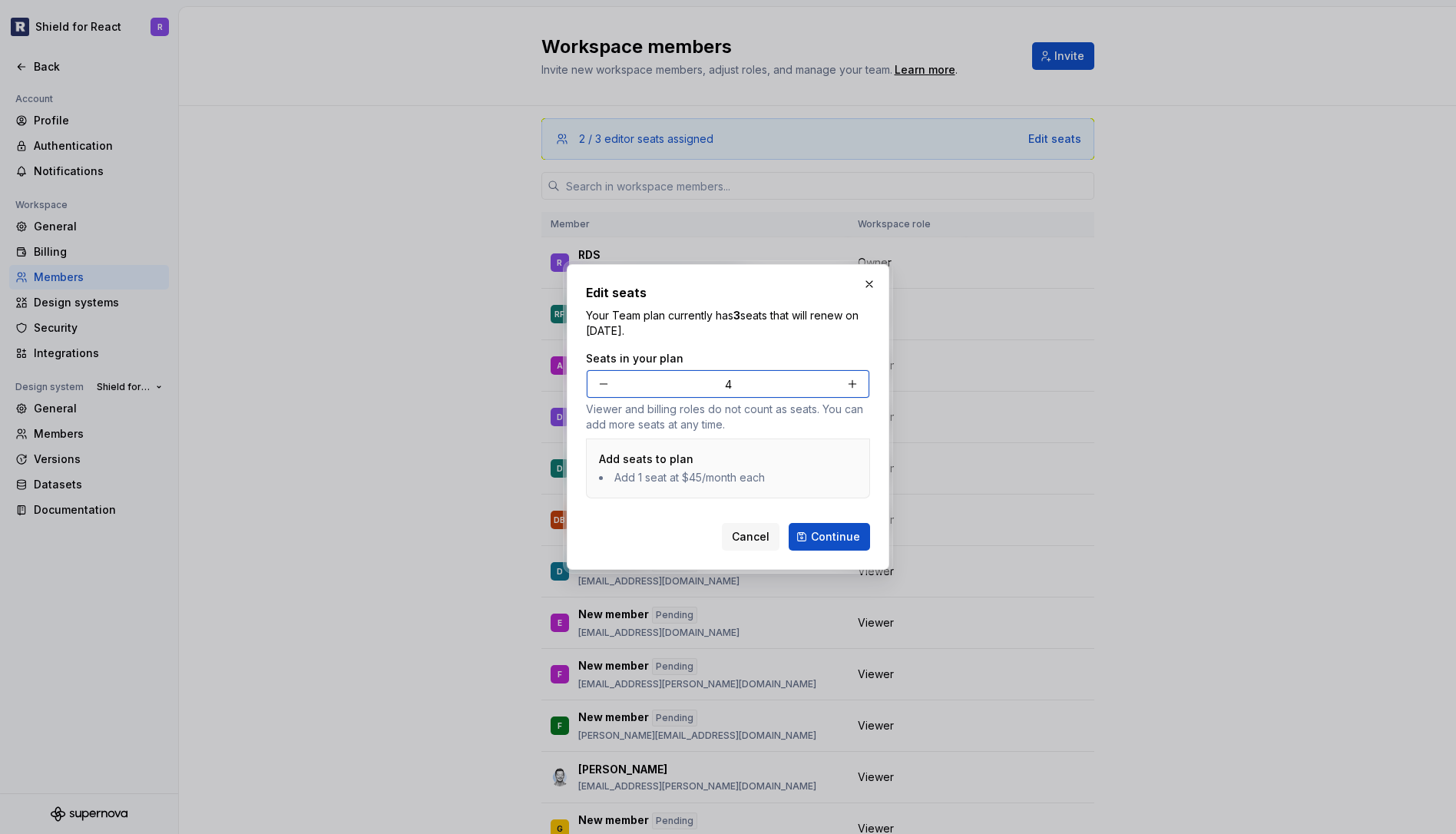
click at [857, 377] on button "button" at bounding box center [852, 384] width 28 height 28
type input "5"
click at [871, 285] on button "button" at bounding box center [869, 284] width 22 height 22
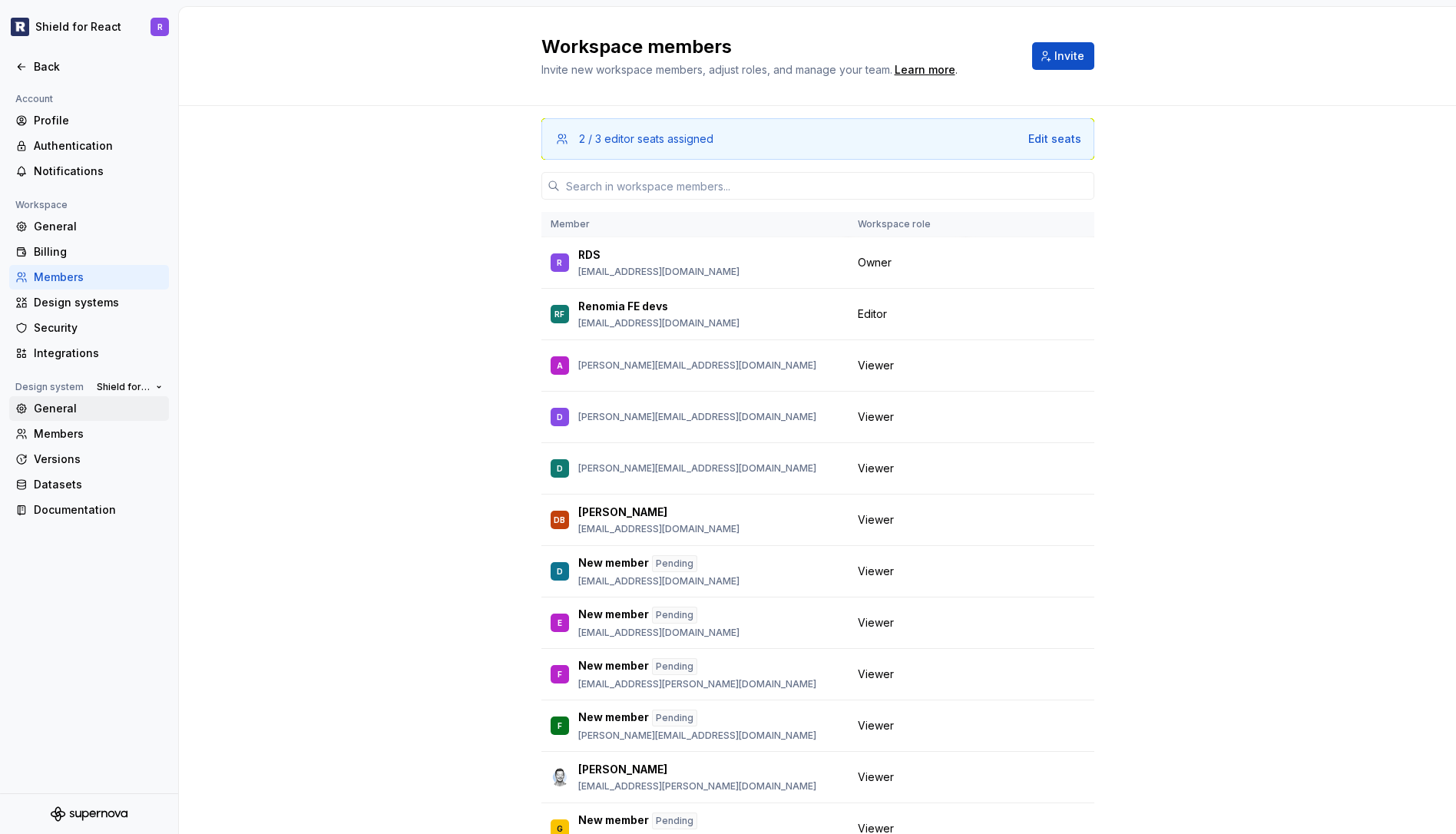
click at [72, 414] on div "General" at bounding box center [98, 408] width 129 height 16
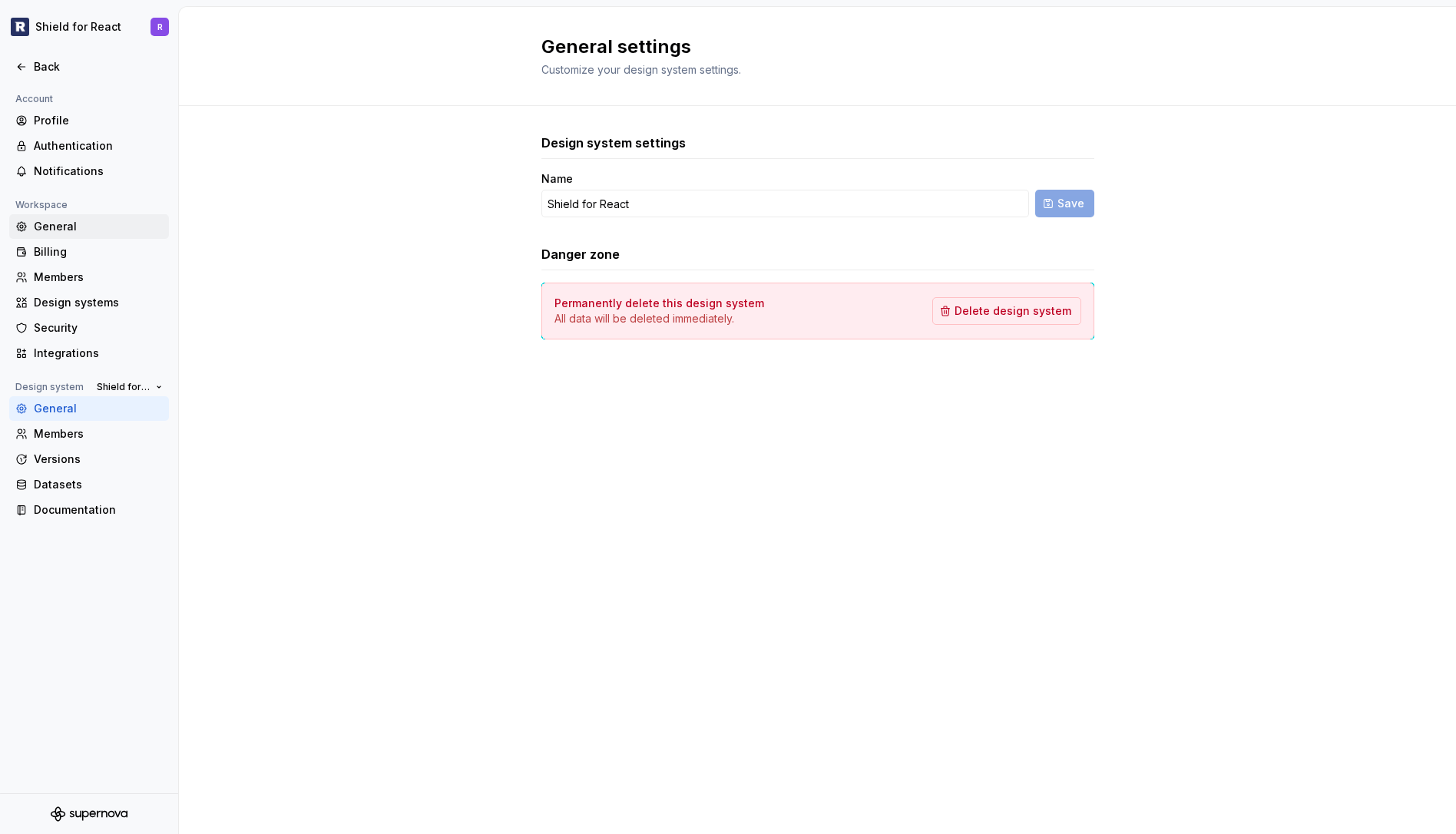
click at [50, 227] on div "General" at bounding box center [98, 227] width 129 height 16
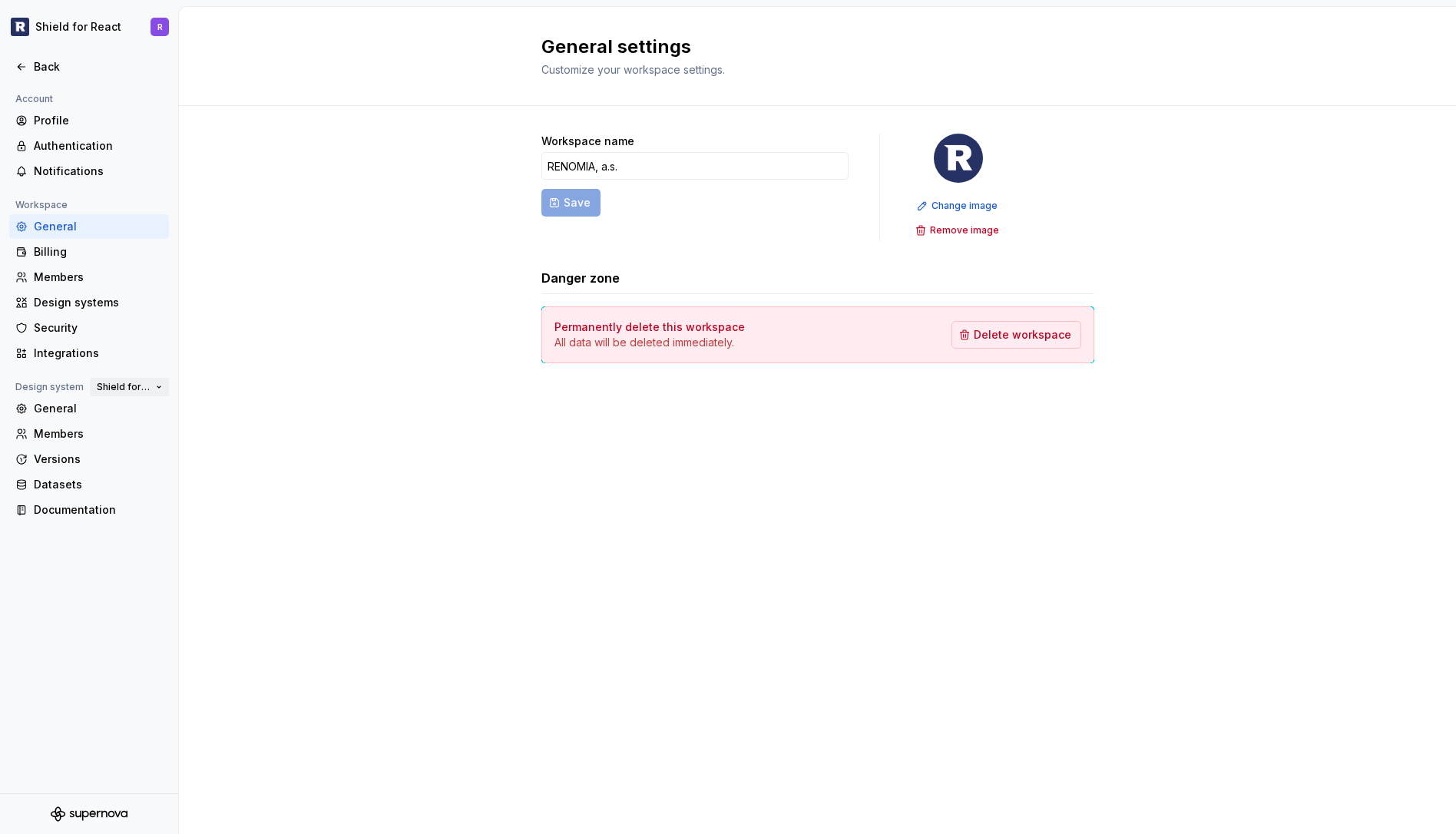
click at [139, 386] on span "Shield for React" at bounding box center [123, 387] width 53 height 12
click at [270, 358] on div "Workspace name RENOMIA, a.s. Save Change image Remove image Danger zone Permane…" at bounding box center [818, 263] width 1277 height 316
click at [67, 510] on div "Documentation" at bounding box center [98, 510] width 129 height 16
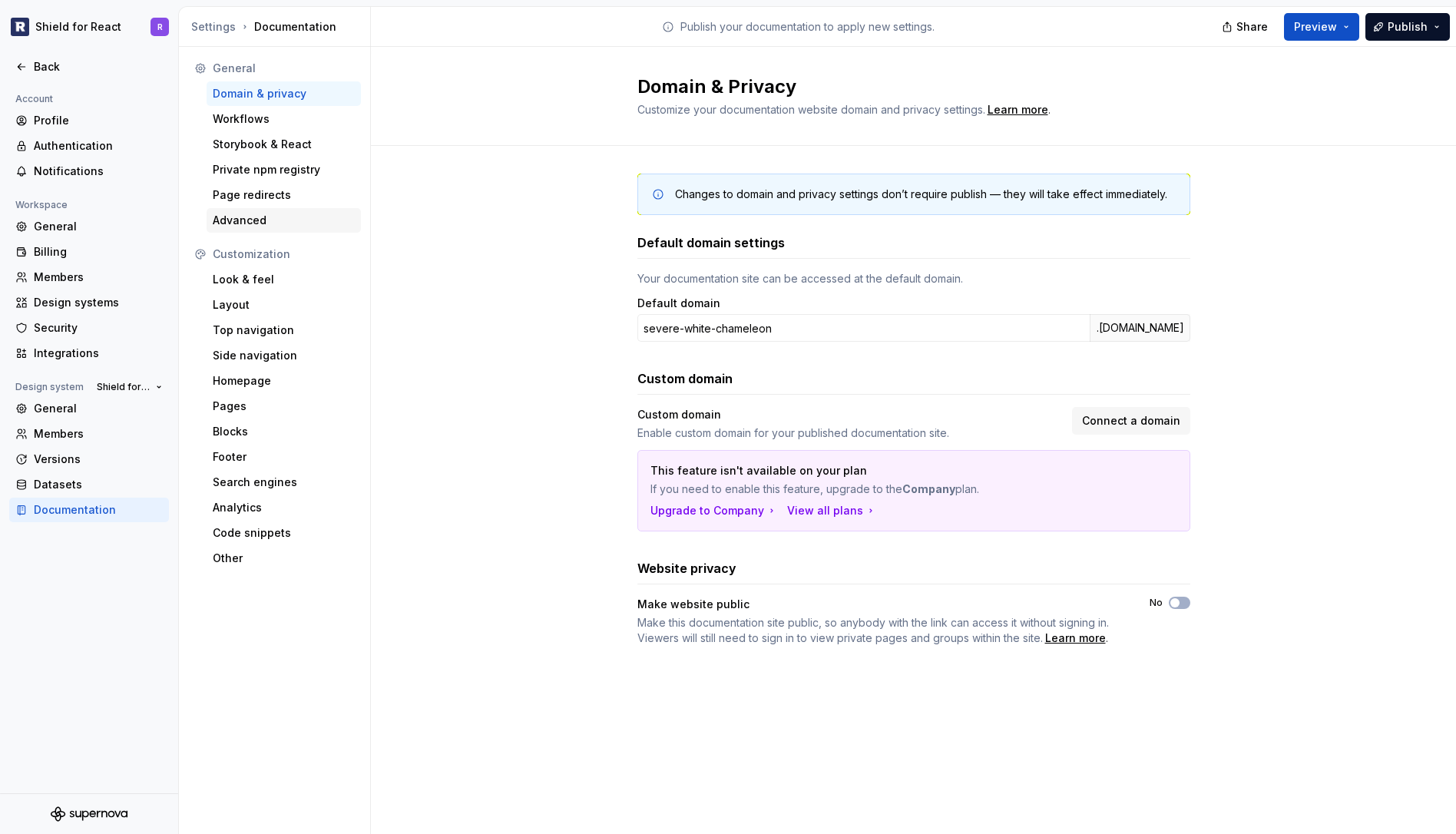
click at [249, 219] on div "Advanced" at bounding box center [284, 221] width 142 height 16
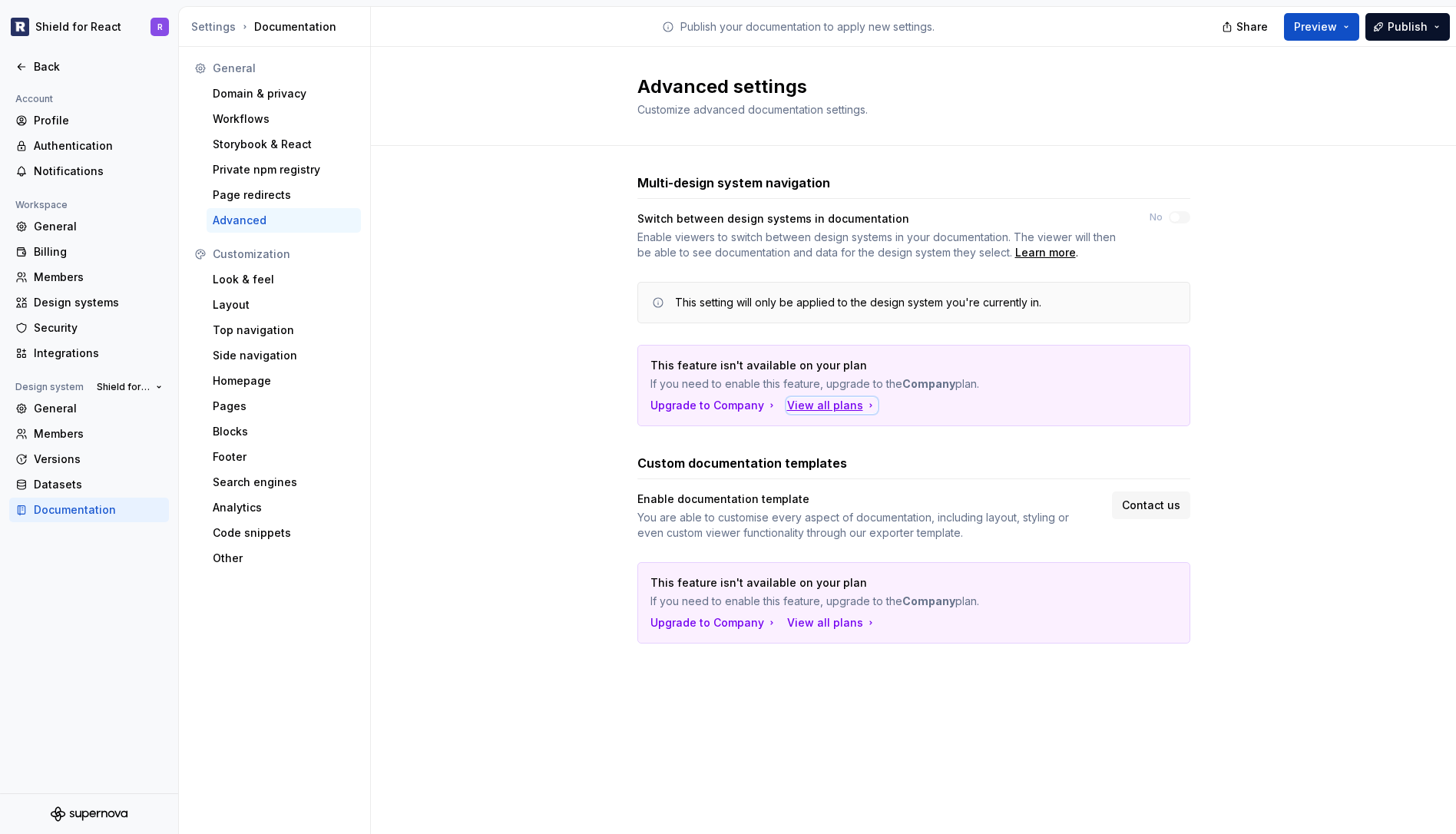
click at [840, 400] on div "View all plans" at bounding box center [832, 406] width 90 height 16
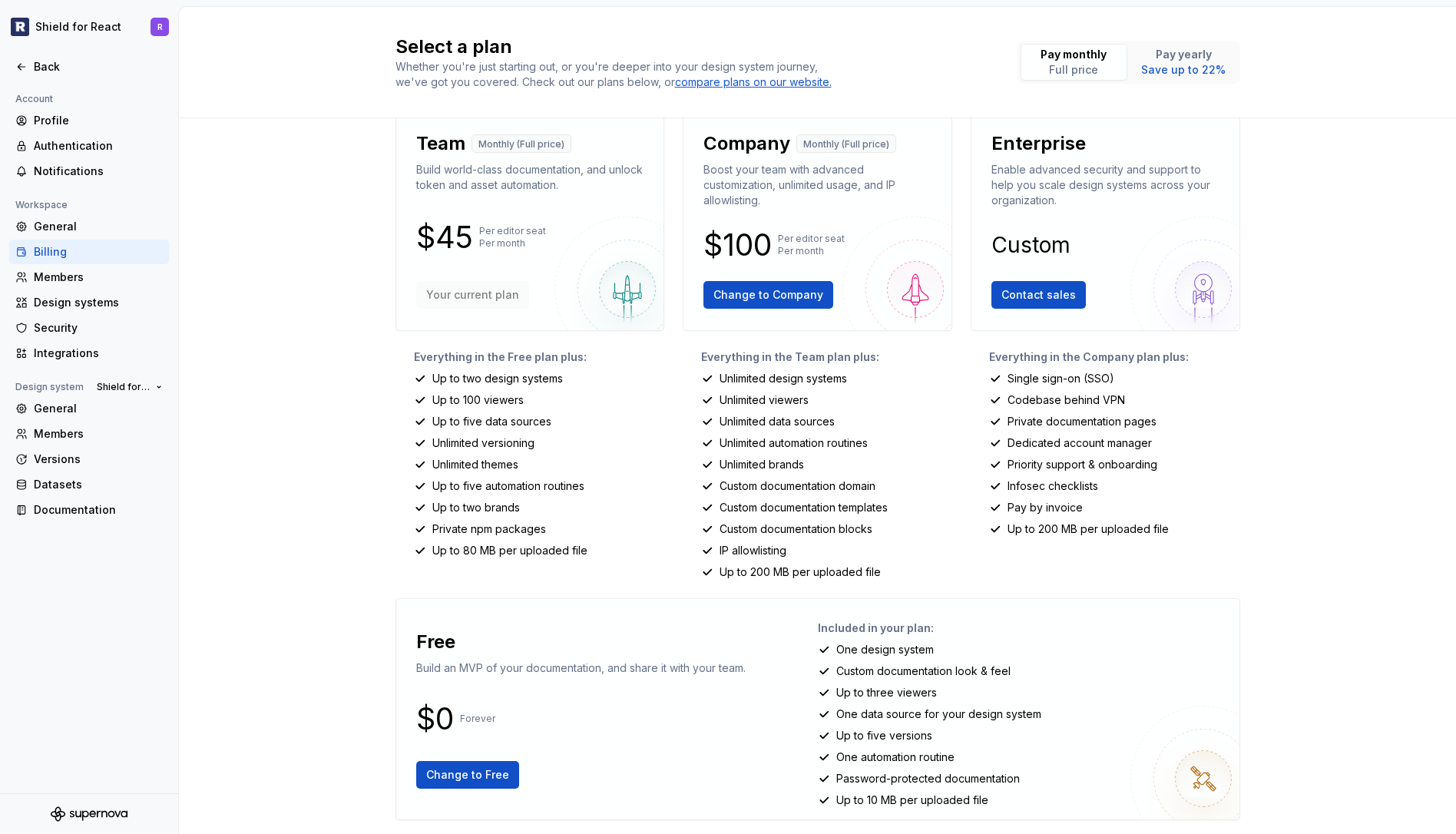
scroll to position [38, 0]
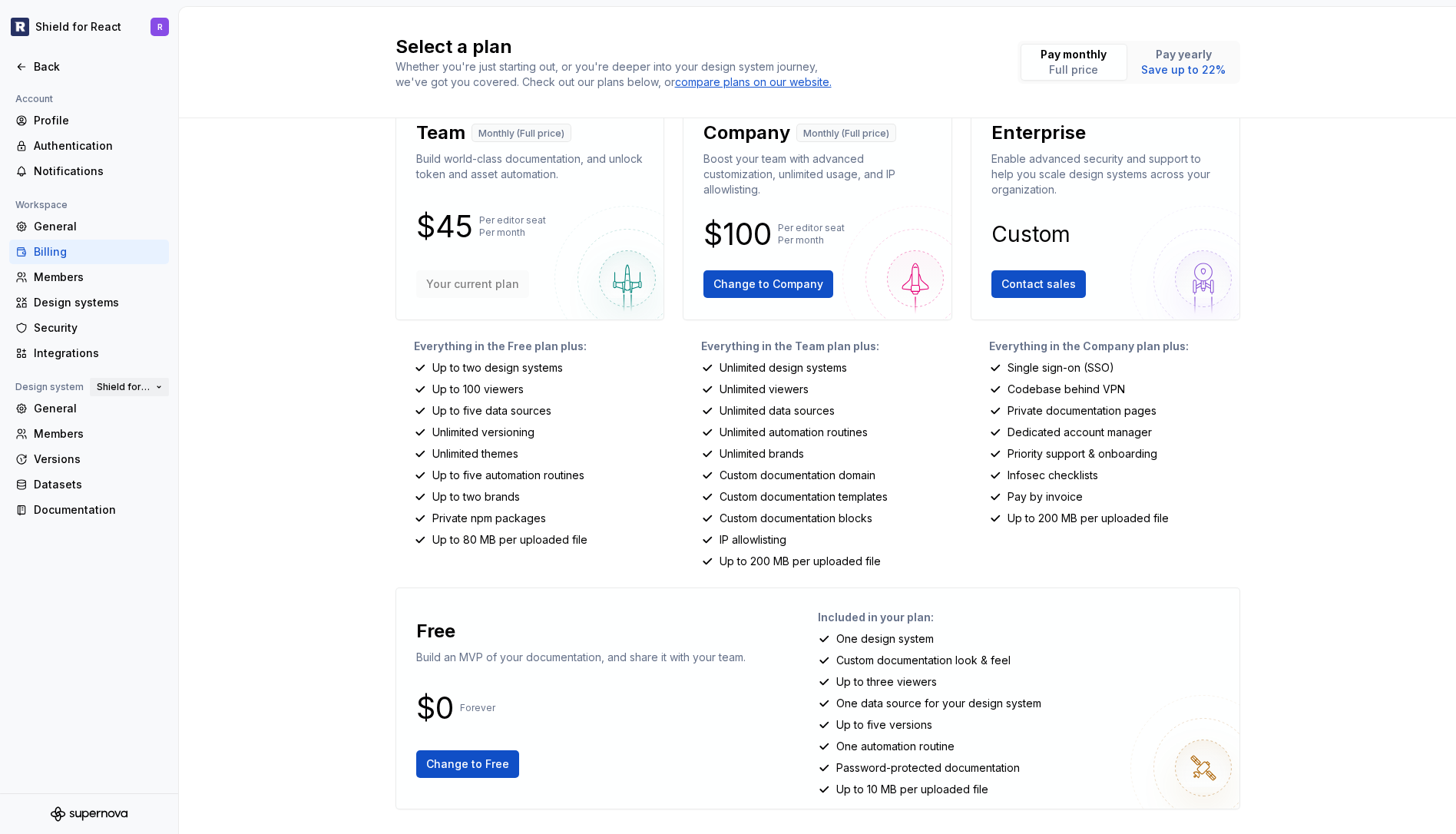
click at [132, 393] on span "Shield for React" at bounding box center [123, 387] width 53 height 12
click at [309, 331] on div "Select a plan Whether you're just starting out, or you're deeper into your desi…" at bounding box center [818, 420] width 1277 height 827
click at [139, 390] on span "Shield for React" at bounding box center [123, 387] width 53 height 12
click at [139, 433] on div "Shiled for WASM" at bounding box center [158, 439] width 89 height 16
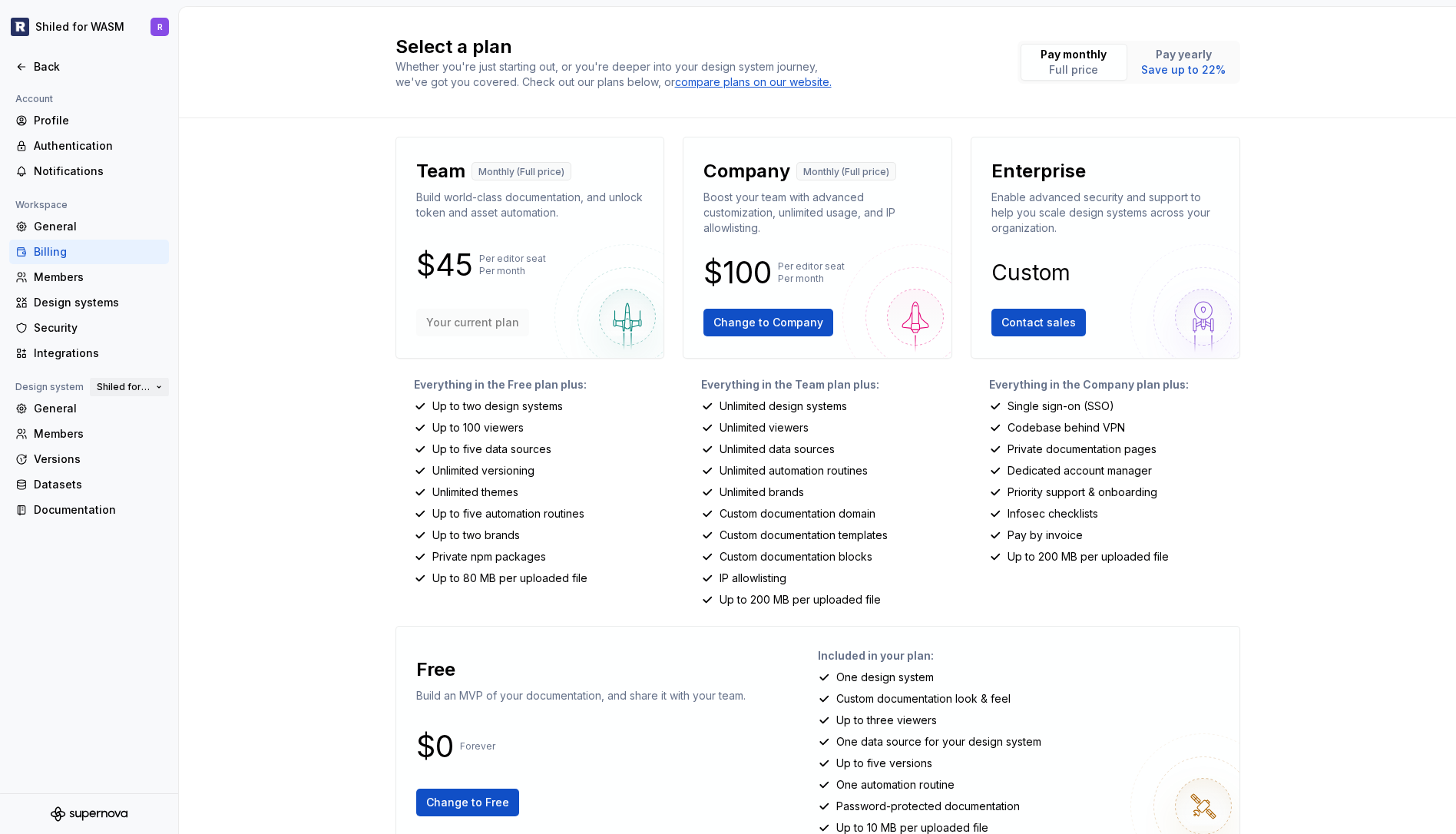
click at [131, 381] on span "Shiled for WASM" at bounding box center [123, 387] width 53 height 12
click at [148, 420] on div "Shield for React" at bounding box center [157, 414] width 86 height 16
click at [29, 61] on div "Back" at bounding box center [89, 67] width 147 height 16
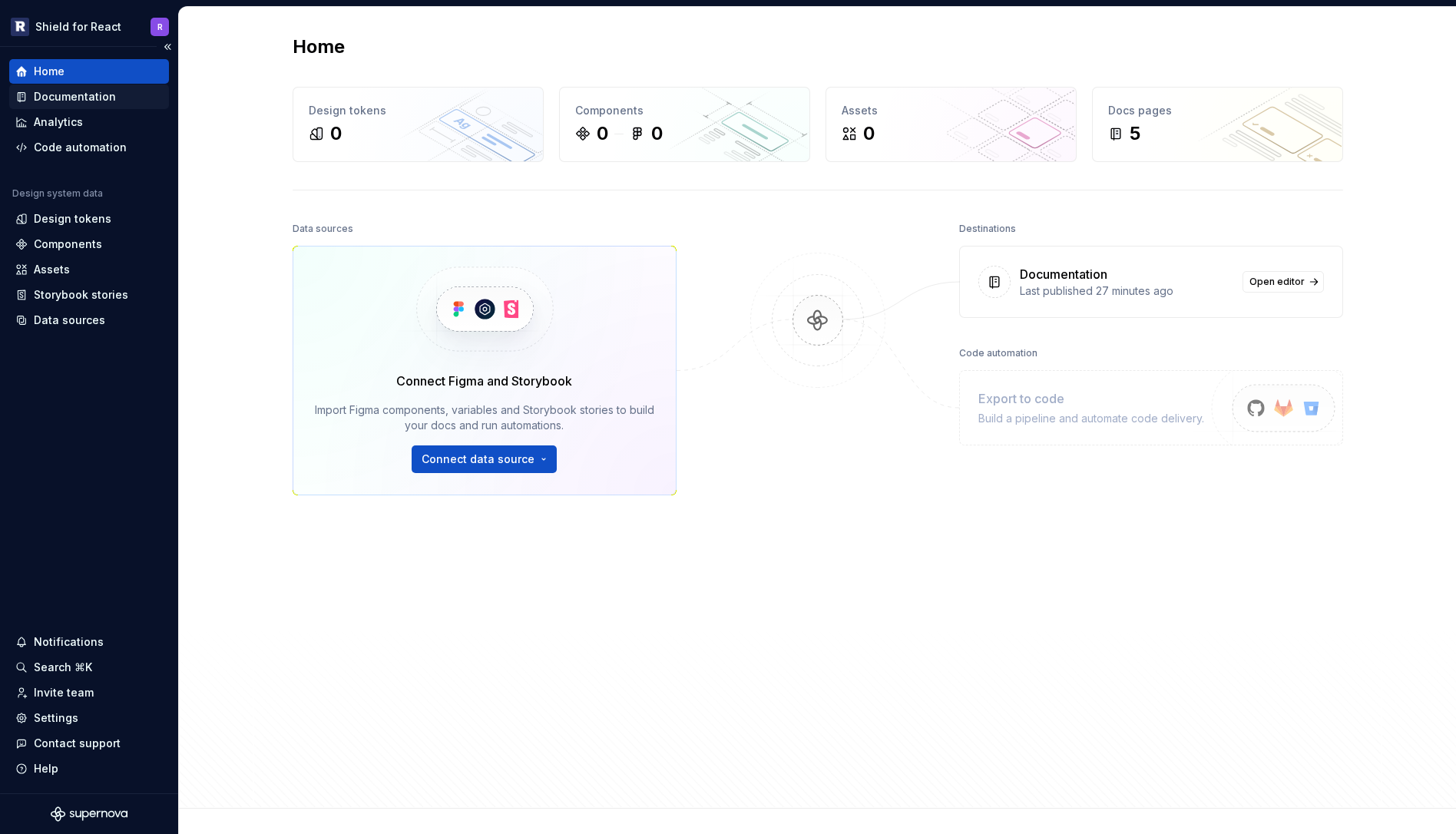
click at [75, 103] on div "Documentation" at bounding box center [74, 97] width 82 height 16
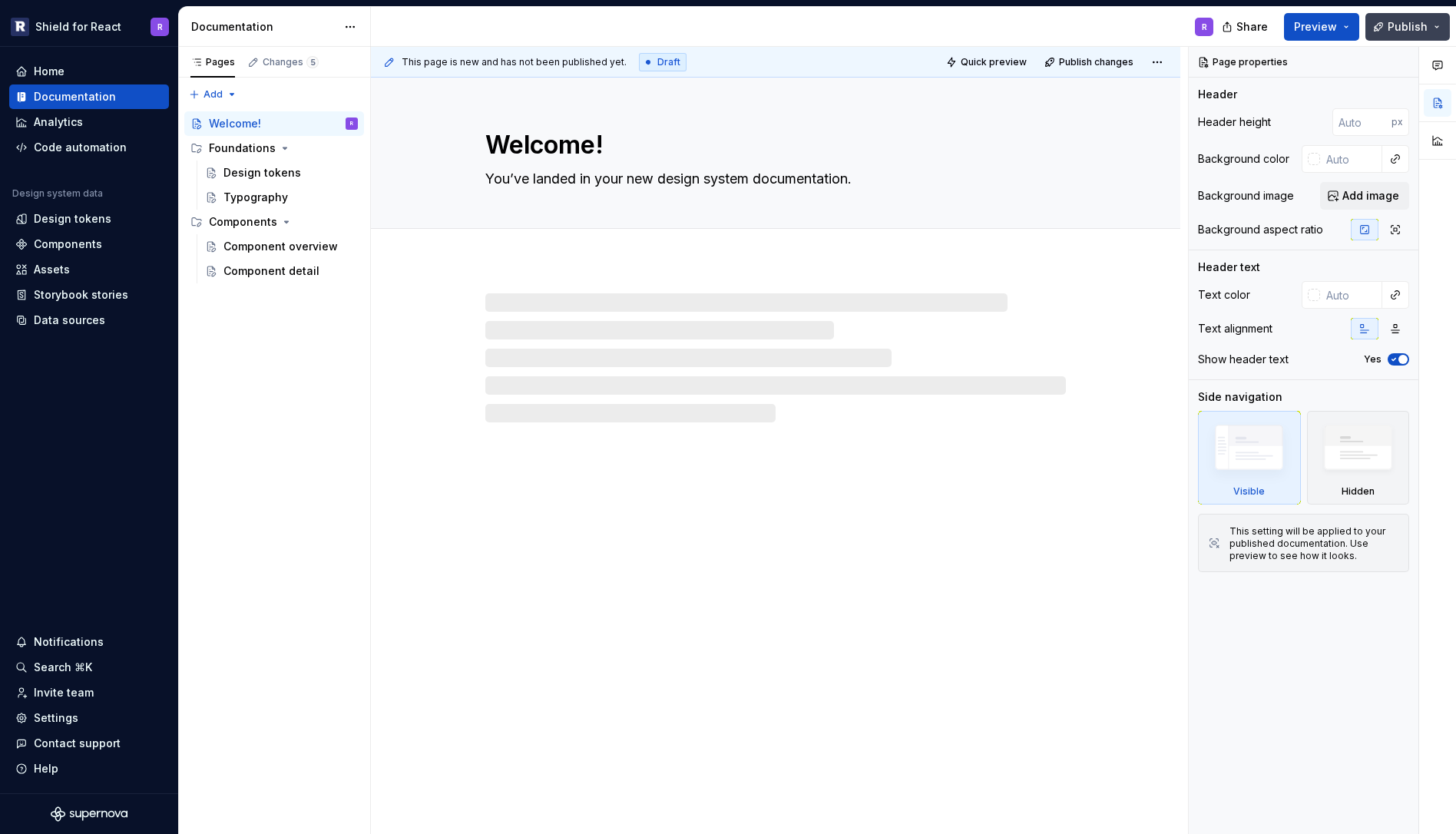
click at [1408, 27] on span "Publish" at bounding box center [1408, 27] width 40 height 16
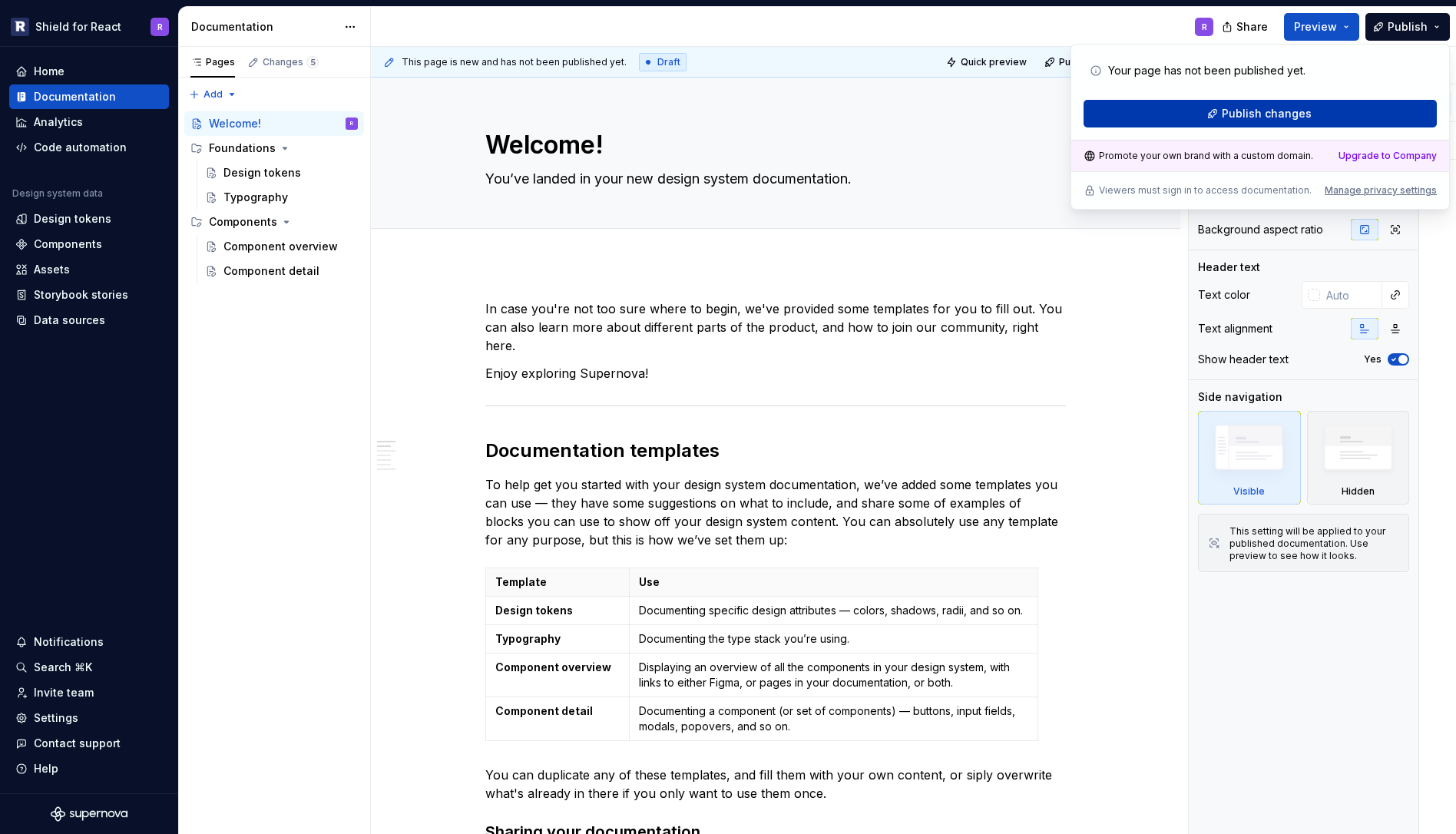
click at [1324, 107] on button "Publish changes" at bounding box center [1260, 113] width 353 height 28
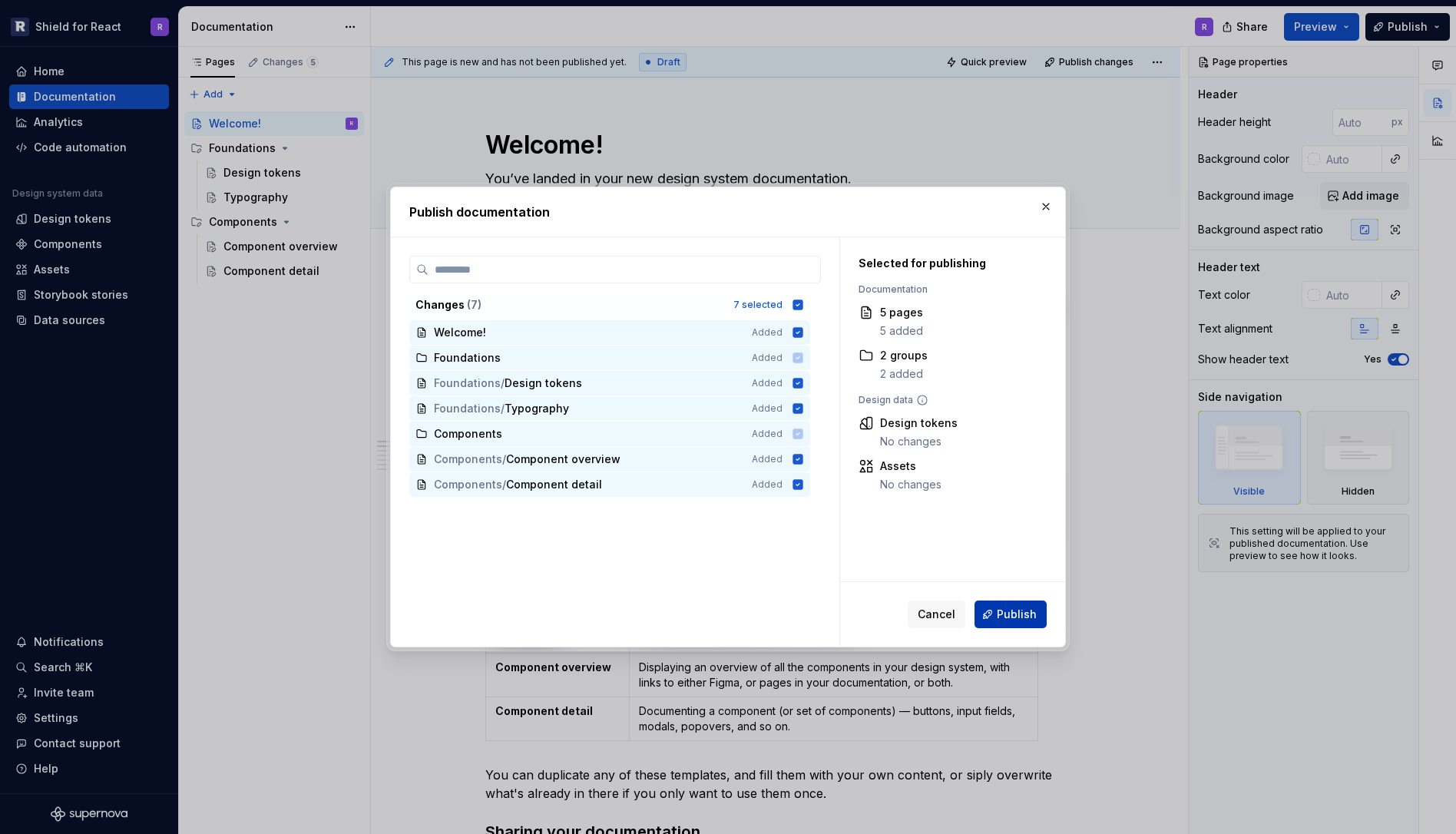
click at [1017, 606] on span "Publish" at bounding box center [1017, 614] width 40 height 16
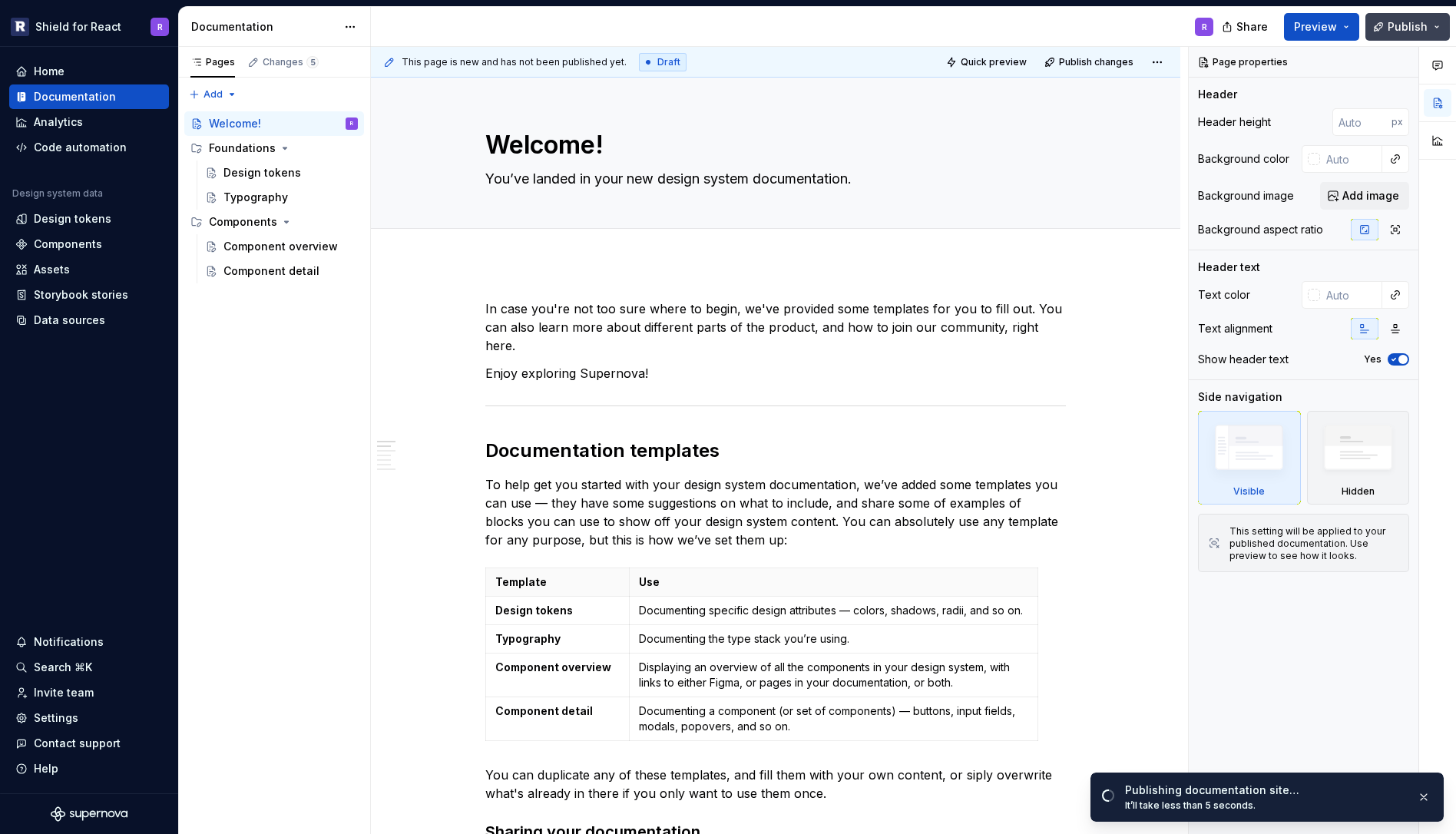
click at [1421, 16] on button "Publish" at bounding box center [1408, 27] width 85 height 28
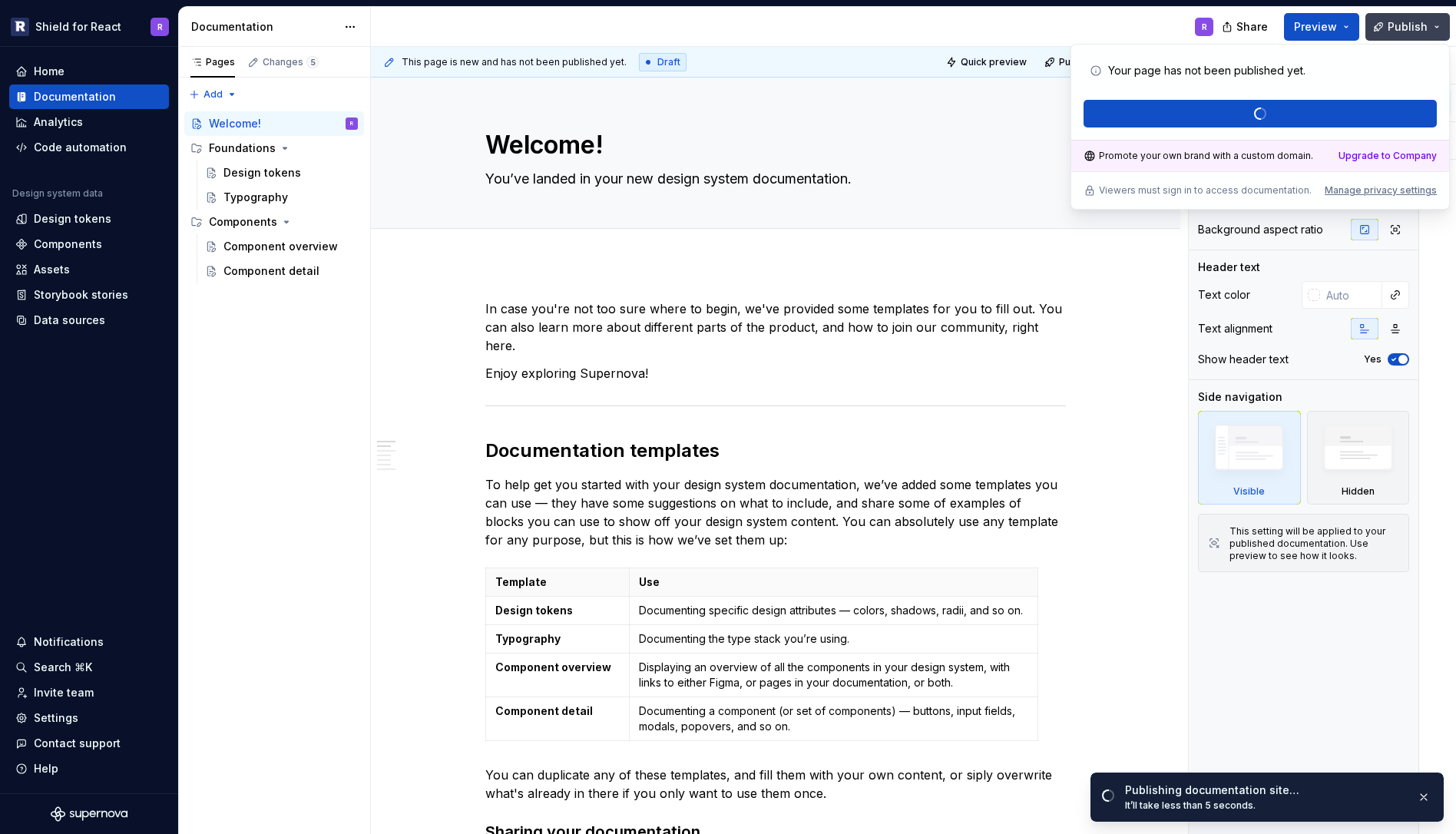
click at [1416, 20] on span "Publish" at bounding box center [1408, 27] width 40 height 16
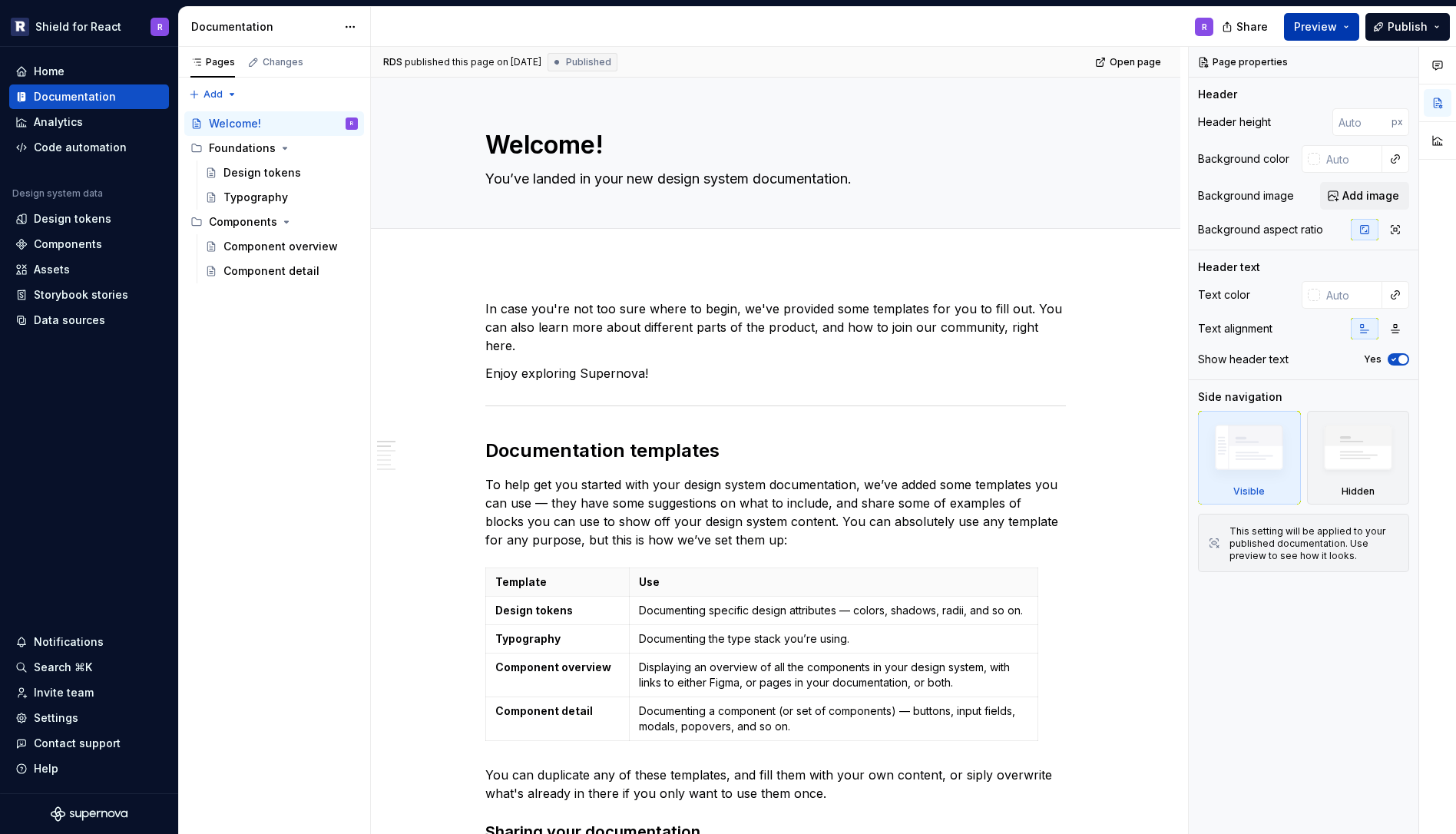
click at [1313, 24] on span "Preview" at bounding box center [1316, 27] width 43 height 16
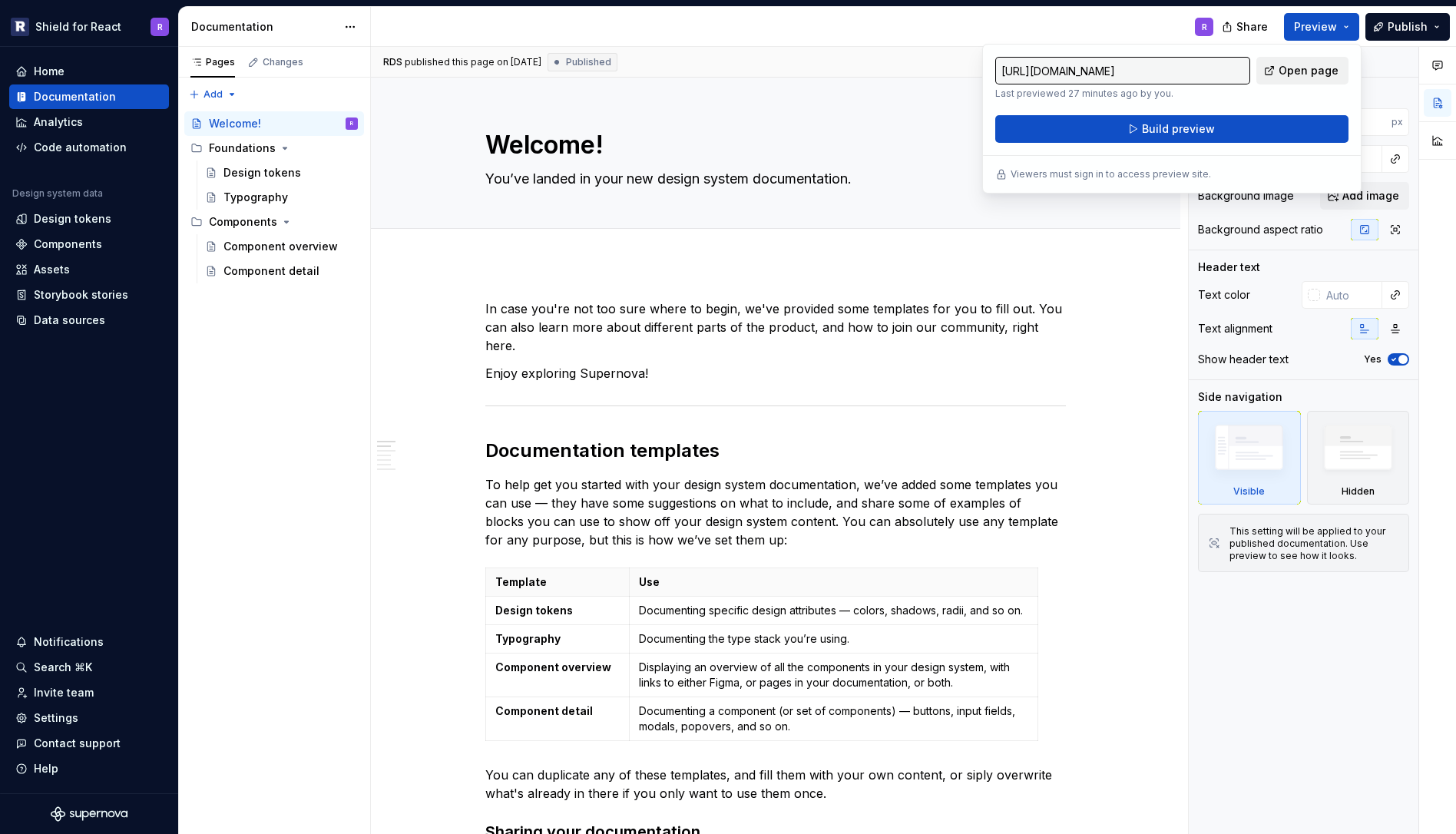
click at [1301, 74] on span "Open page" at bounding box center [1308, 71] width 60 height 16
type textarea "*"
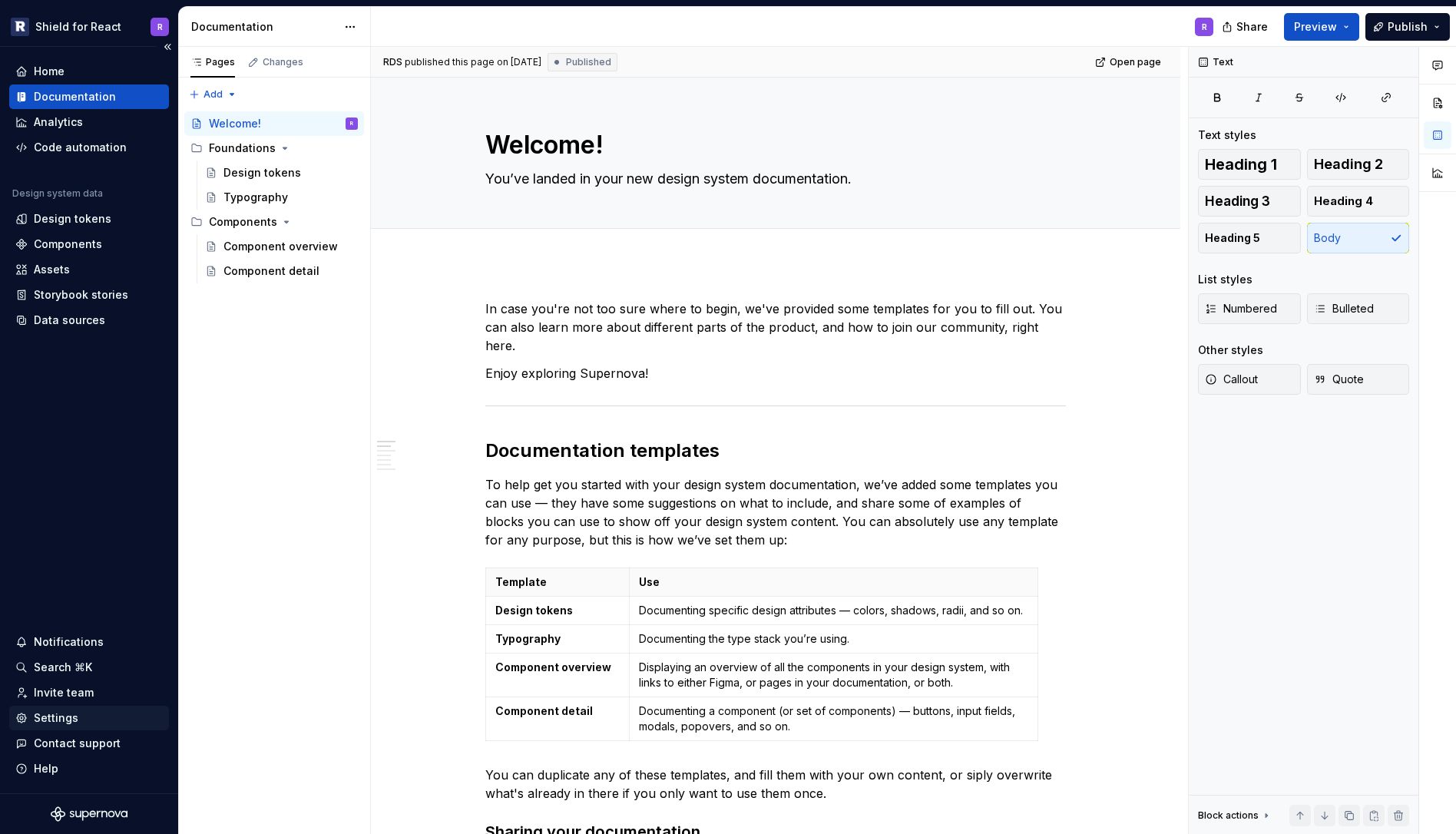
click at [58, 722] on div "Settings" at bounding box center [55, 718] width 44 height 16
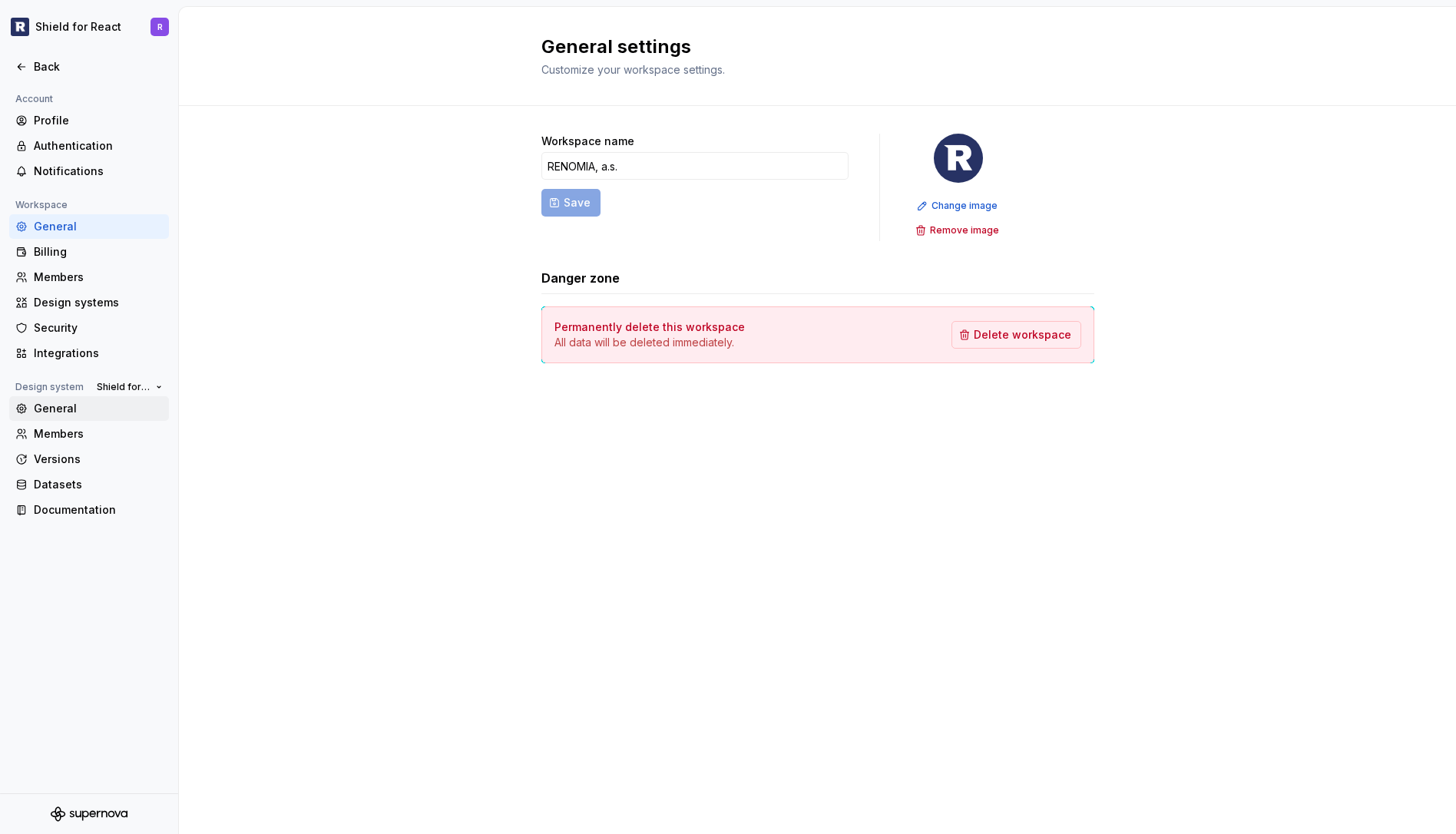
click at [63, 415] on div "General" at bounding box center [98, 408] width 129 height 16
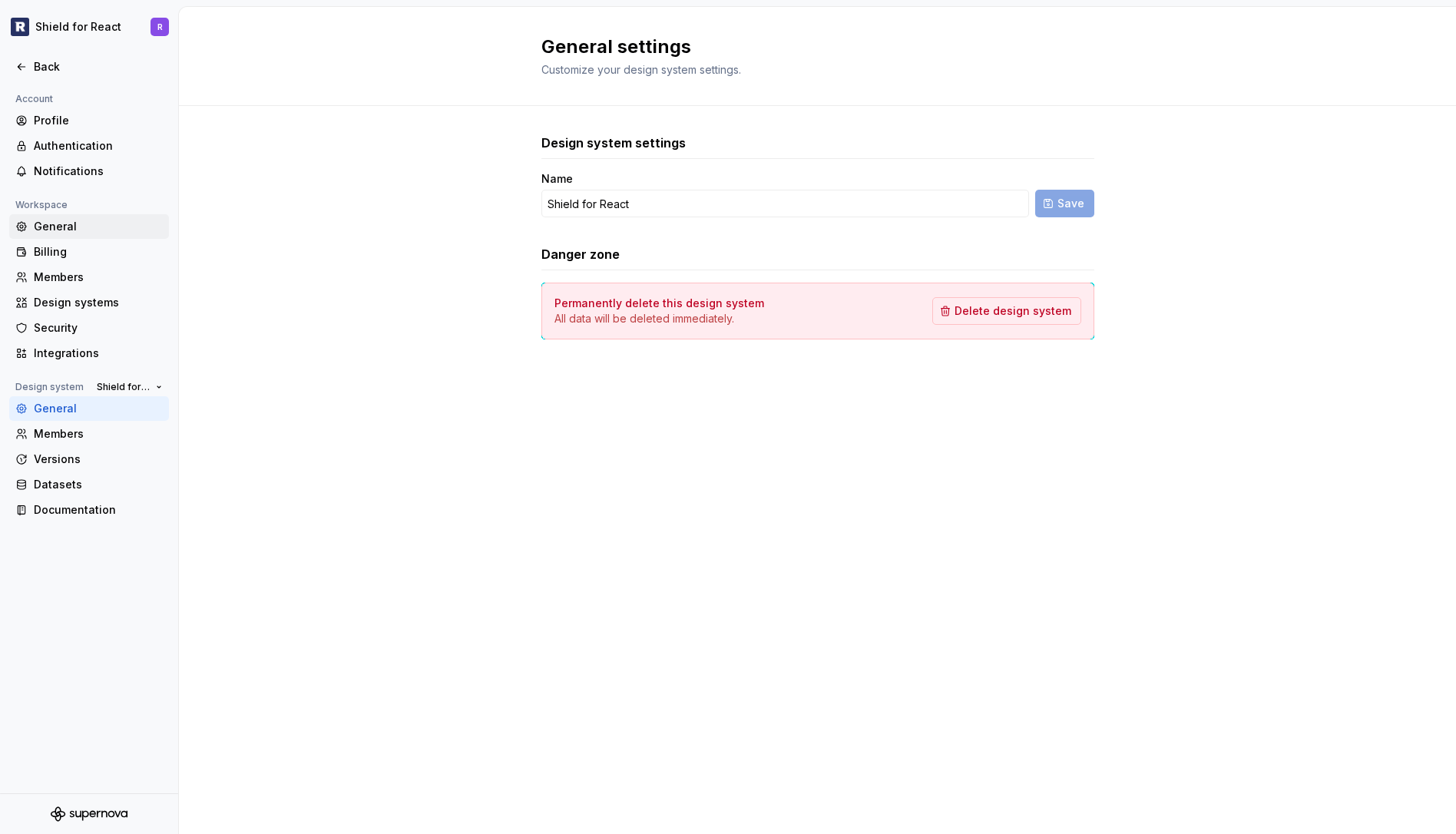
click at [52, 229] on div "General" at bounding box center [98, 227] width 129 height 16
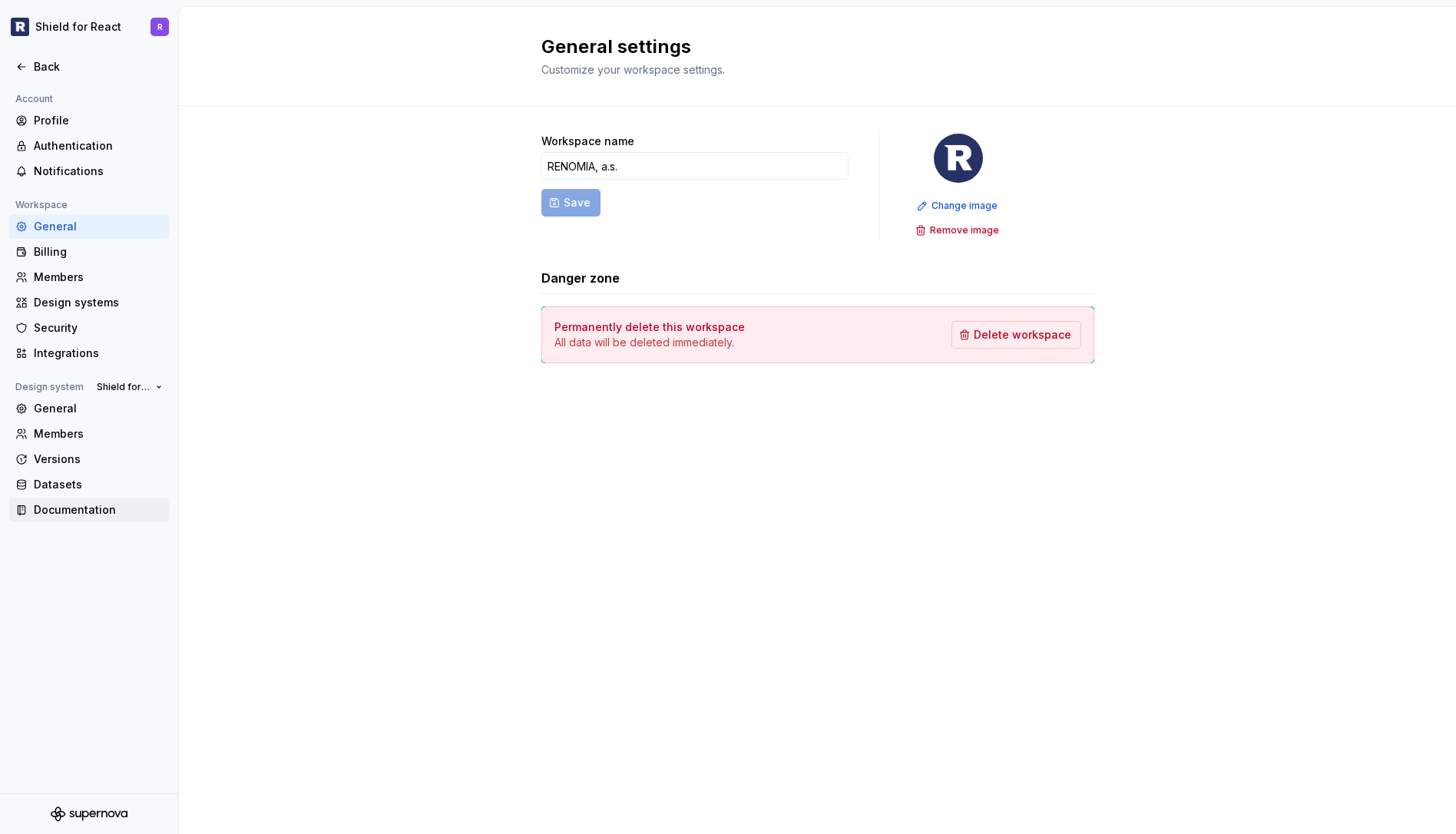
click at [57, 506] on div "Documentation" at bounding box center [98, 510] width 129 height 16
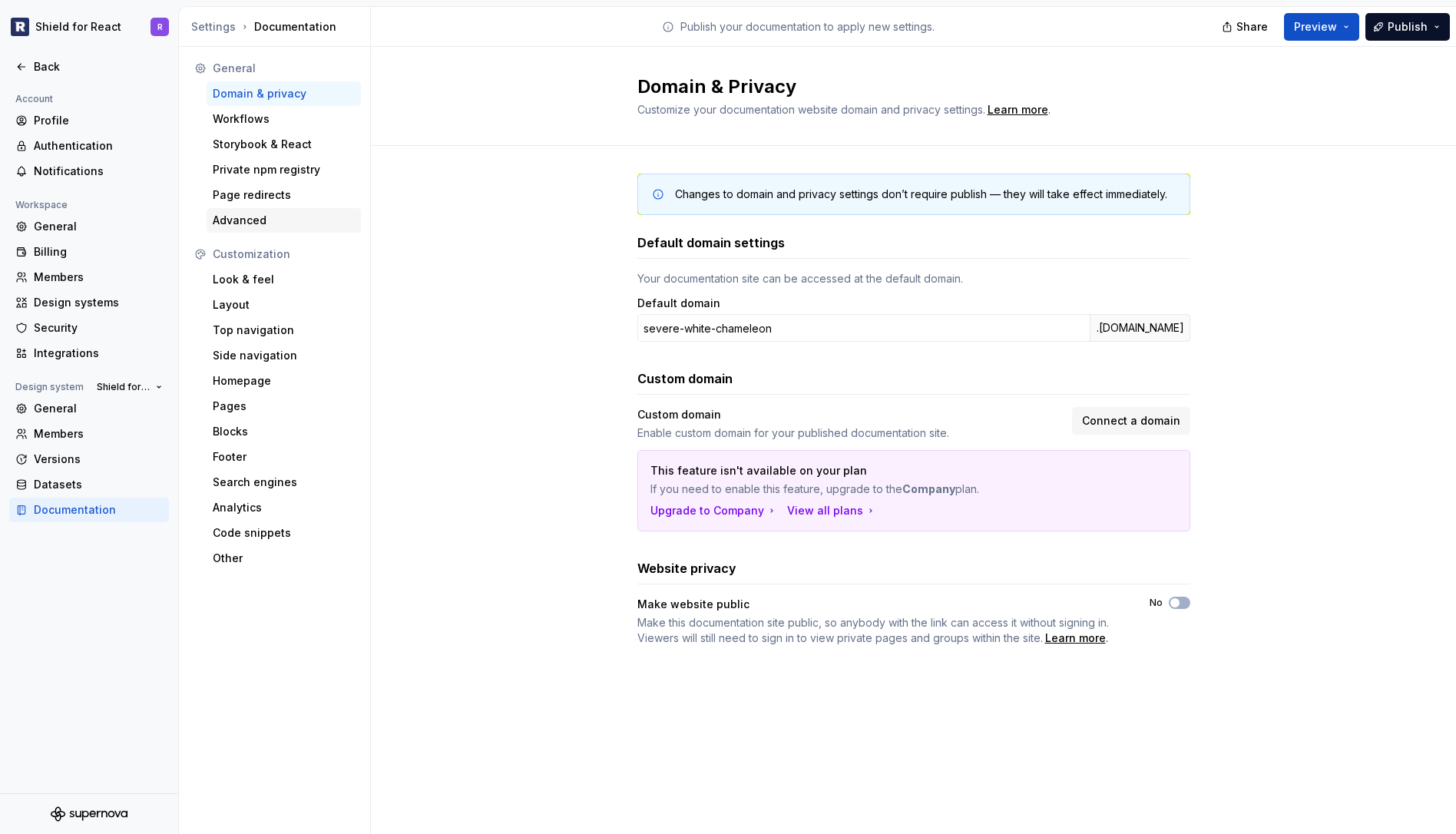
click at [265, 222] on div "Advanced" at bounding box center [284, 221] width 142 height 16
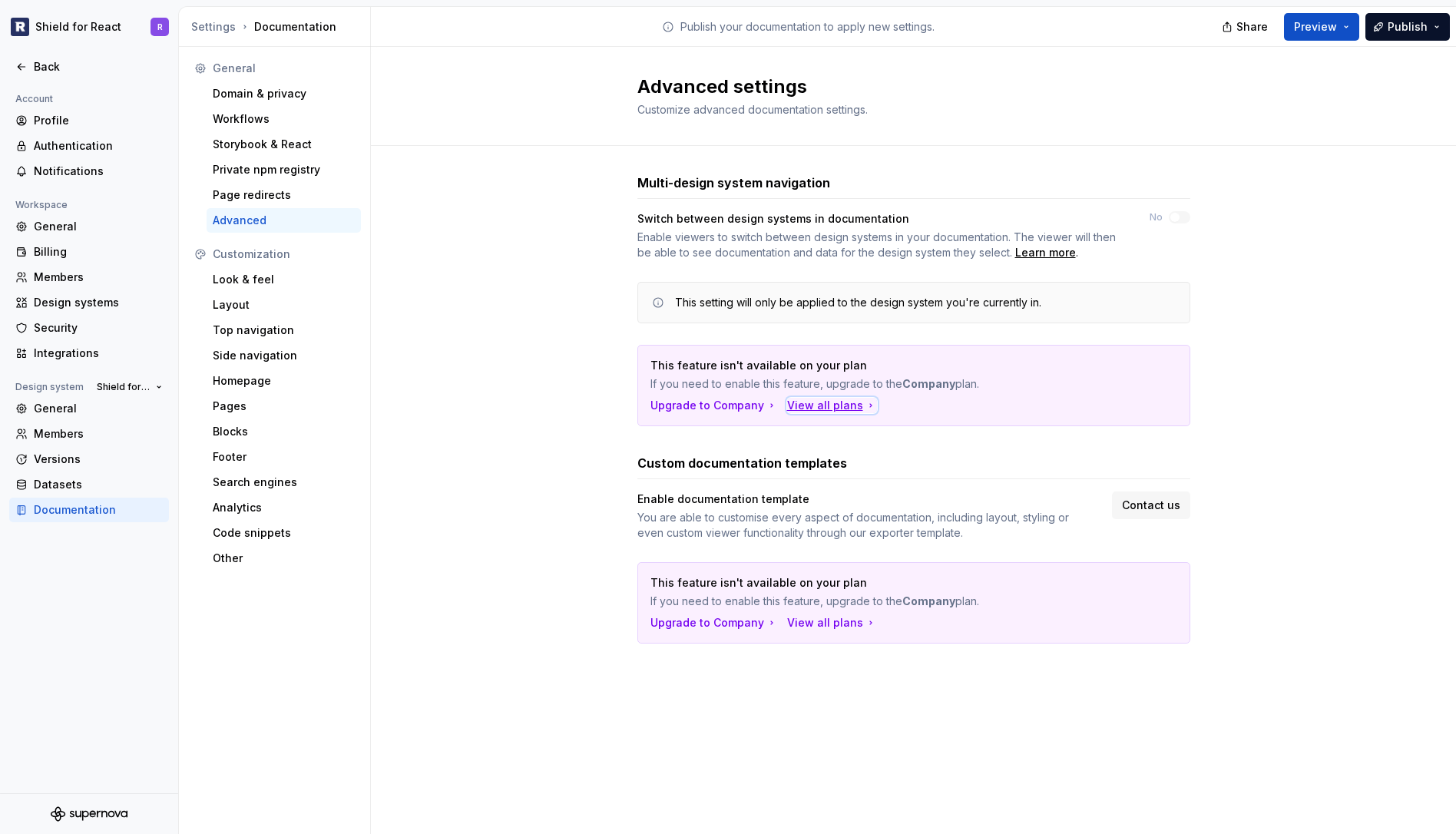
click at [820, 407] on div "View all plans" at bounding box center [832, 406] width 90 height 16
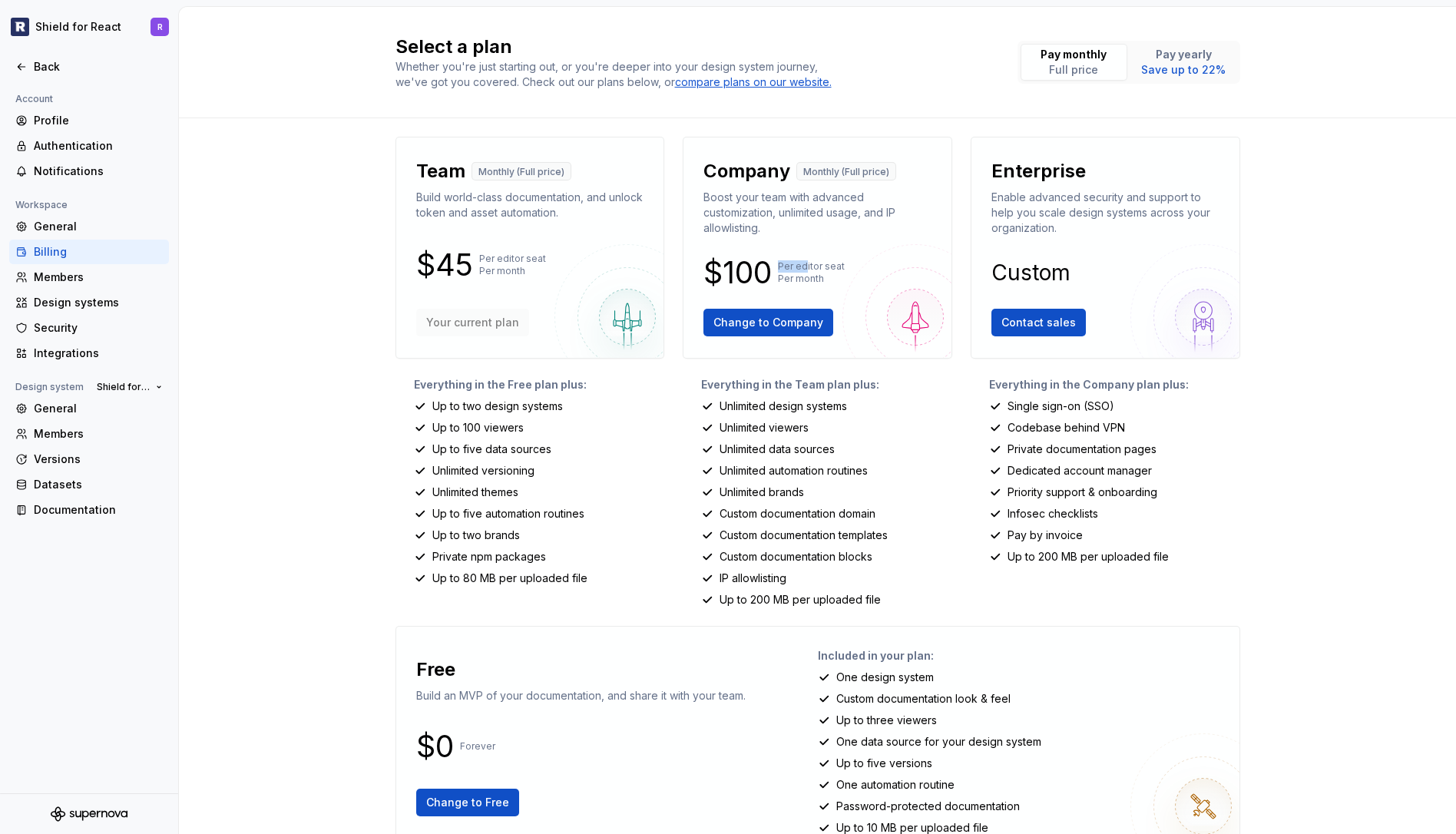
drag, startPoint x: 783, startPoint y: 267, endPoint x: 822, endPoint y: 275, distance: 39.8
click at [809, 271] on p "Per editor seat Per month" at bounding box center [811, 273] width 67 height 24
click at [822, 275] on p "Per editor seat Per month" at bounding box center [811, 273] width 67 height 24
click at [61, 272] on div "Members" at bounding box center [98, 278] width 129 height 16
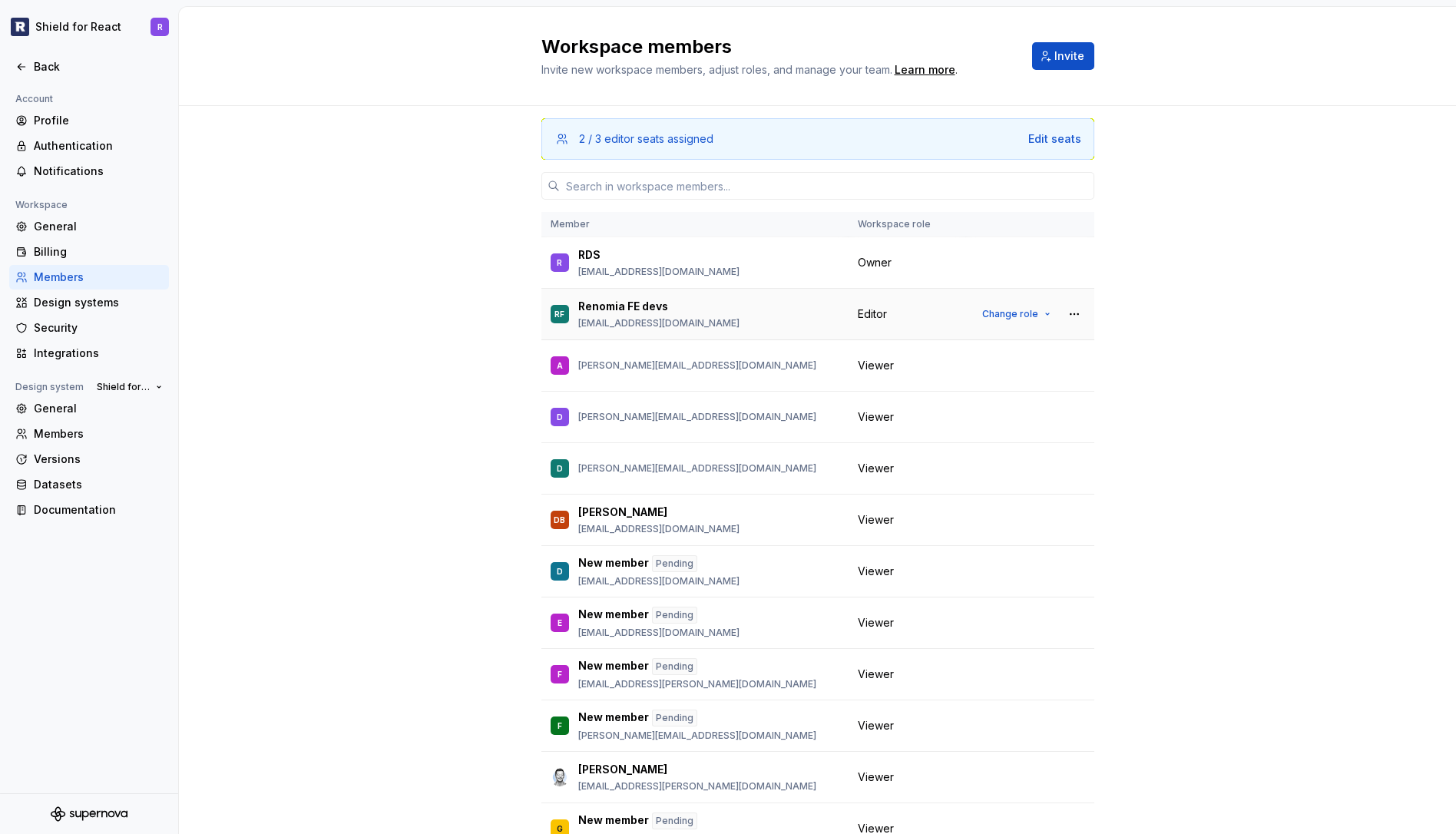
click at [664, 310] on div "Renomia FE devs" at bounding box center [658, 306] width 161 height 16
drag, startPoint x: 696, startPoint y: 331, endPoint x: 571, endPoint y: 304, distance: 127.9
click at [571, 304] on div "RF Renomia FE devs [EMAIL_ADDRESS][DOMAIN_NAME]" at bounding box center [695, 313] width 289 height 32
copy div "Renomia FE devs [EMAIL_ADDRESS][DOMAIN_NAME]"
click at [1063, 311] on button "button" at bounding box center [1074, 314] width 22 height 22
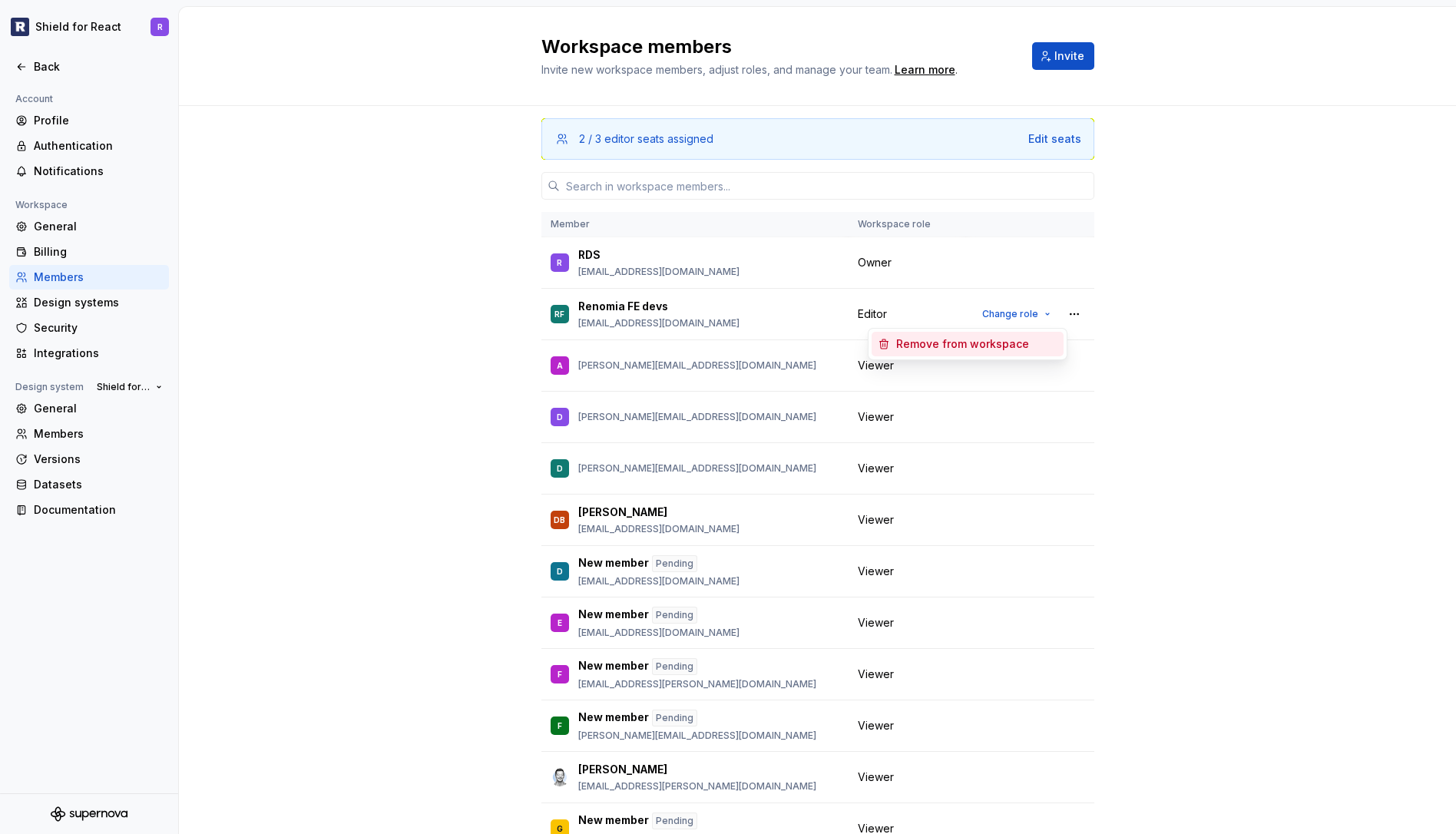
click at [1241, 310] on div "2 / 3 editor seats assigned Edit seats Member Workspace role R RDS [EMAIL_ADDRE…" at bounding box center [818, 519] width 1277 height 827
click at [1262, 282] on div "2 / 3 editor seats assigned Edit seats Member Workspace role R RDS [EMAIL_ADDRE…" at bounding box center [818, 519] width 1277 height 827
click at [58, 248] on div "Billing" at bounding box center [98, 252] width 129 height 16
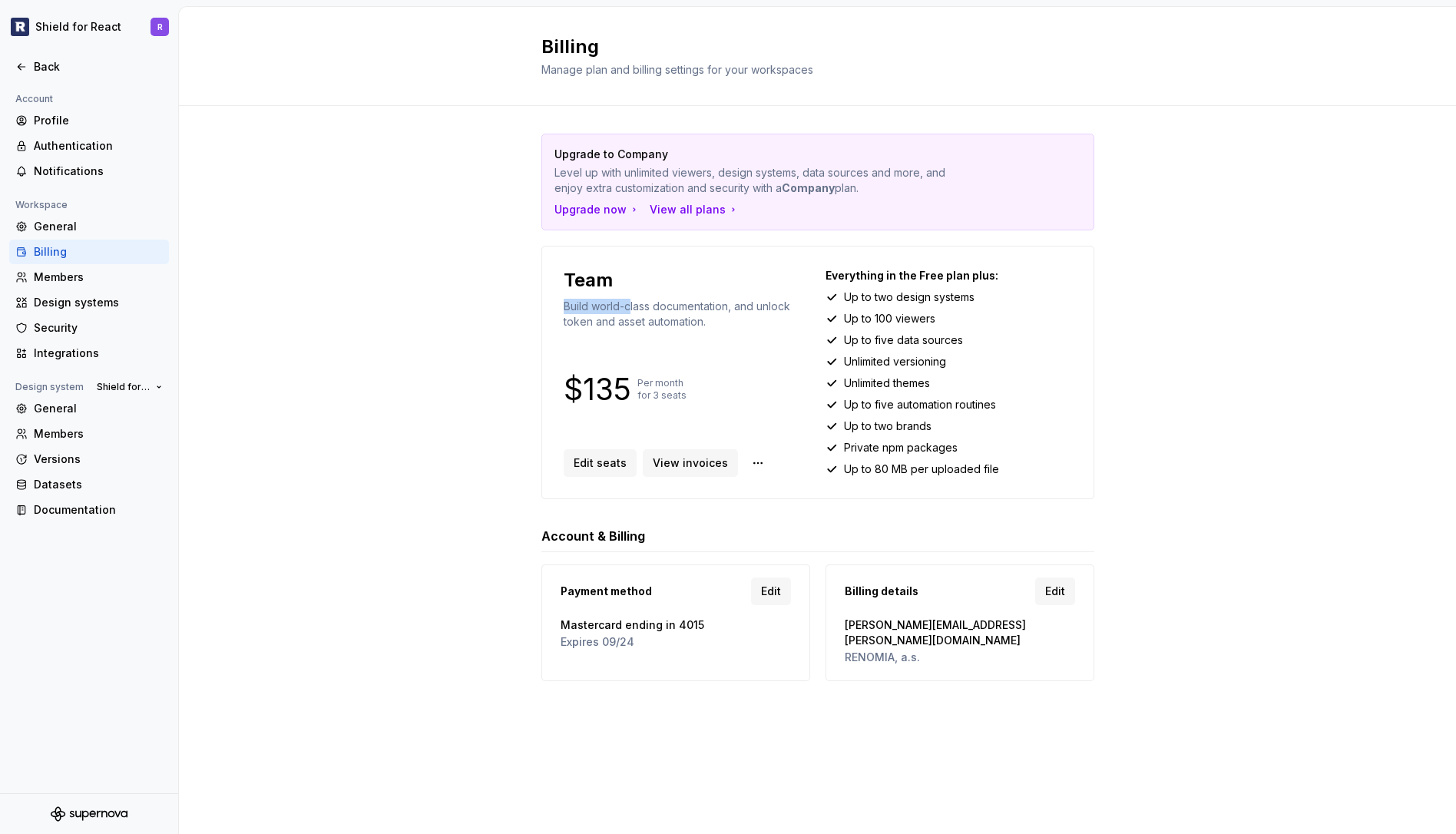
drag, startPoint x: 566, startPoint y: 304, endPoint x: 734, endPoint y: 329, distance: 169.8
click at [670, 318] on p "Build world-class documentation, and unlock token and asset automation." at bounding box center [686, 314] width 247 height 31
click at [763, 335] on div "Team Build world-class documentation, and unlock token and asset automation. $1…" at bounding box center [686, 372] width 247 height 208
drag, startPoint x: 563, startPoint y: 388, endPoint x: 625, endPoint y: 386, distance: 62.0
click at [625, 386] on p "$135" at bounding box center [597, 388] width 67 height 18
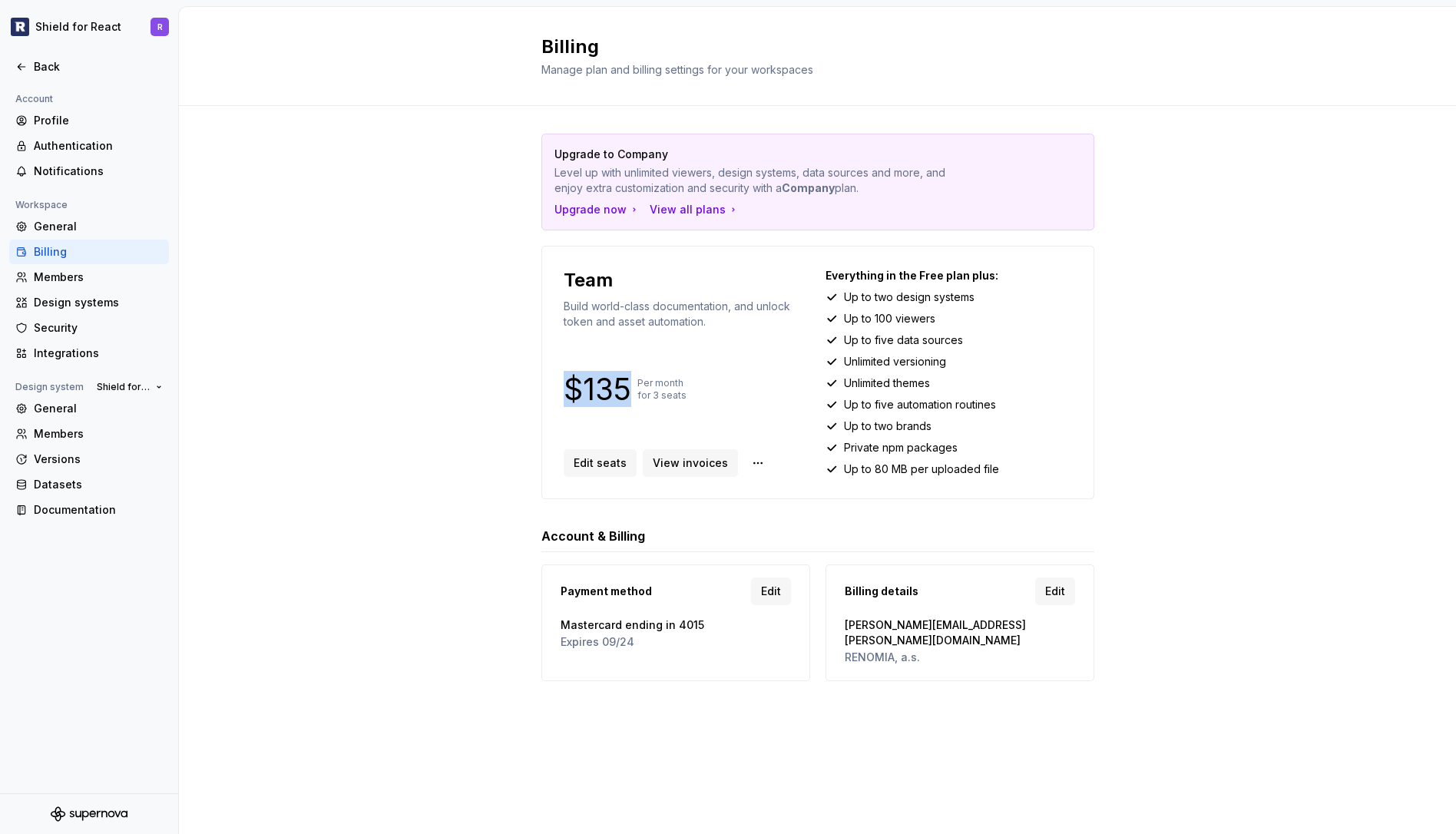
drag, startPoint x: 681, startPoint y: 400, endPoint x: 697, endPoint y: 415, distance: 21.9
click at [681, 400] on p "Per month for 3 seats" at bounding box center [662, 389] width 49 height 24
click at [702, 462] on span "View invoices" at bounding box center [690, 463] width 75 height 16
click at [611, 465] on span "Edit seats" at bounding box center [600, 463] width 53 height 16
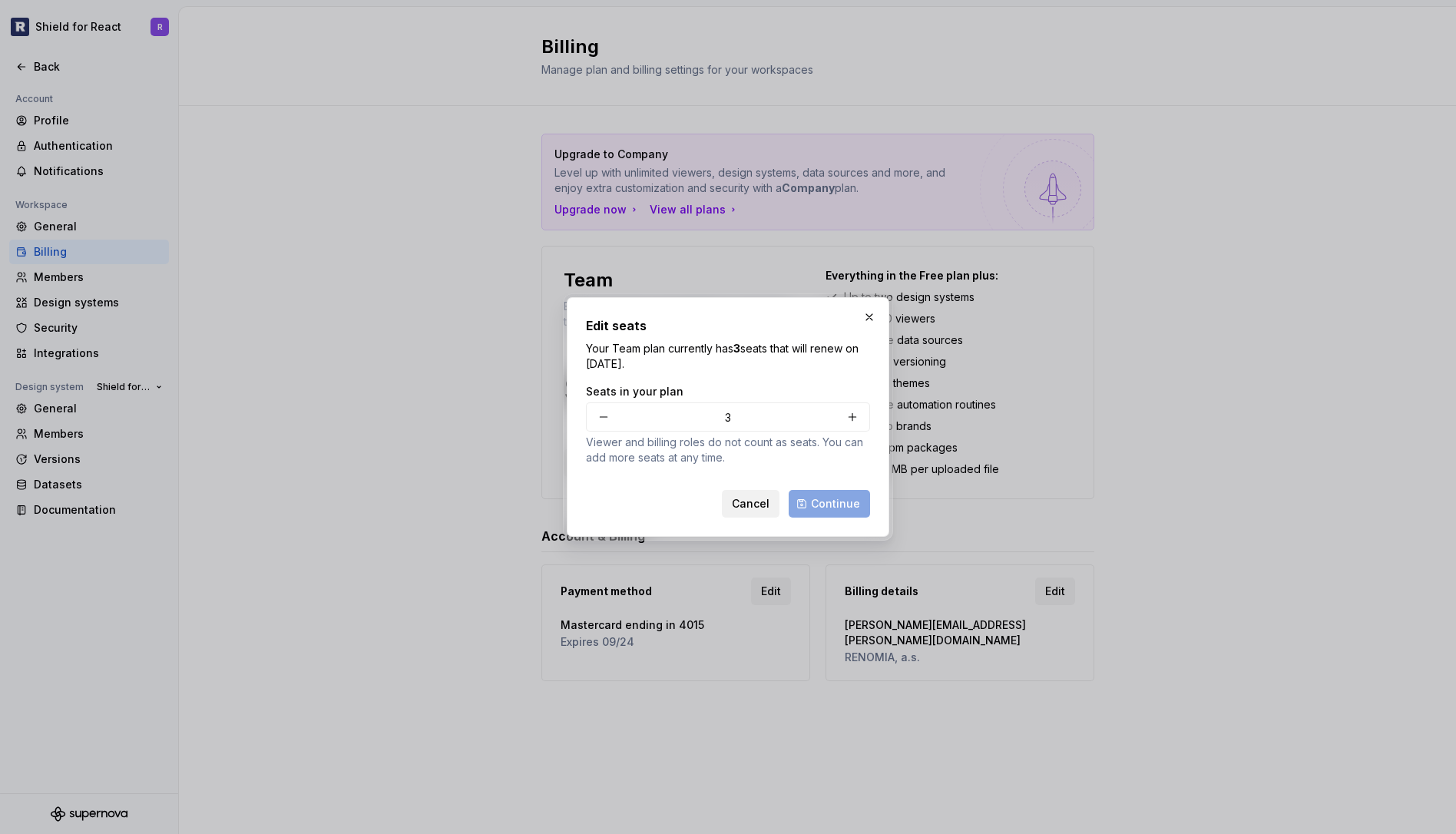
click at [755, 507] on span "Cancel" at bounding box center [750, 504] width 37 height 16
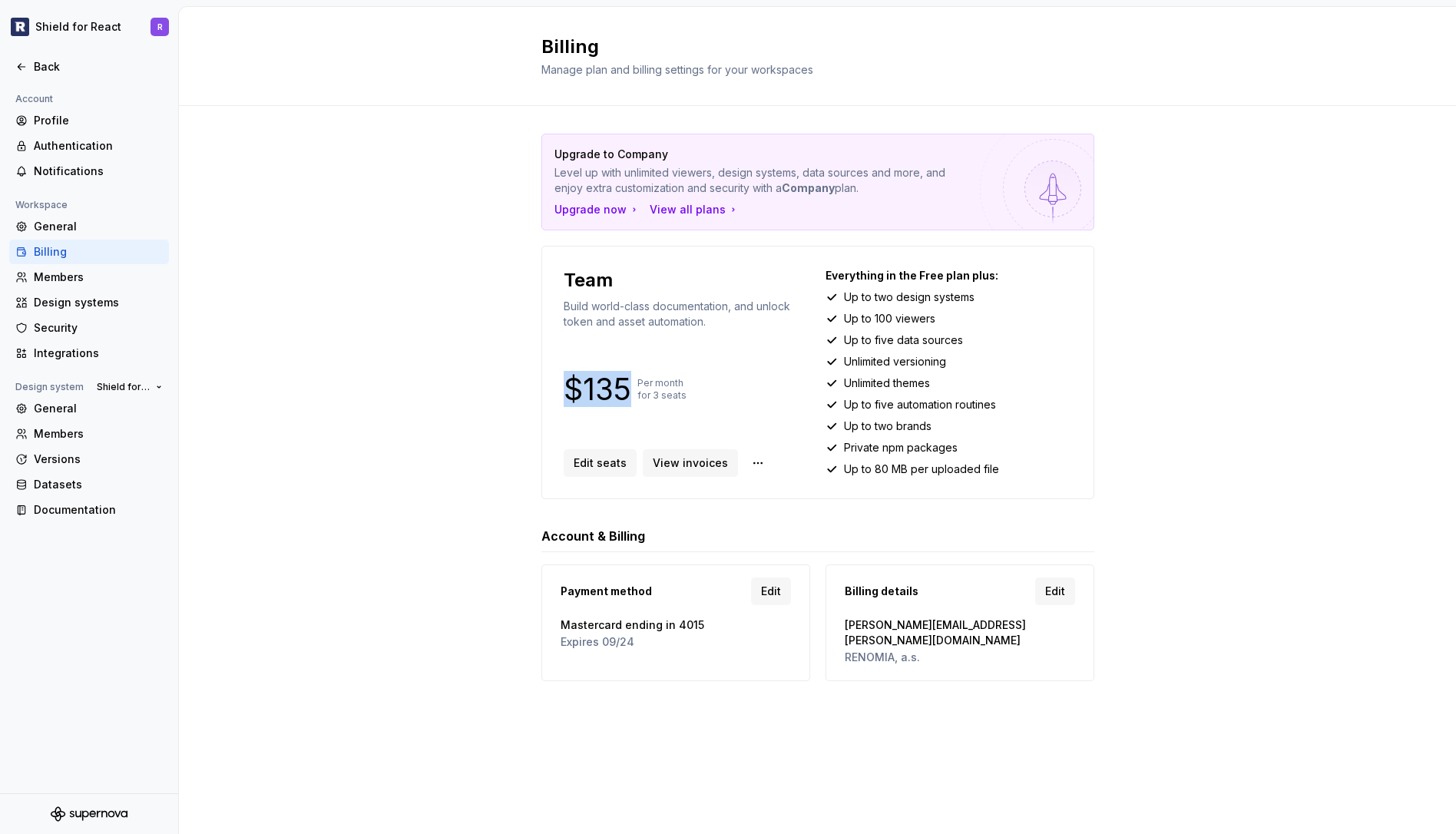
drag, startPoint x: 565, startPoint y: 385, endPoint x: 625, endPoint y: 383, distance: 60.0
click at [626, 382] on p "$135" at bounding box center [597, 388] width 67 height 18
copy p "$135"
click at [600, 459] on span "Edit seats" at bounding box center [600, 463] width 53 height 16
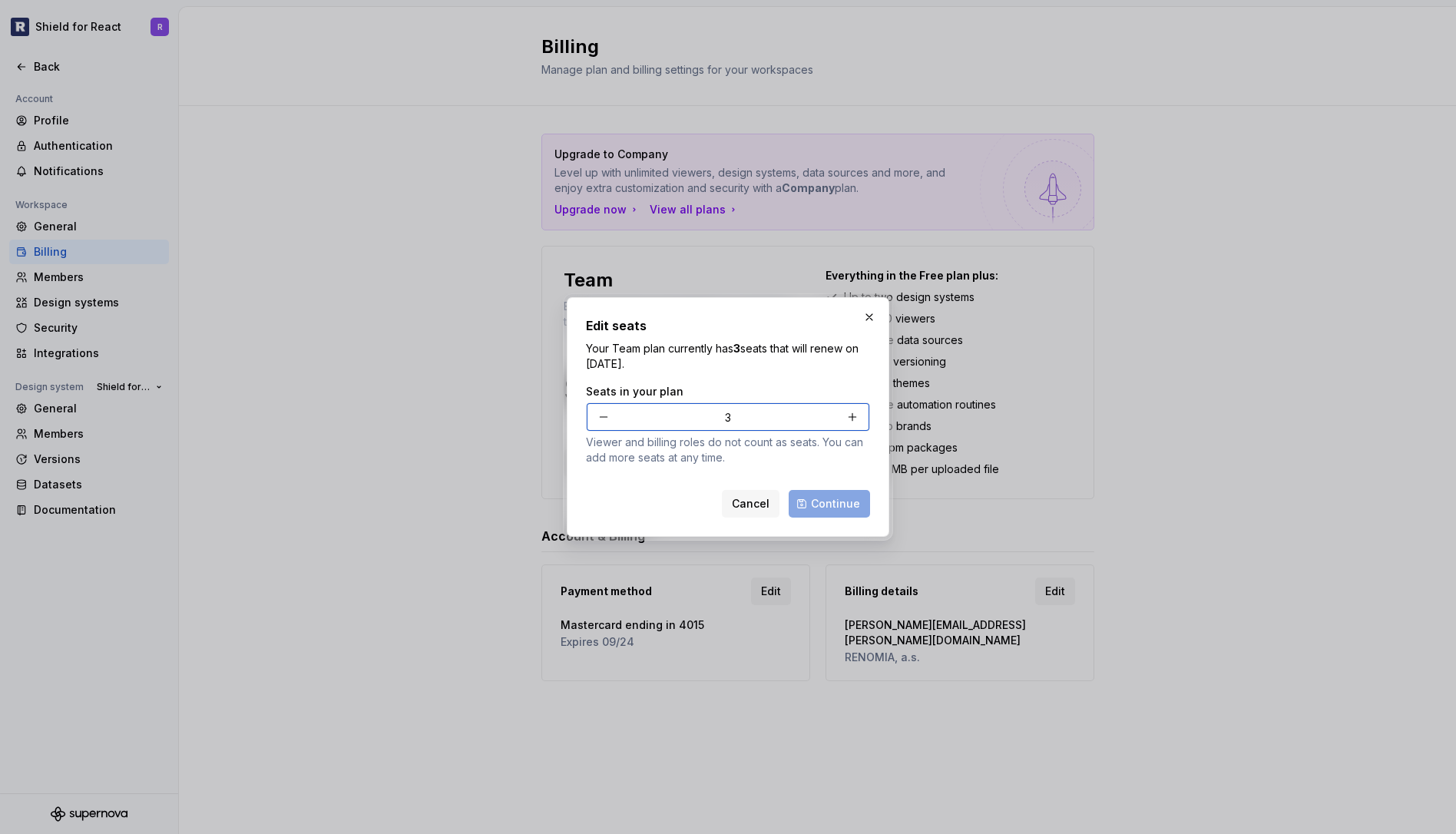
click at [608, 420] on button "button" at bounding box center [604, 417] width 28 height 28
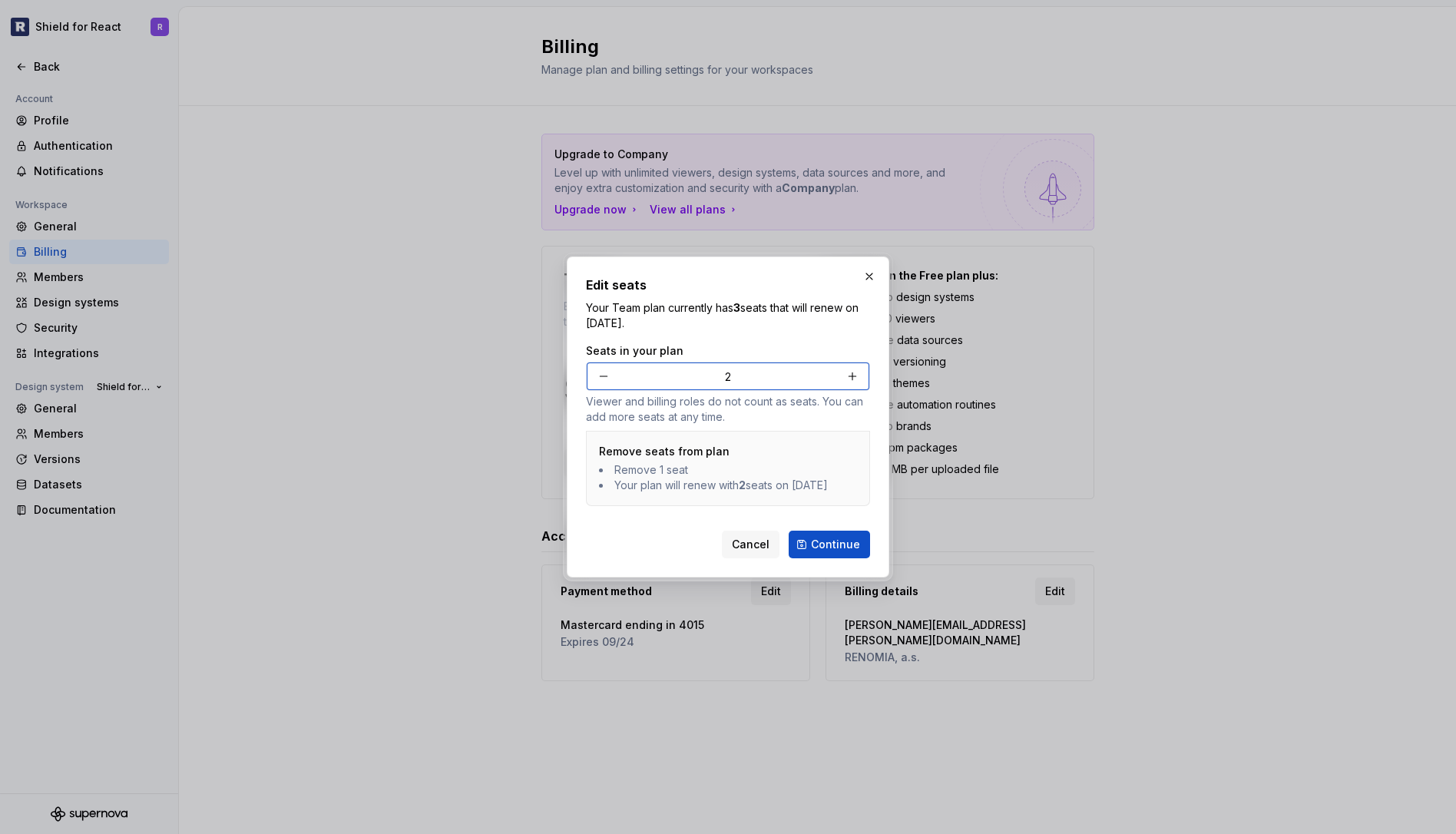
click at [601, 369] on button "button" at bounding box center [604, 376] width 28 height 28
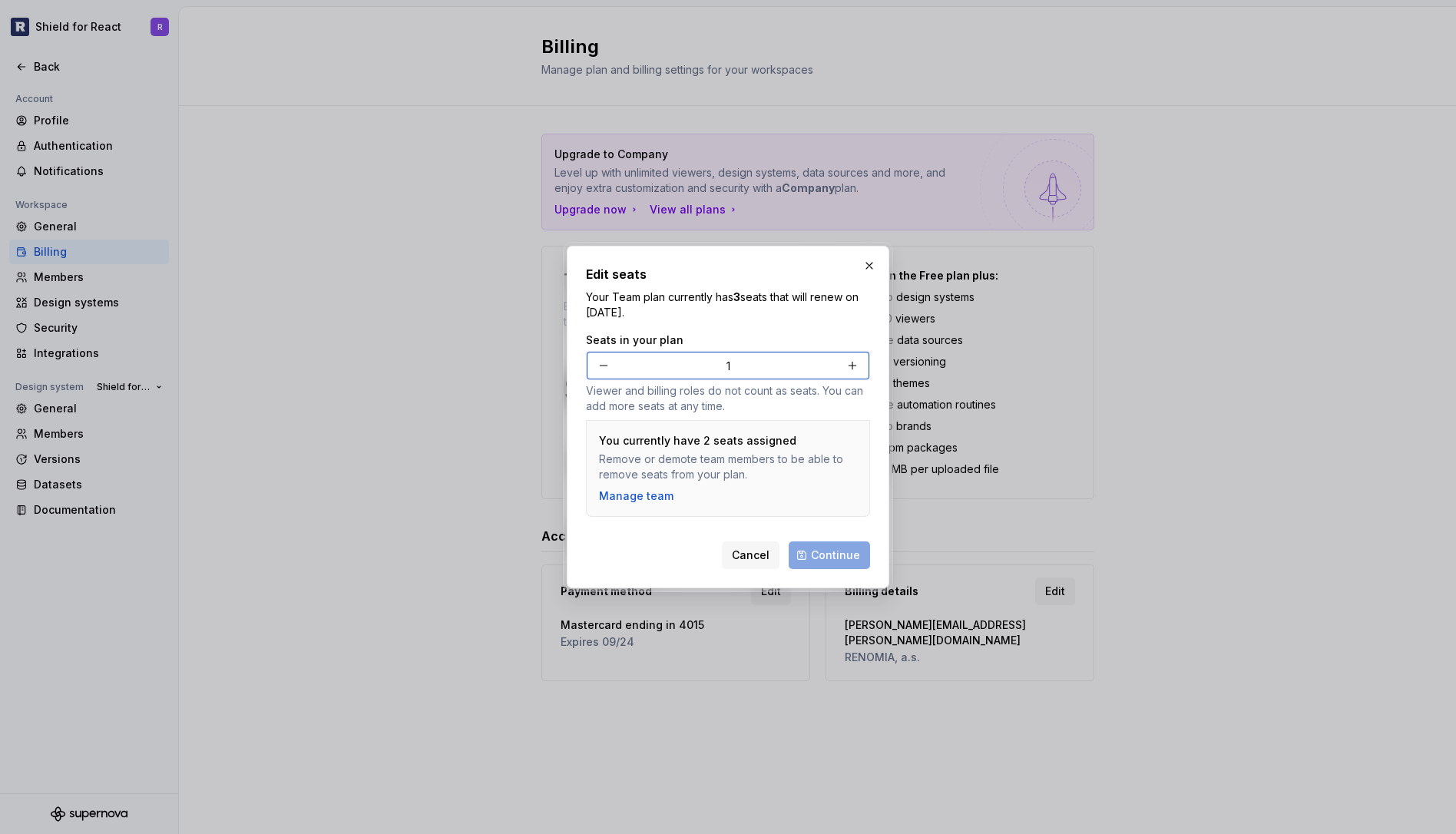
click at [850, 362] on button "button" at bounding box center [852, 366] width 28 height 28
type input "2"
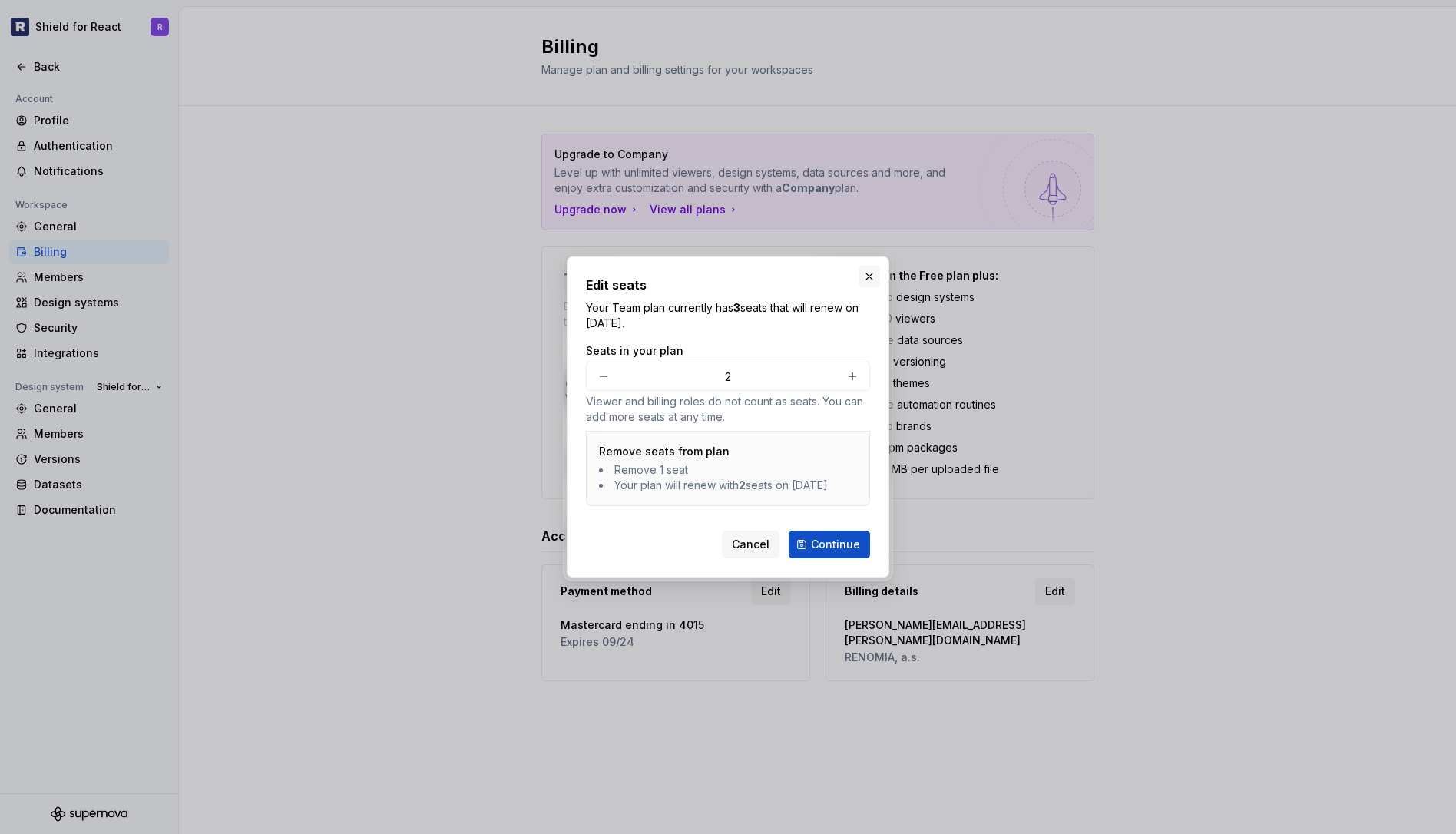
click at [870, 266] on button "button" at bounding box center [869, 276] width 22 height 22
